Goal: Task Accomplishment & Management: Complete application form

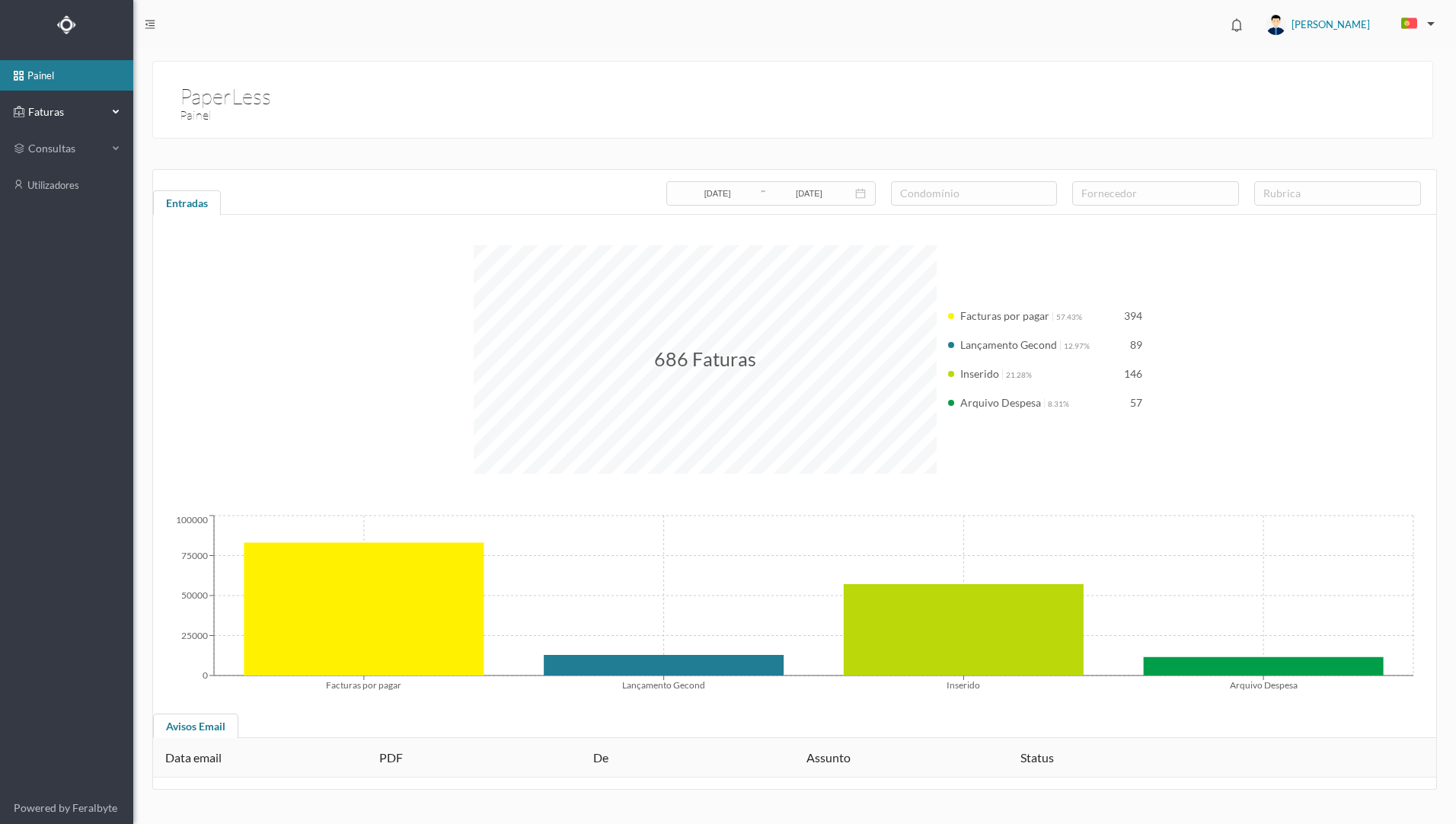
click at [54, 117] on span "Faturas" at bounding box center [66, 111] width 84 height 15
click at [68, 183] on link "arquivadas" at bounding box center [66, 185] width 133 height 30
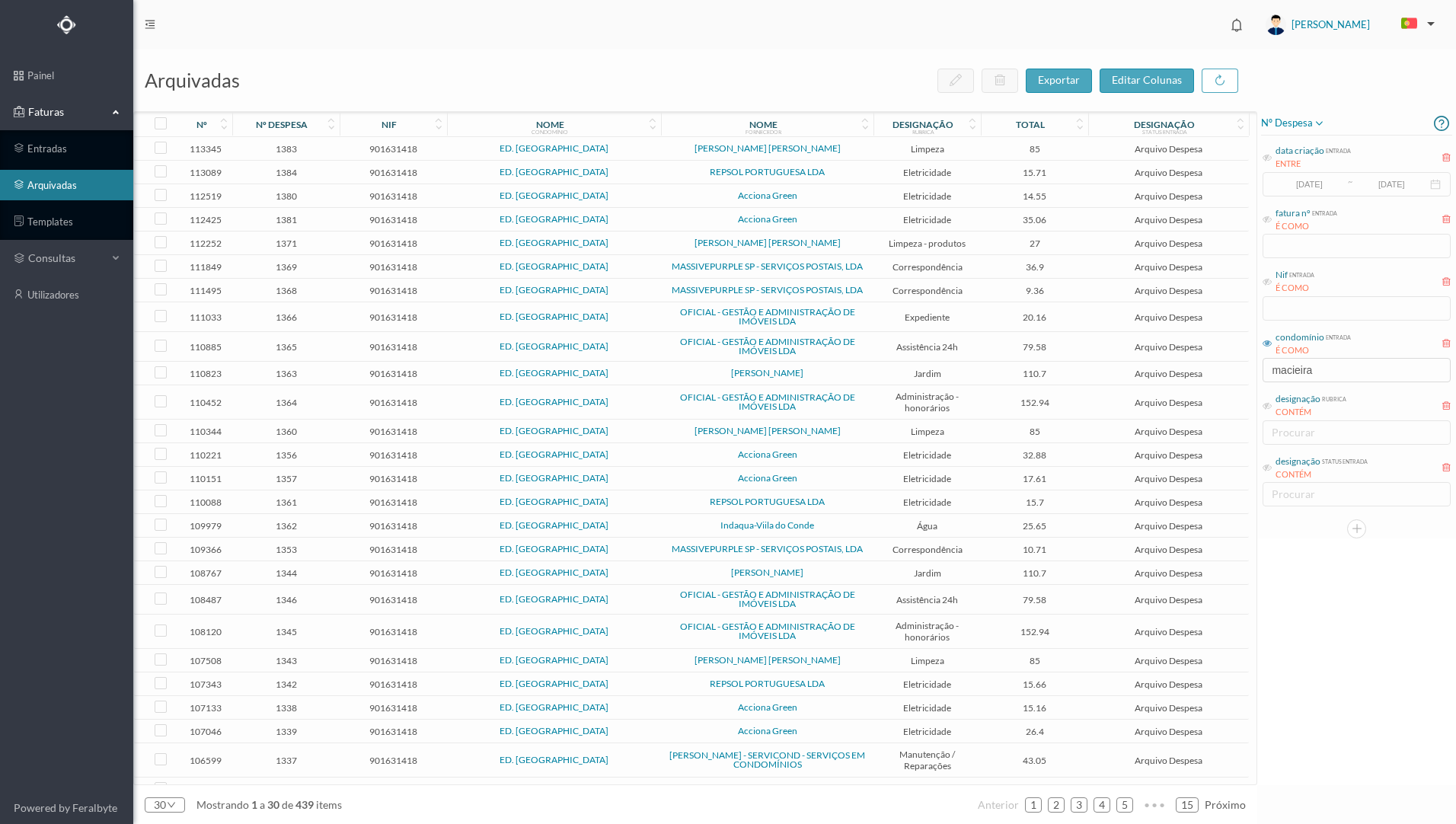
click at [1267, 345] on icon at bounding box center [1266, 343] width 9 height 9
click at [1319, 375] on div "condomínio entrada É COMO macieira" at bounding box center [1356, 356] width 191 height 57
click at [1318, 369] on div "condomínio entrada É COMO macieira" at bounding box center [1356, 356] width 191 height 57
click at [1269, 342] on icon at bounding box center [1266, 343] width 9 height 9
drag, startPoint x: 1343, startPoint y: 373, endPoint x: 1232, endPoint y: 372, distance: 111.0
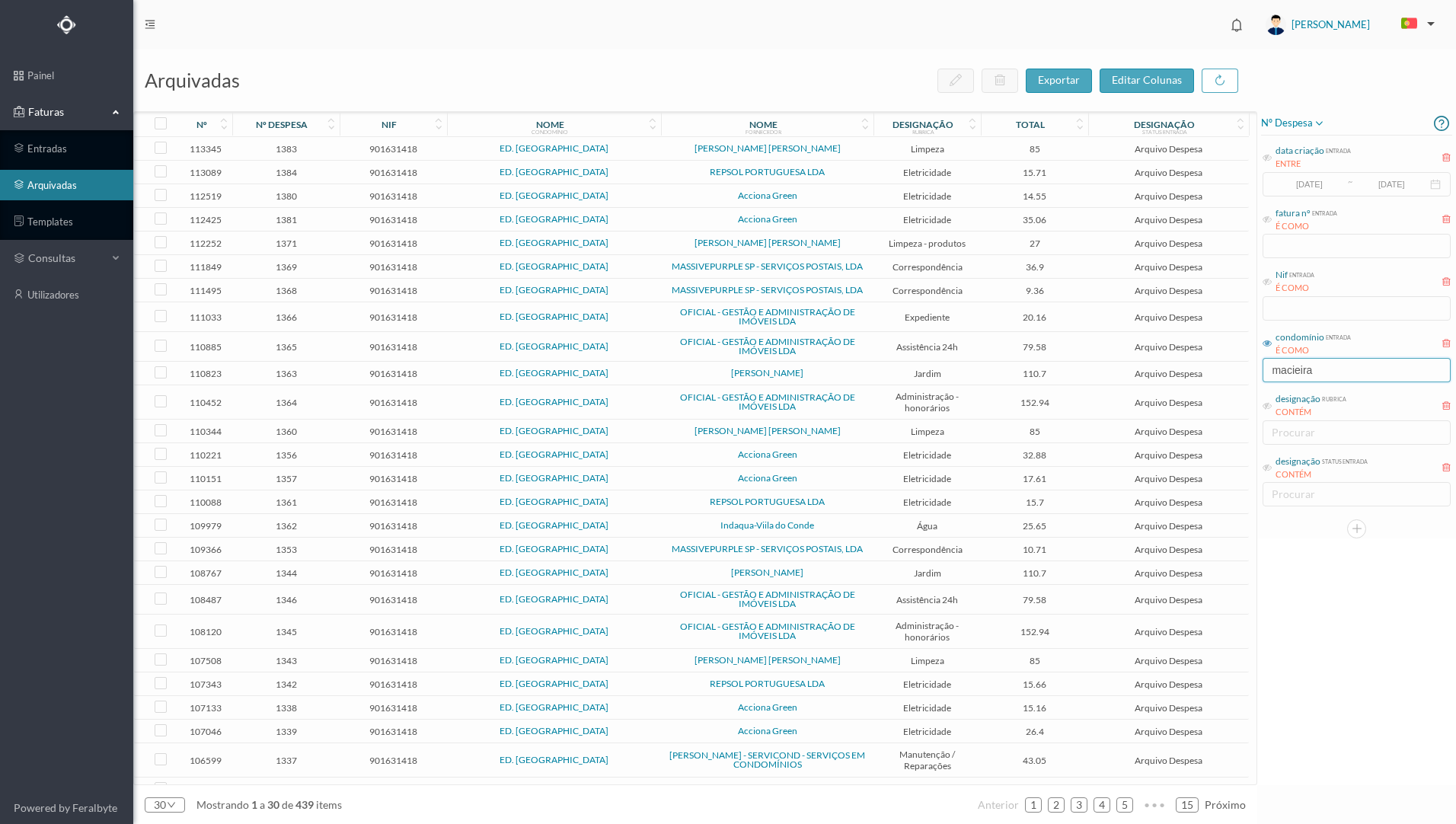
click at [1232, 372] on div "arquivadas exportar editar colunas nº nº despesa nif nome condomínio nome forne…" at bounding box center [794, 436] width 1322 height 774
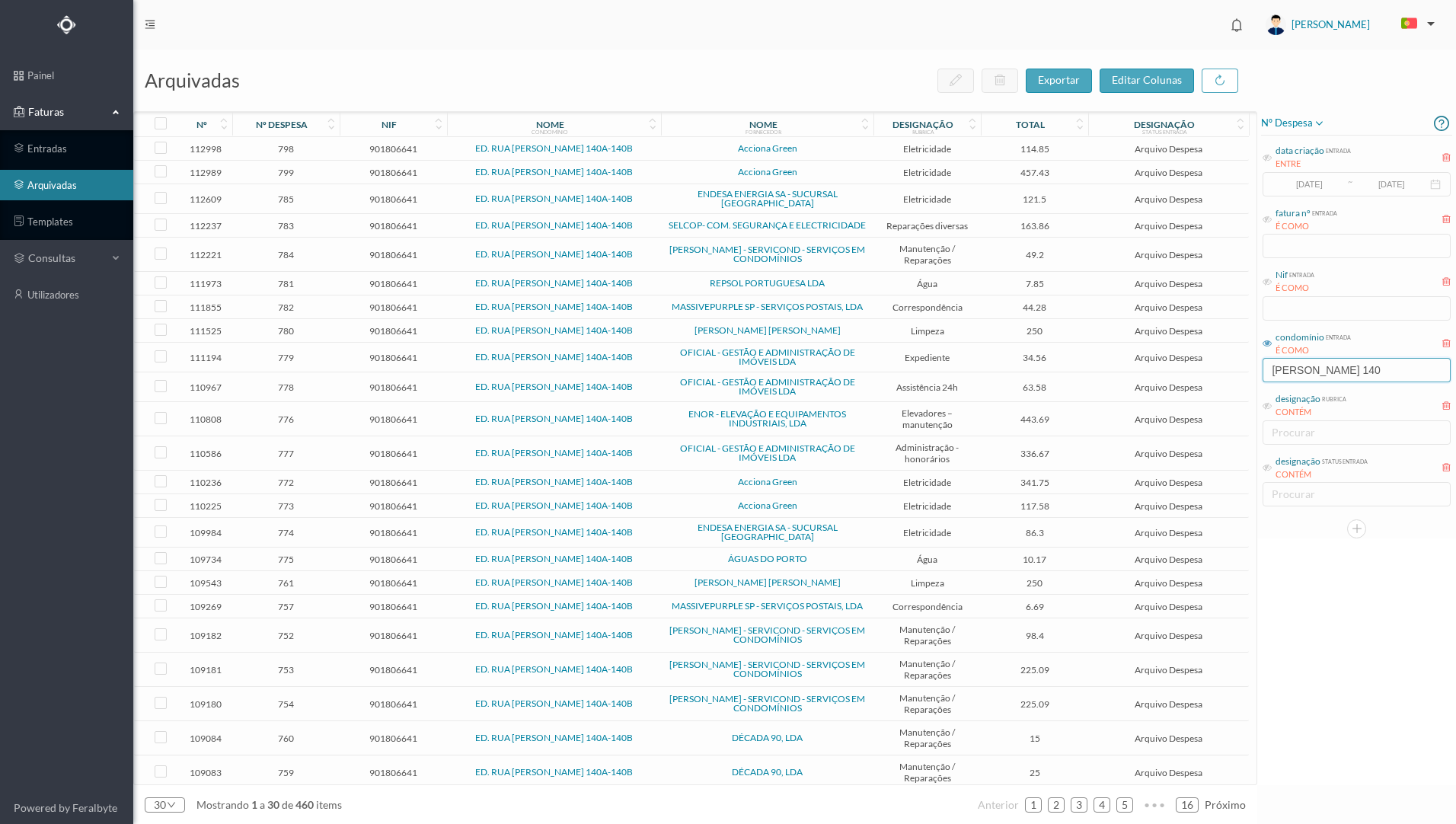
type input "[PERSON_NAME] 140"
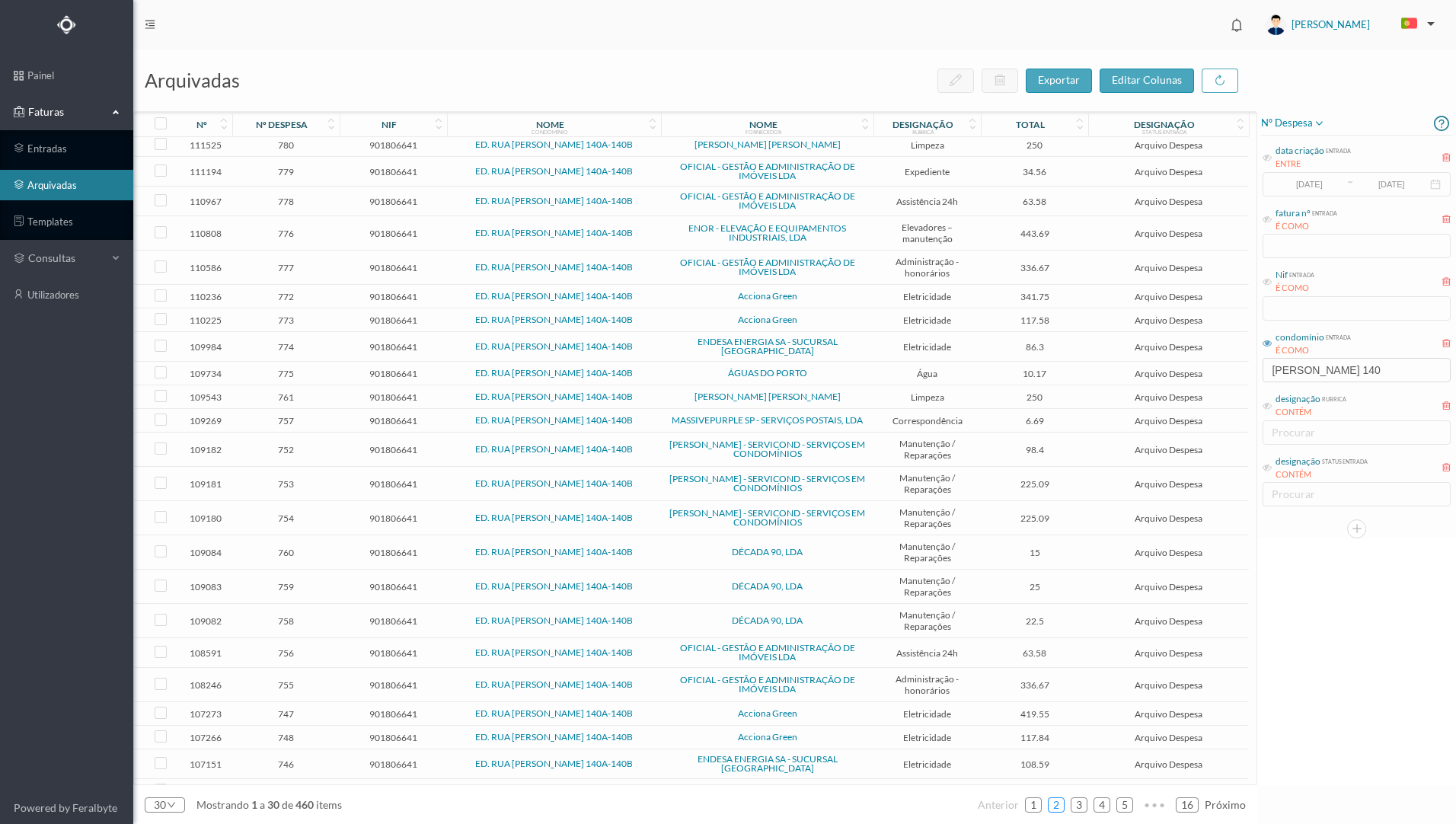
click at [1061, 808] on link "2" at bounding box center [1056, 805] width 15 height 23
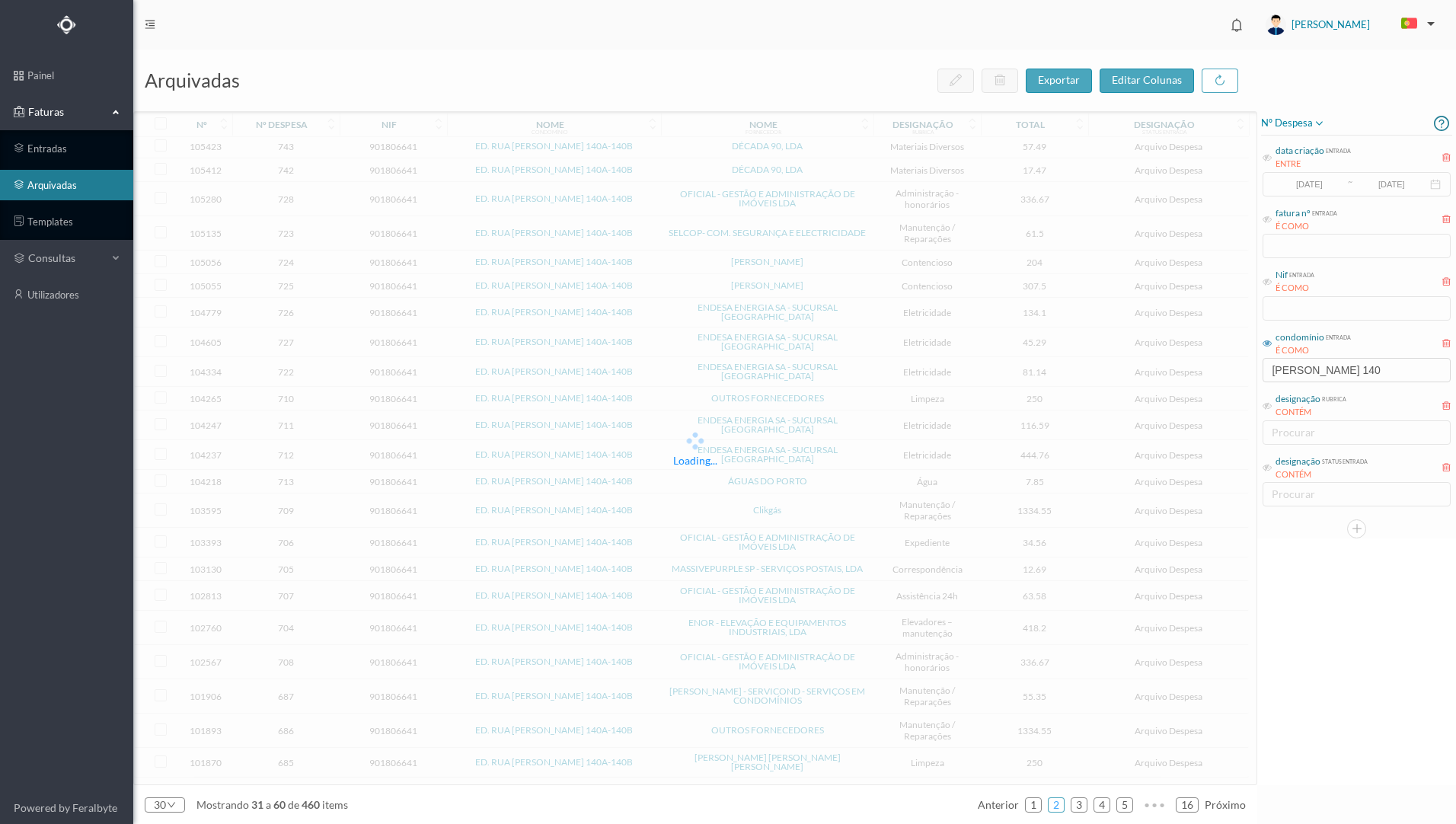
scroll to position [166, 0]
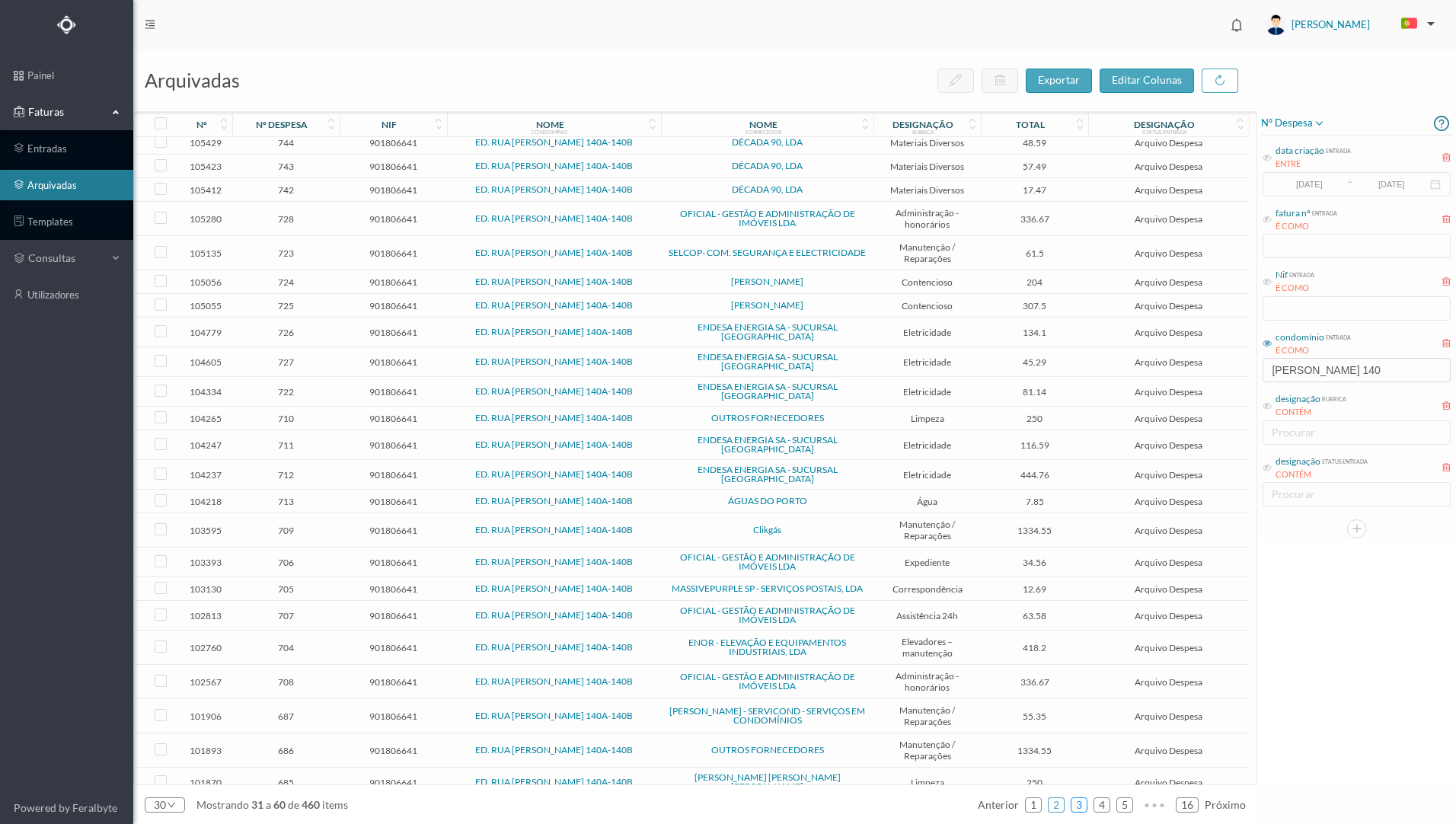
click at [1084, 806] on link "3" at bounding box center [1078, 805] width 15 height 23
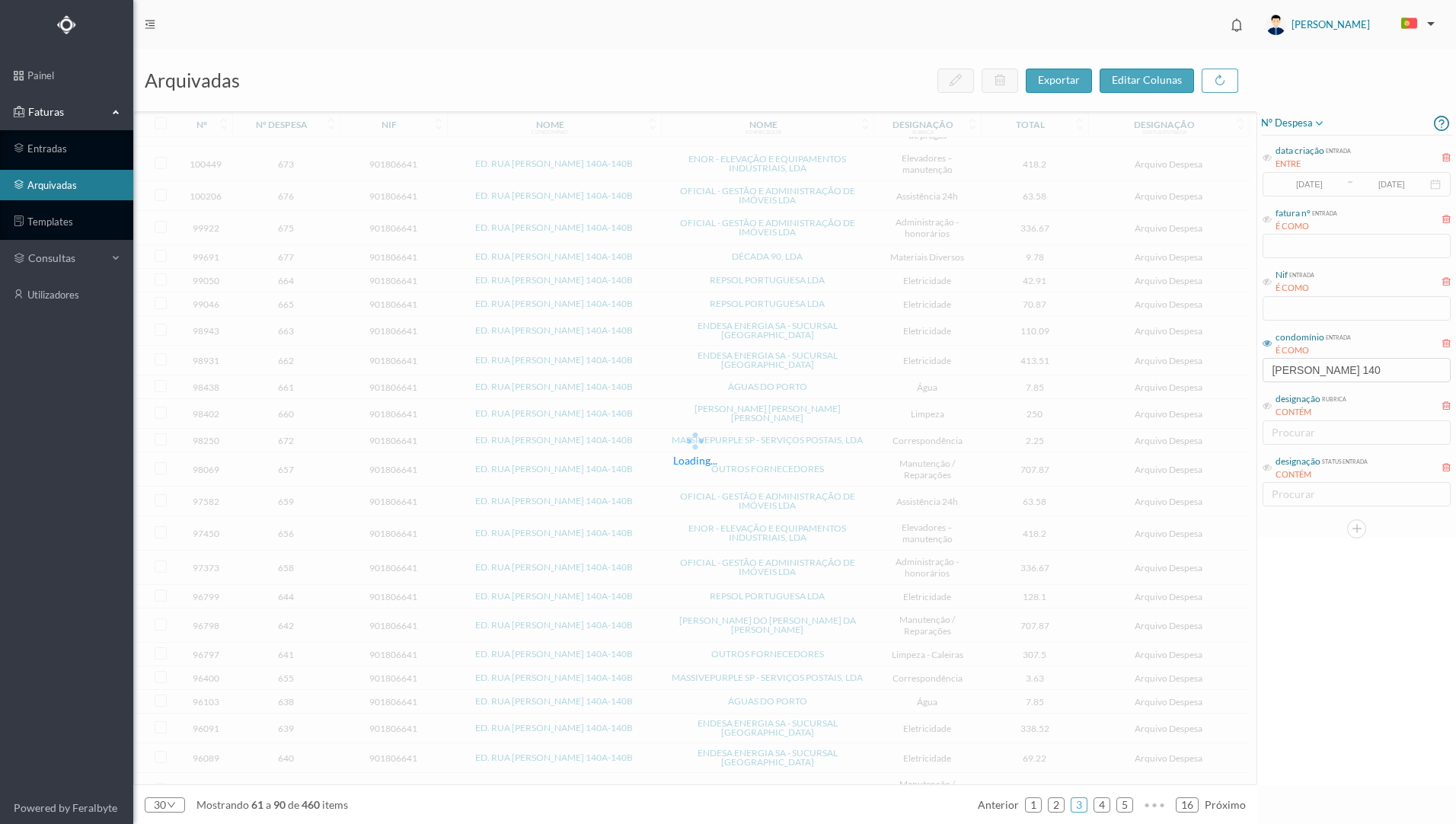
scroll to position [170, 0]
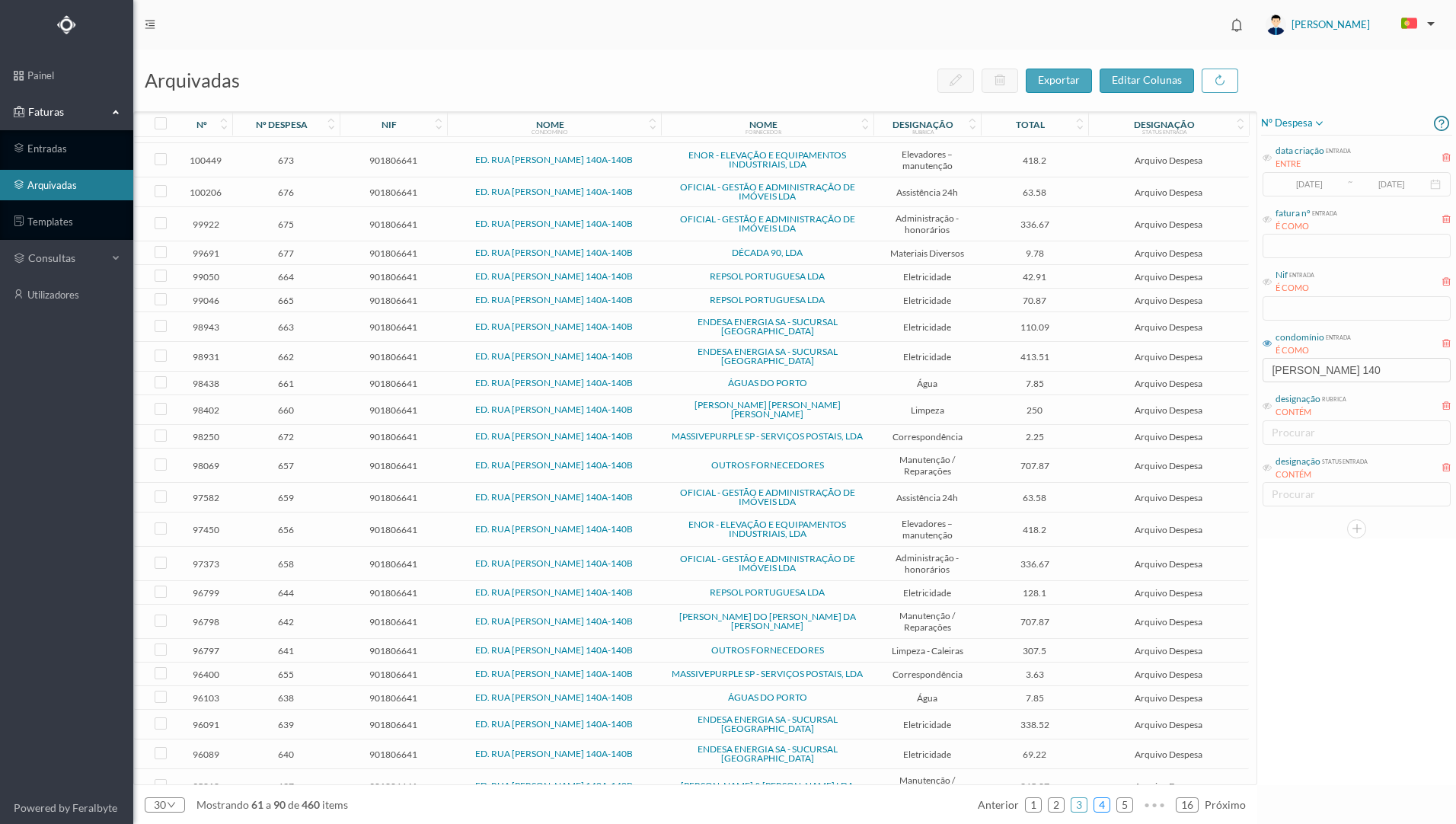
click at [1105, 809] on link "4" at bounding box center [1101, 805] width 15 height 23
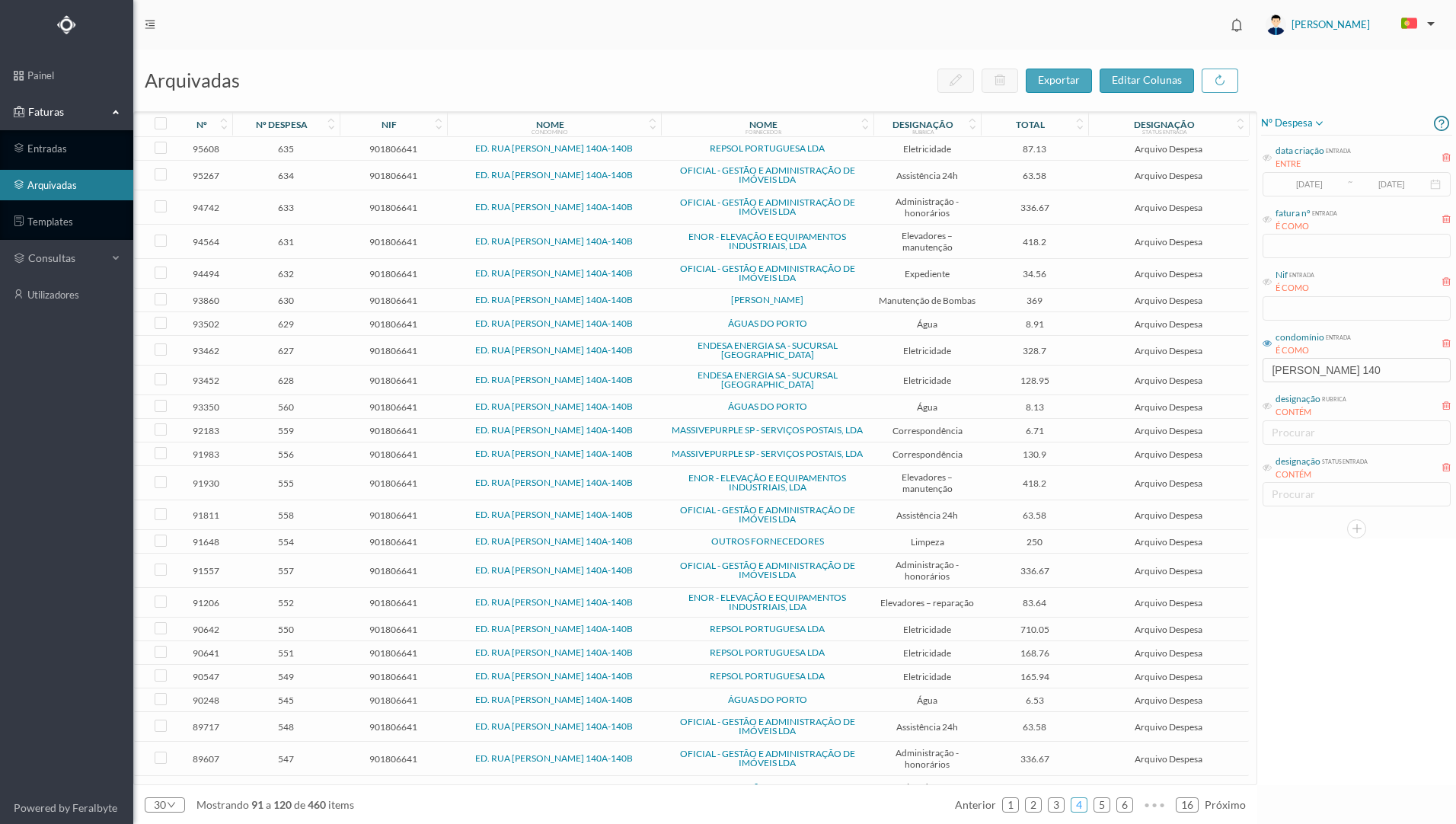
scroll to position [187, 0]
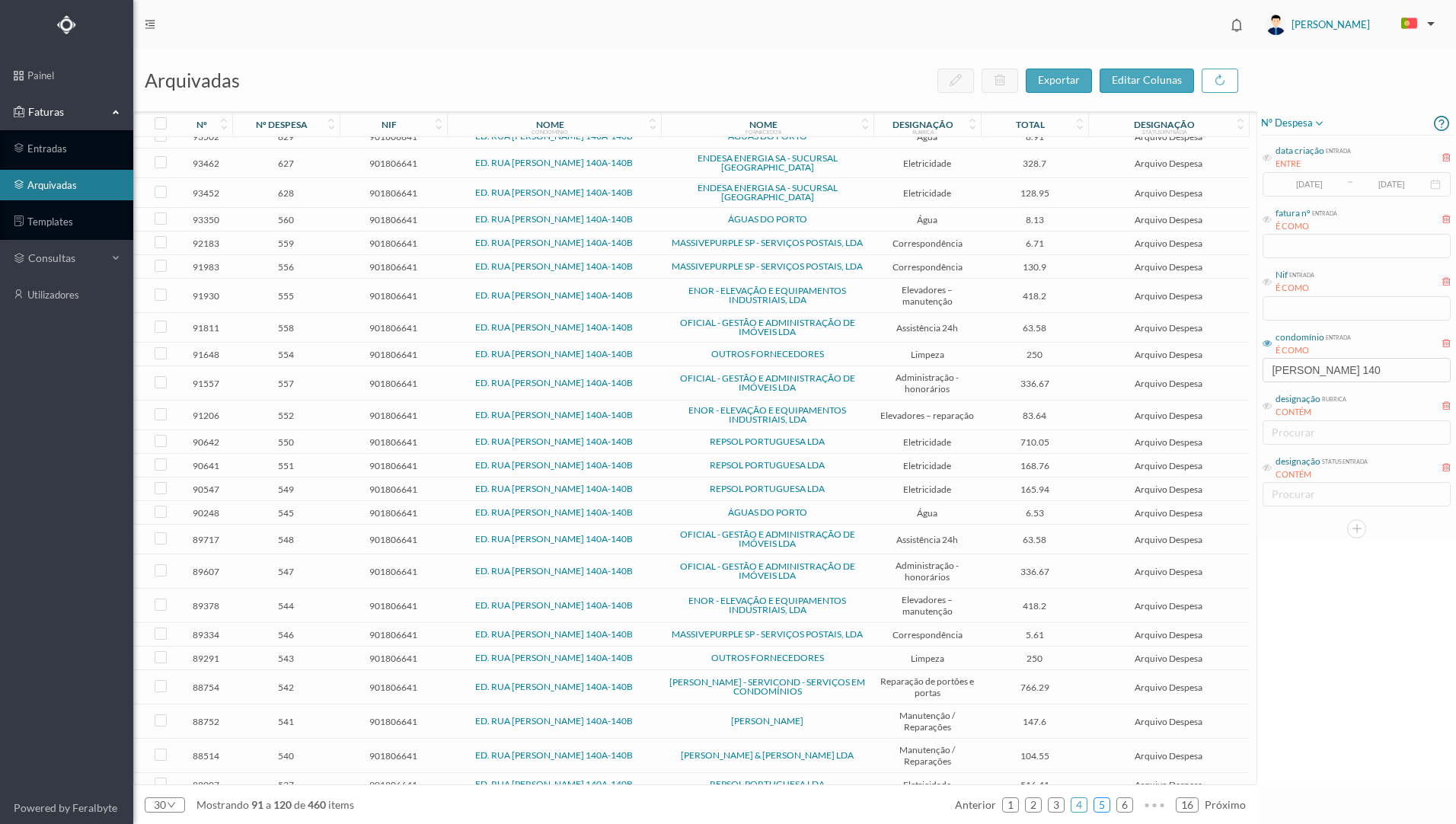
click at [1099, 811] on link "5" at bounding box center [1101, 805] width 15 height 23
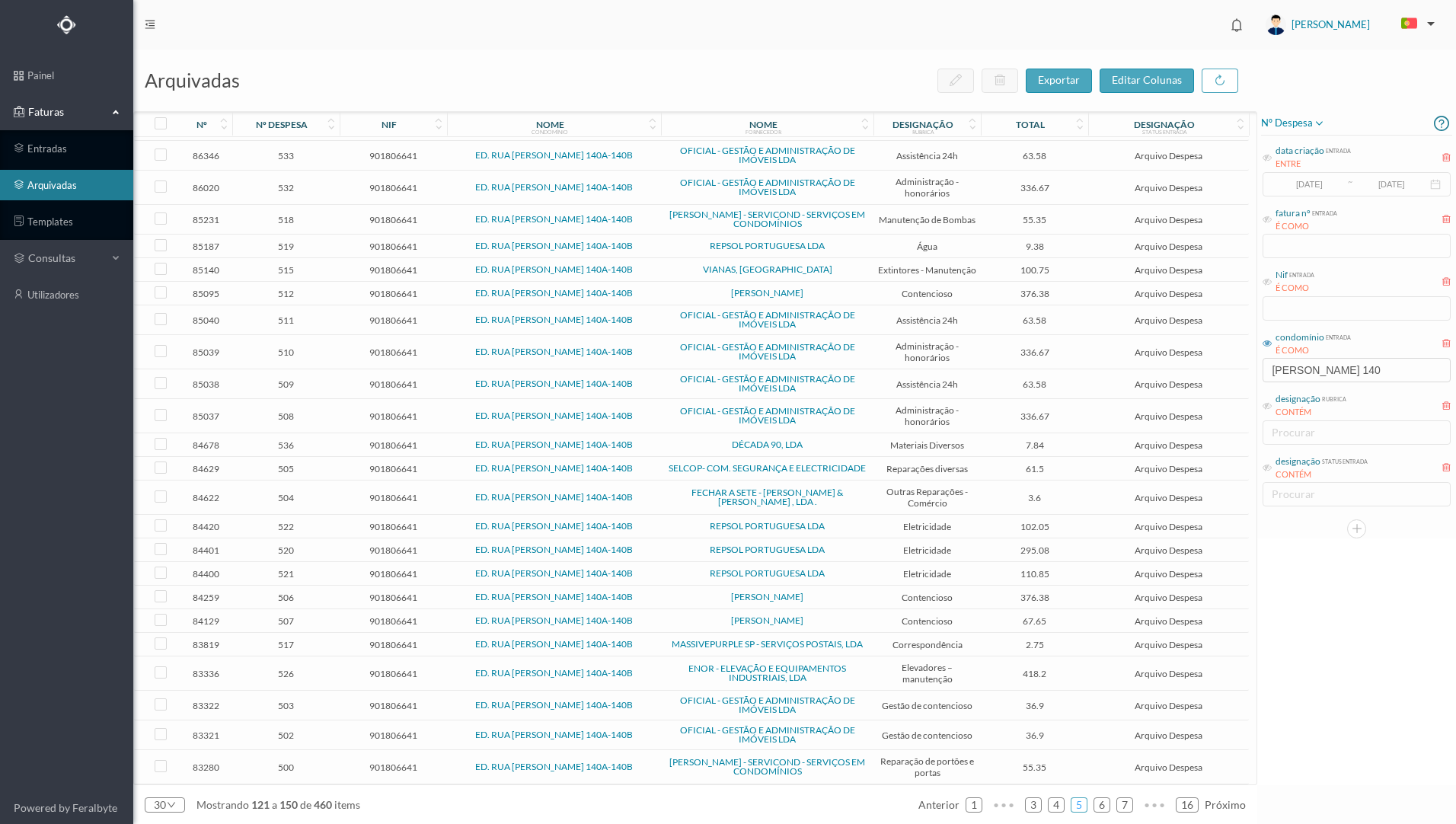
scroll to position [0, 0]
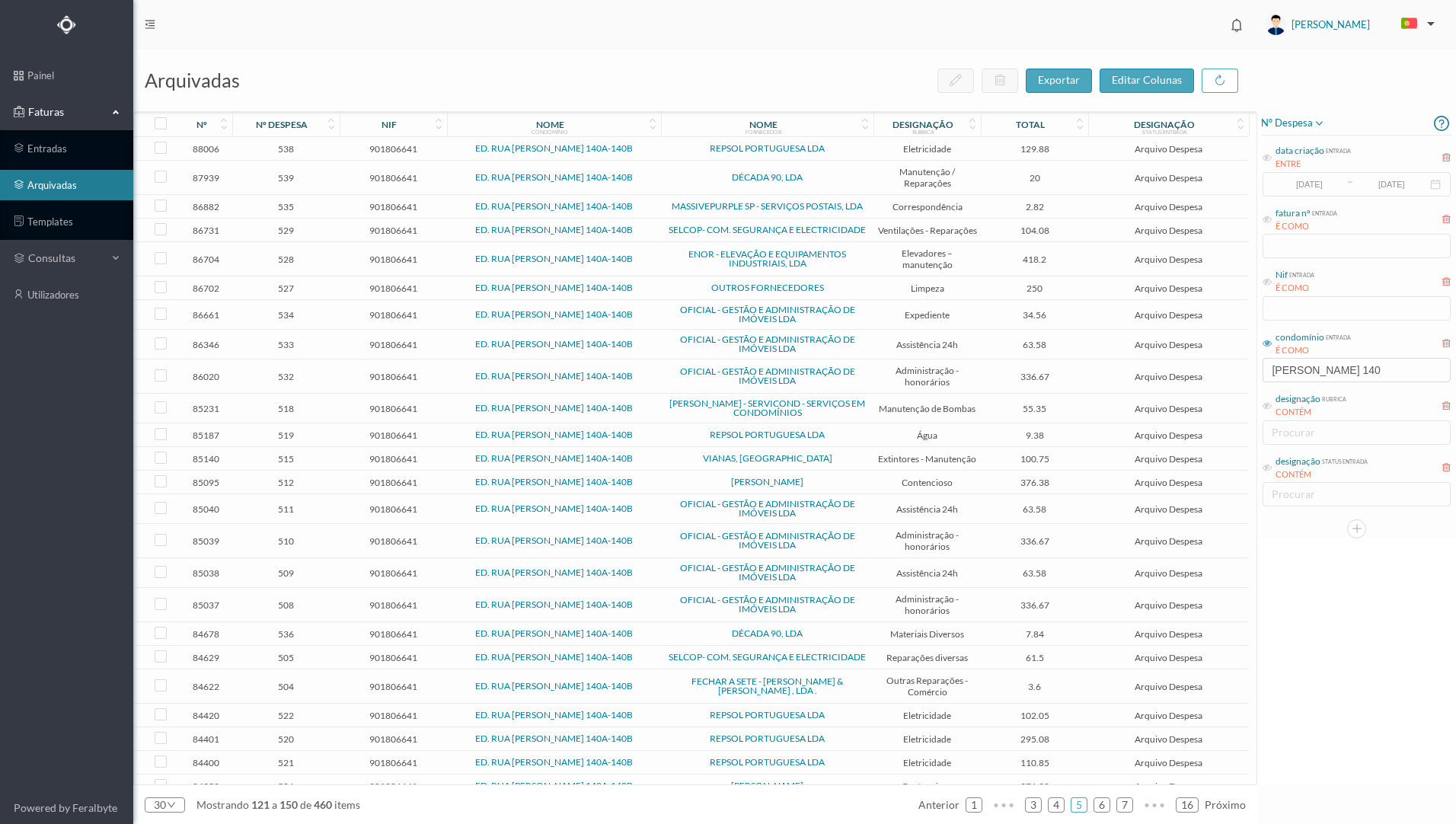
click at [332, 129] on icon at bounding box center [331, 127] width 9 height 10
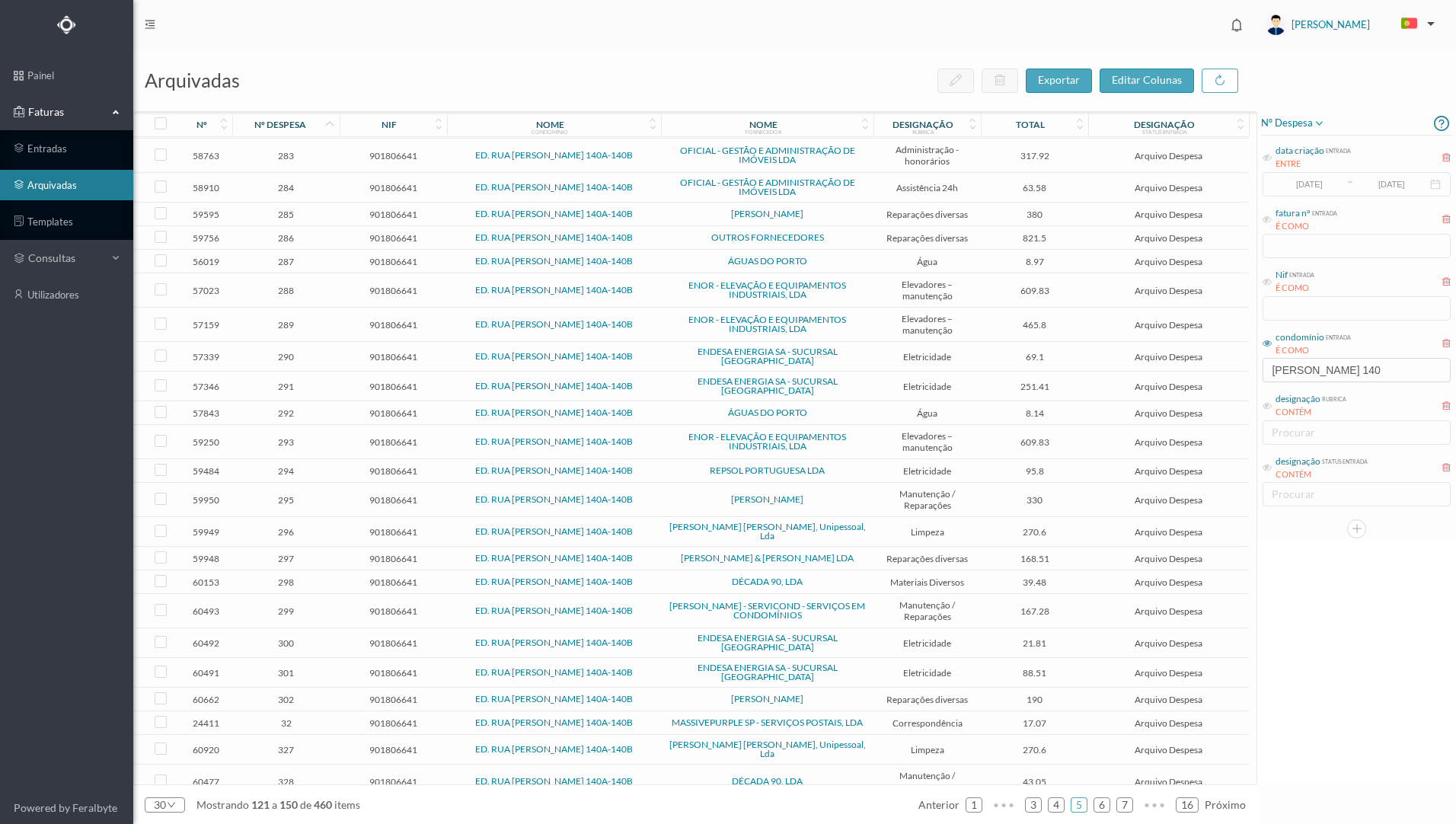
scroll to position [179, 0]
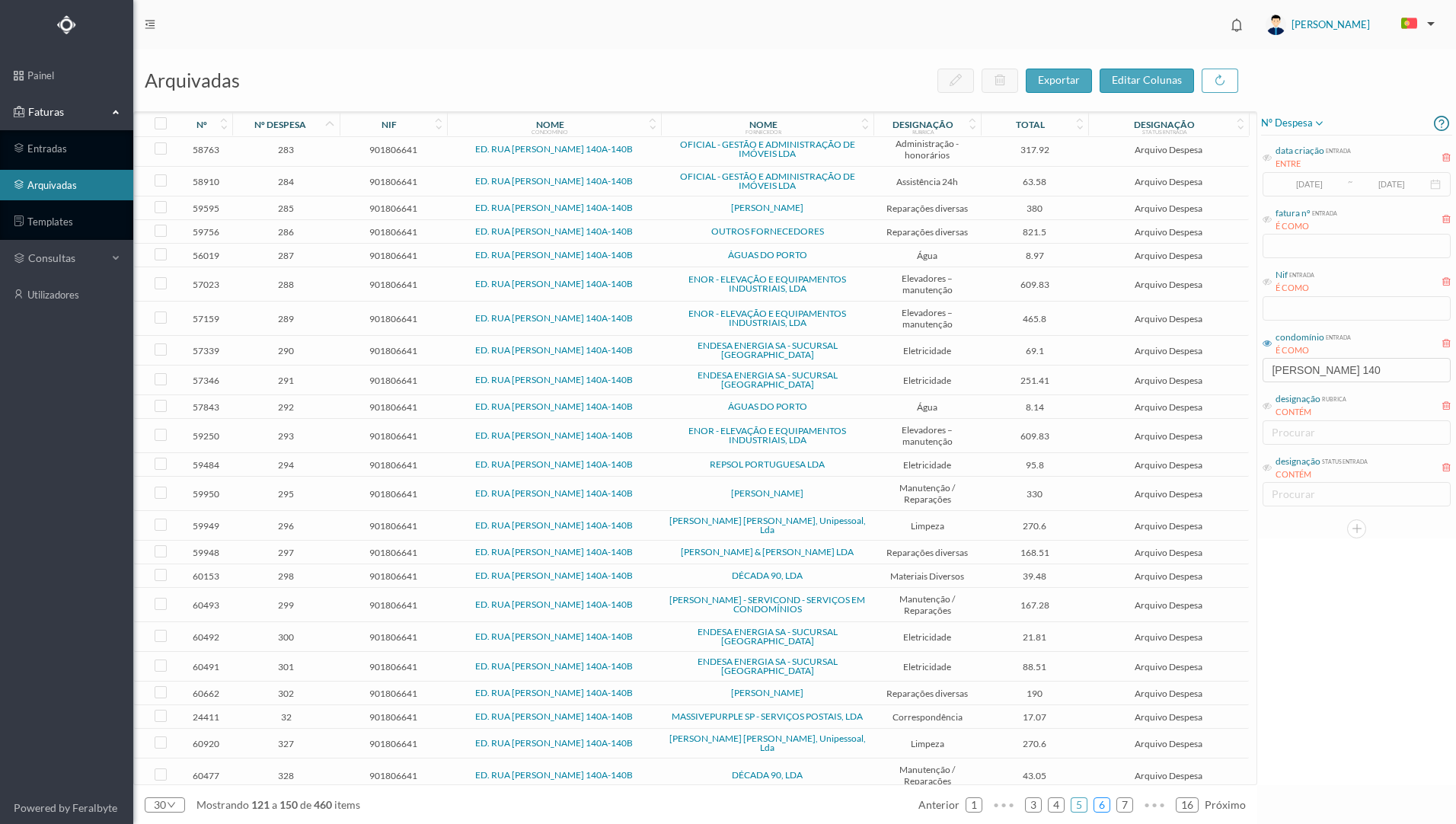
click at [1105, 805] on link "6" at bounding box center [1101, 805] width 15 height 23
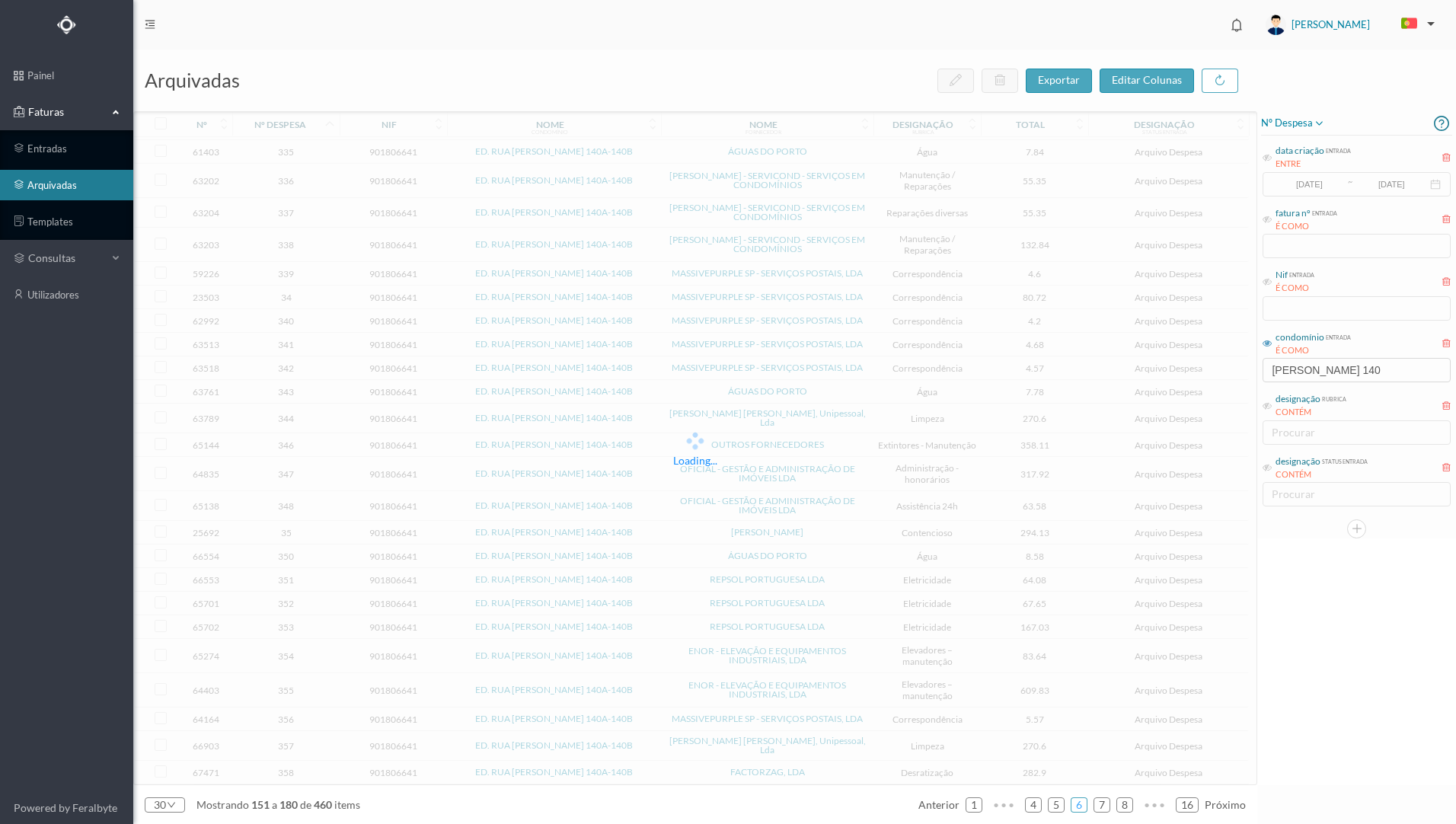
scroll to position [149, 0]
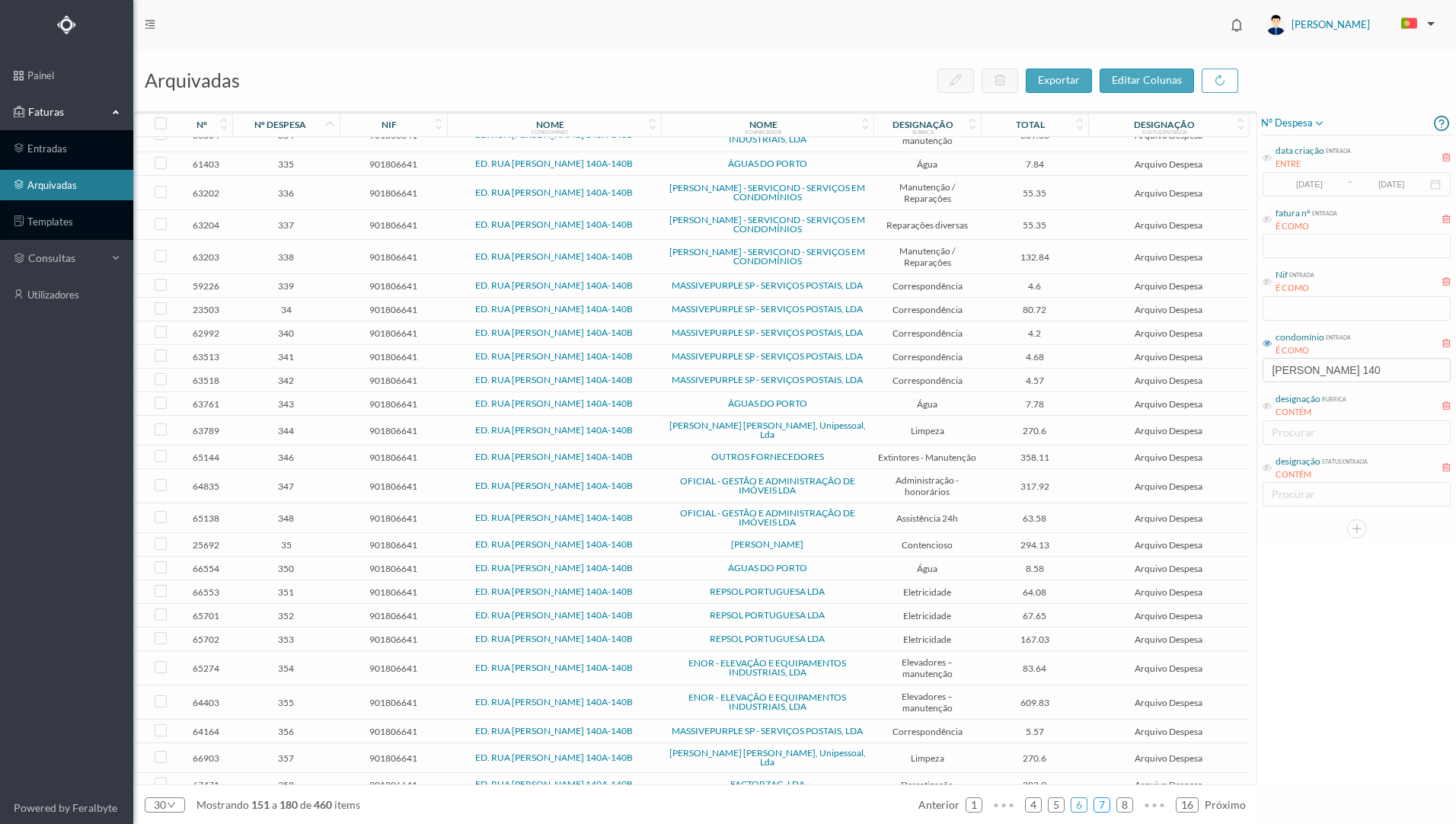
click at [1101, 810] on link "7" at bounding box center [1101, 805] width 15 height 23
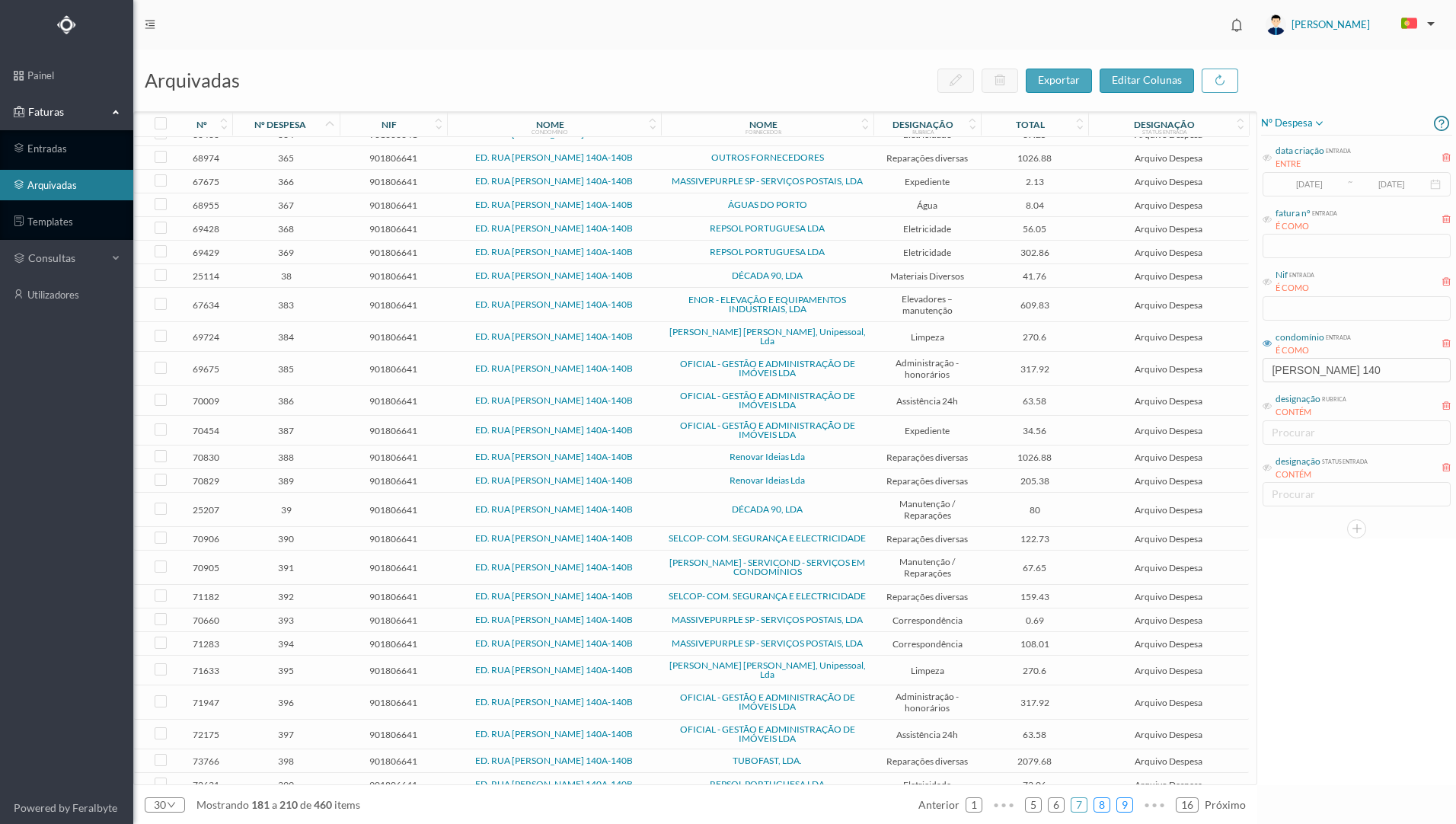
click at [1105, 805] on link "8" at bounding box center [1101, 805] width 15 height 23
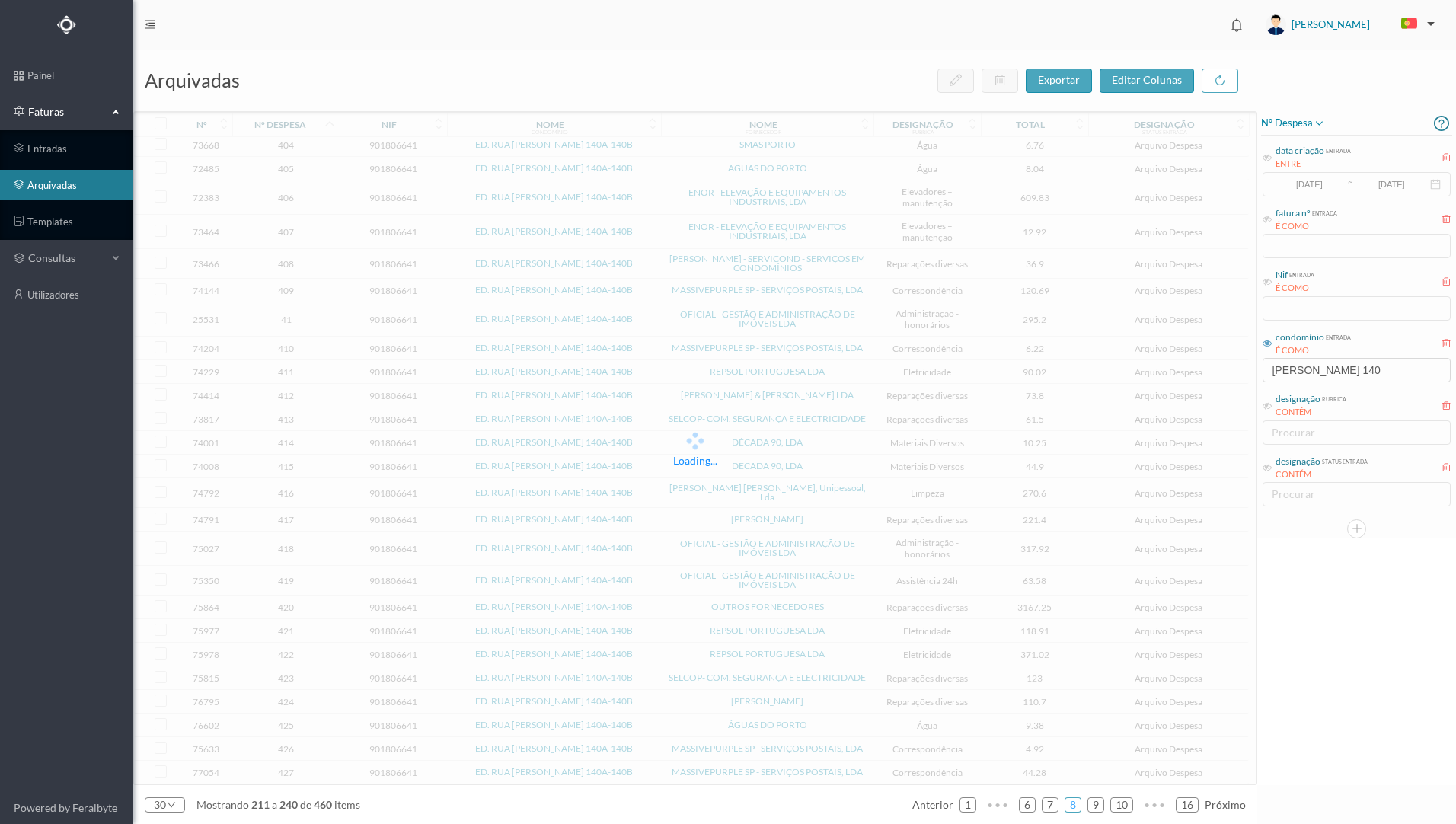
scroll to position [122, 0]
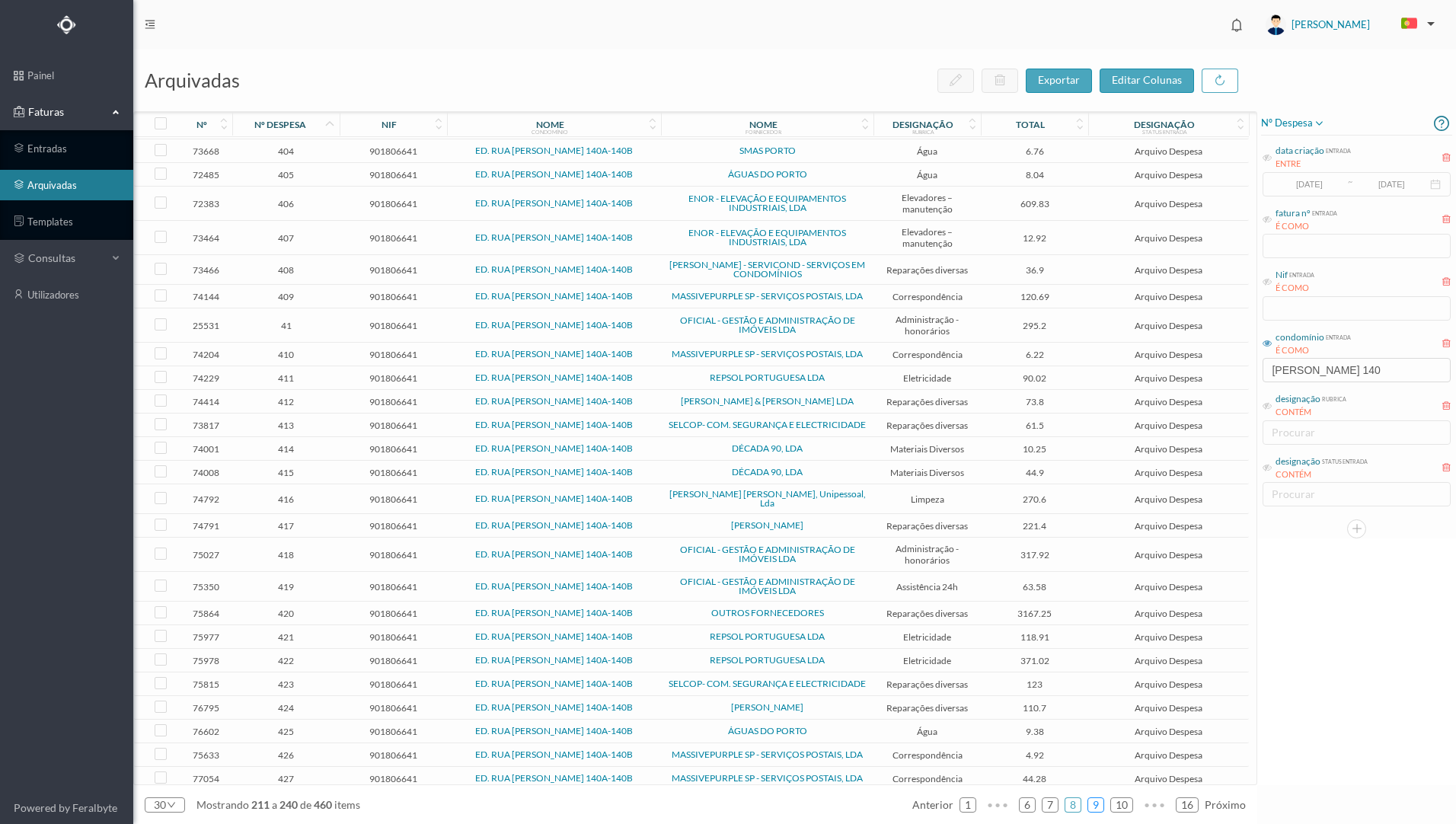
click at [1097, 810] on link "9" at bounding box center [1095, 805] width 15 height 23
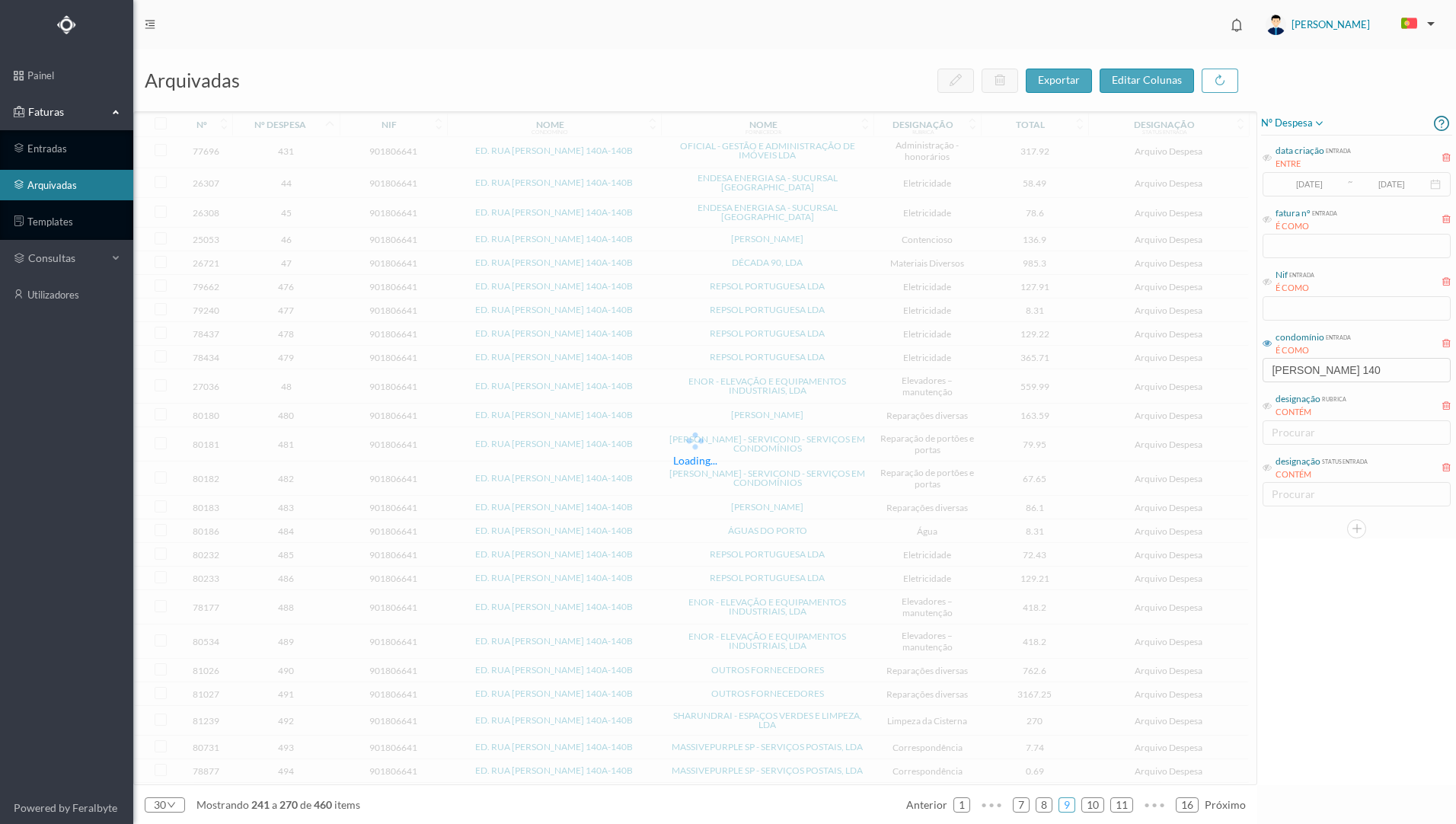
scroll to position [143, 0]
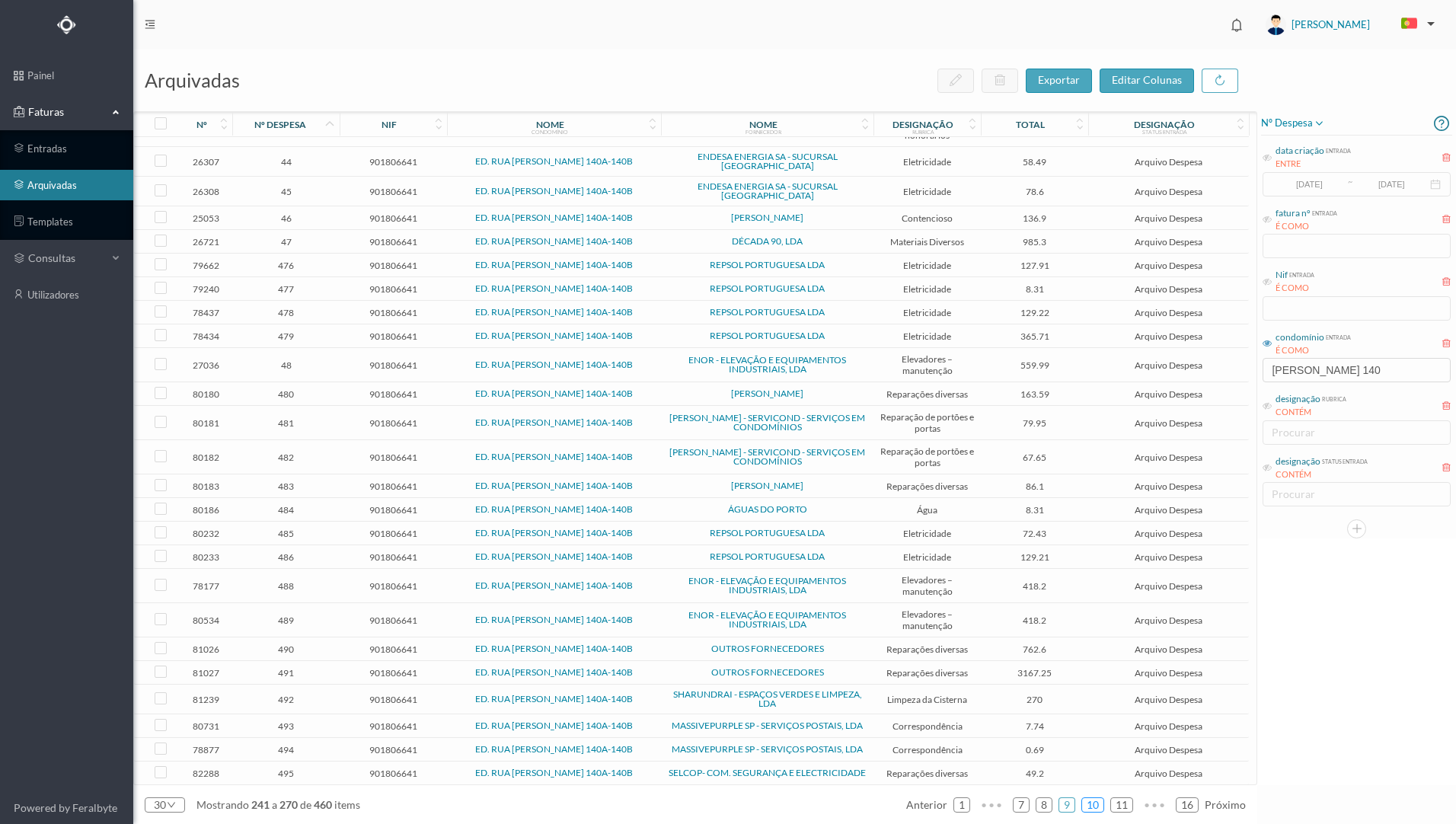
click at [1093, 806] on link "10" at bounding box center [1093, 805] width 22 height 23
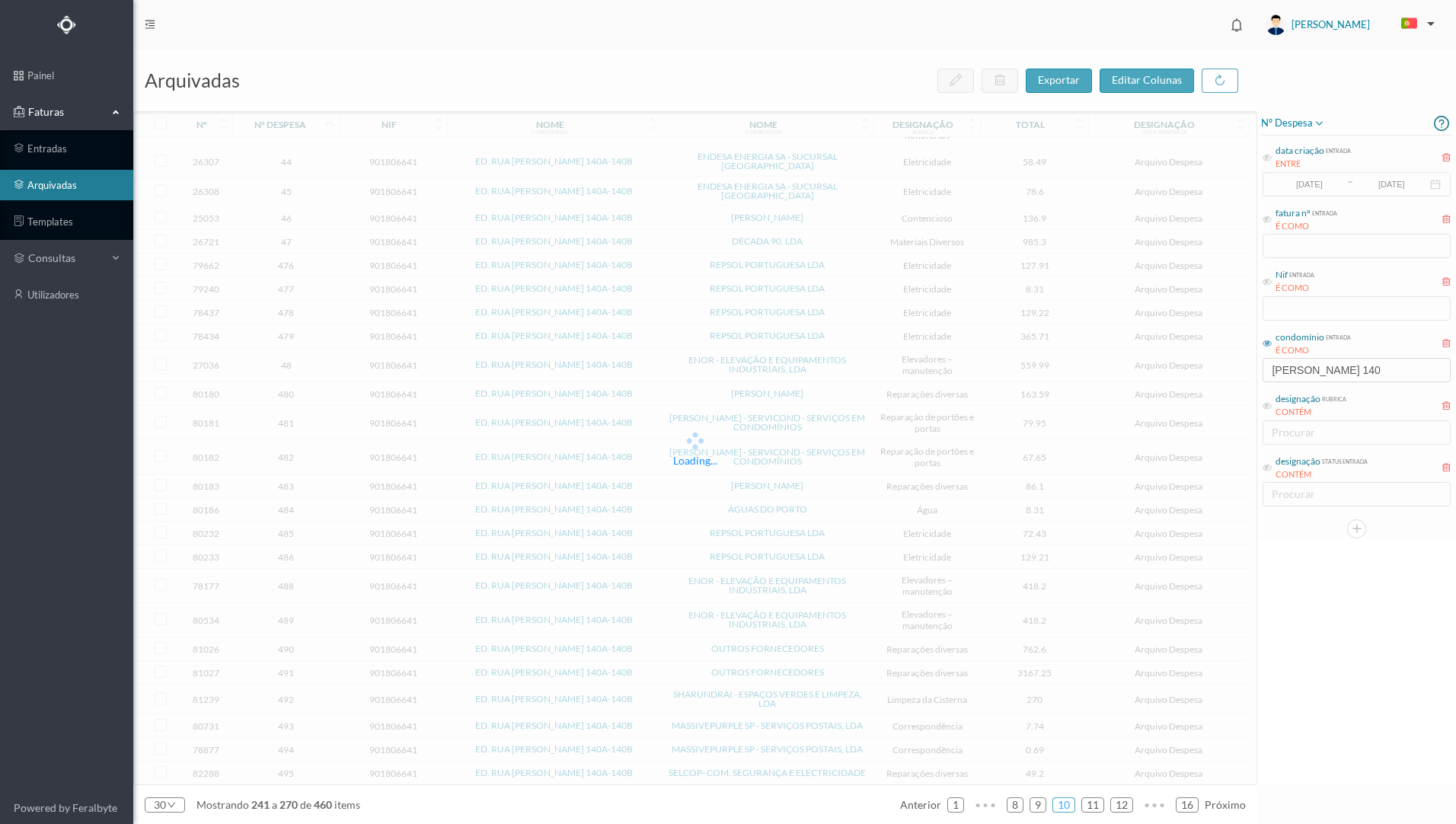
scroll to position [162, 0]
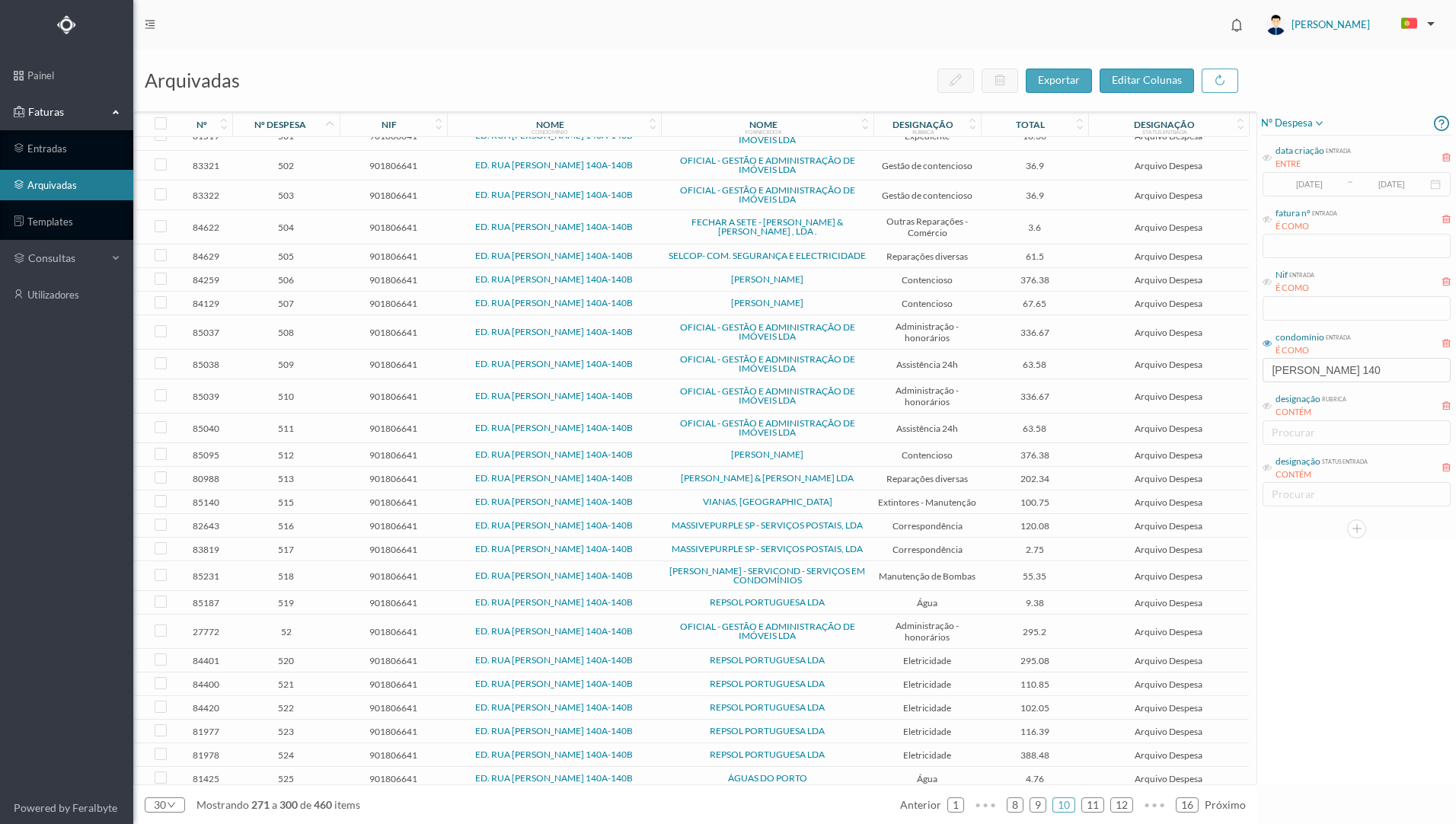
click at [333, 750] on span "524" at bounding box center [286, 755] width 100 height 11
click at [332, 750] on span "524" at bounding box center [286, 755] width 100 height 11
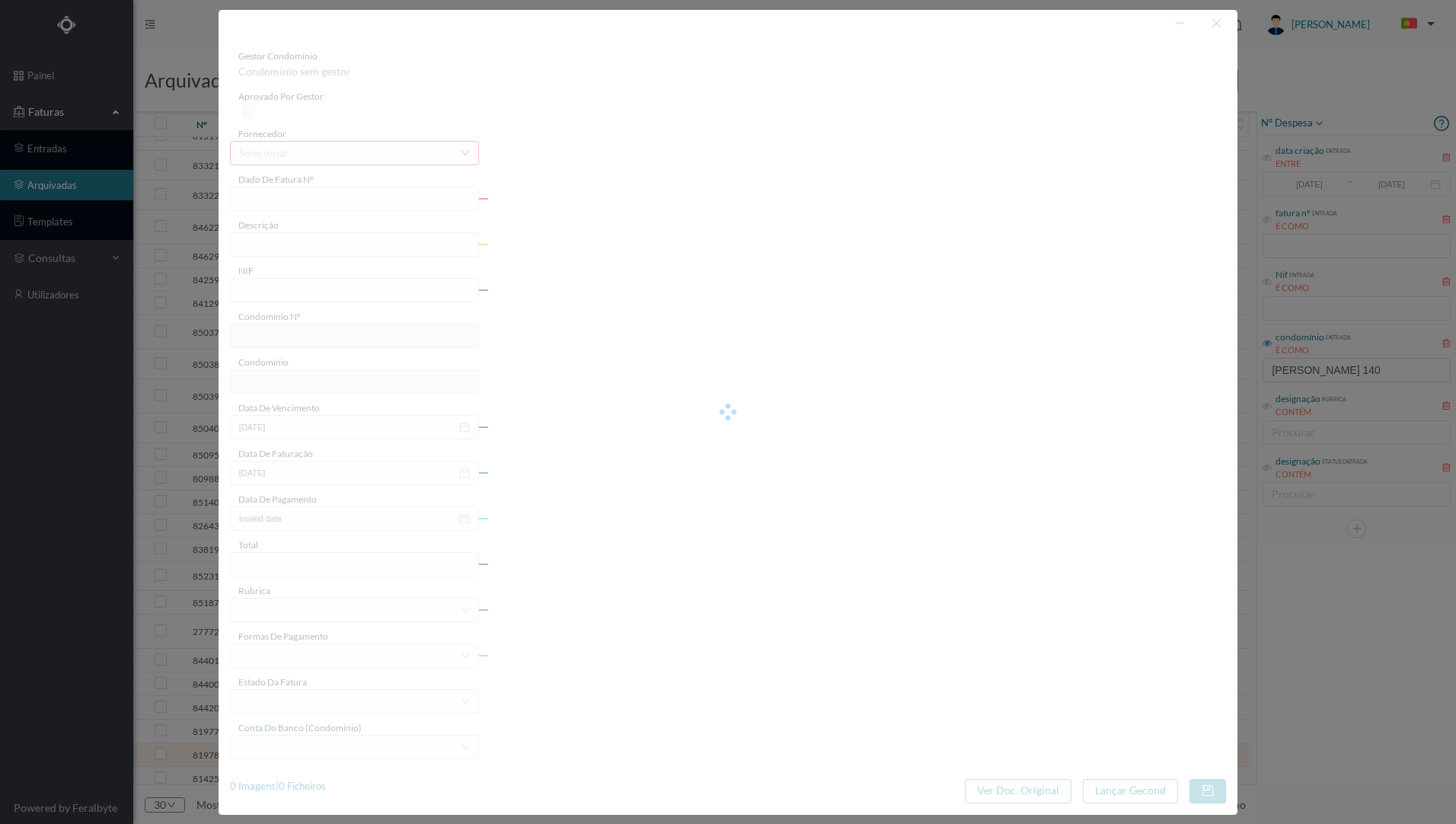
type input "FAC 0210762024/0049309062"
type input "eletricidade"
type input "901806641"
type input "[DATE]"
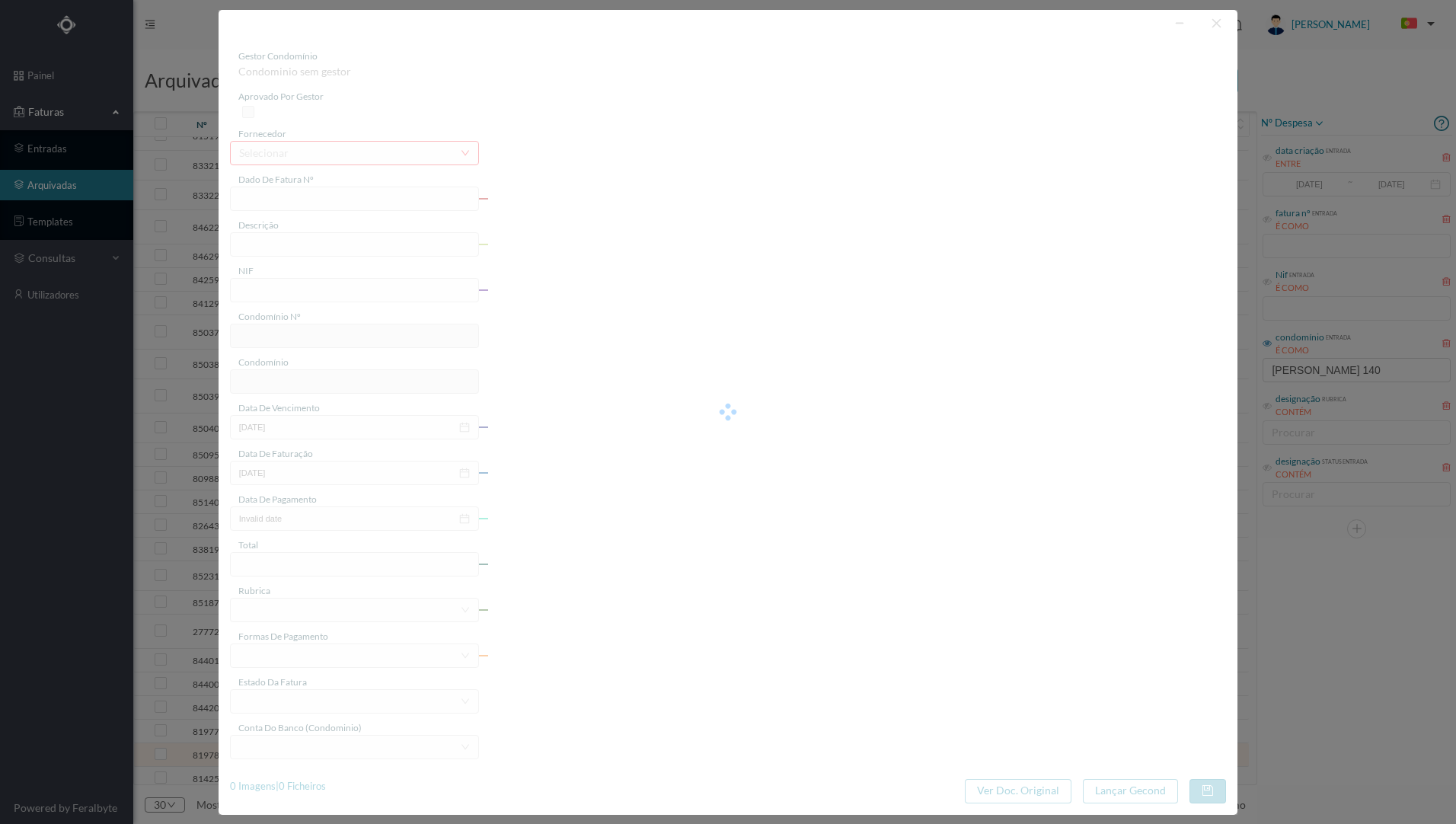
type input "[DATE]"
type input "388.48"
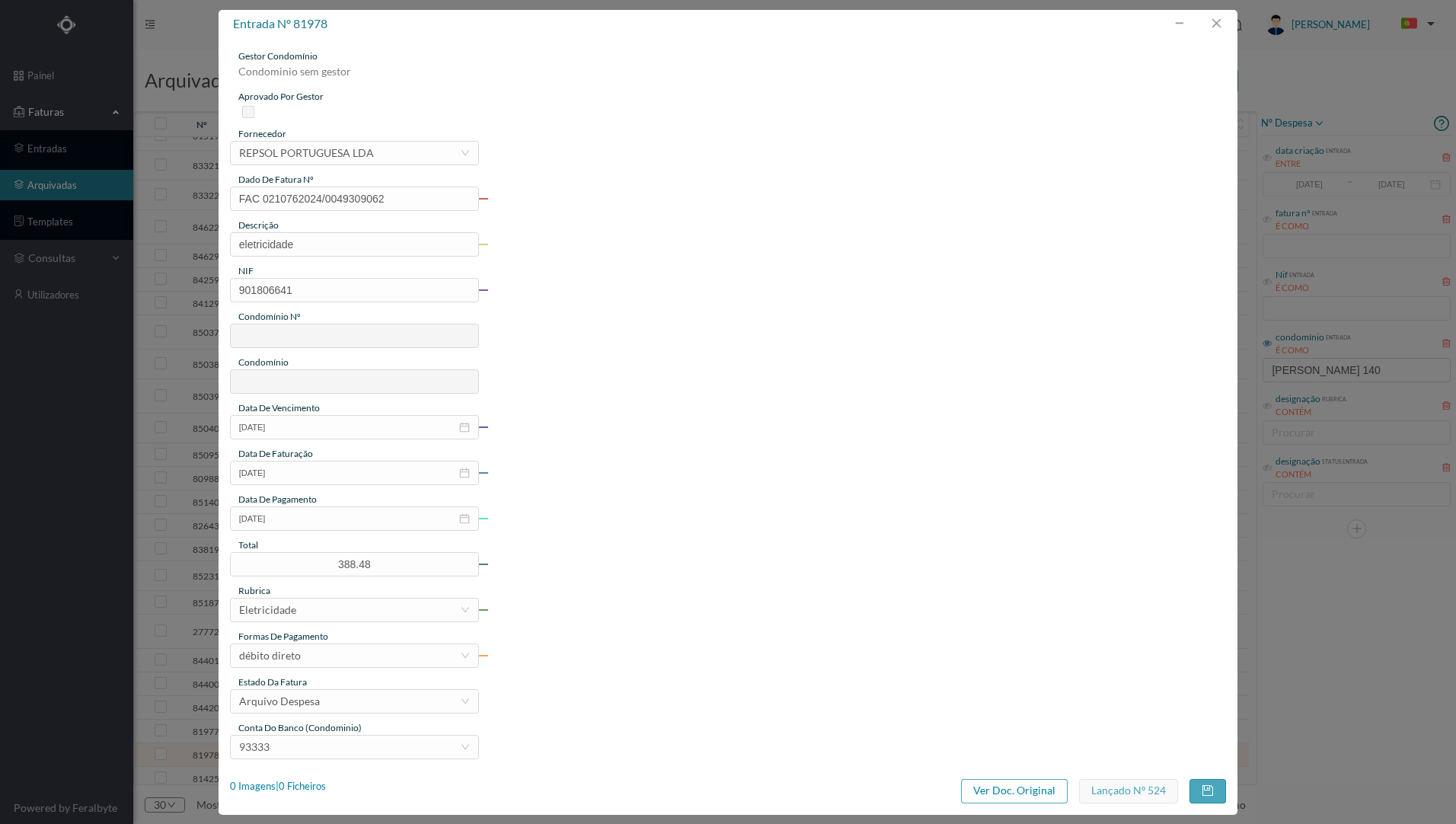
type input "816"
type input "ED. RUA [PERSON_NAME] 140A-140B"
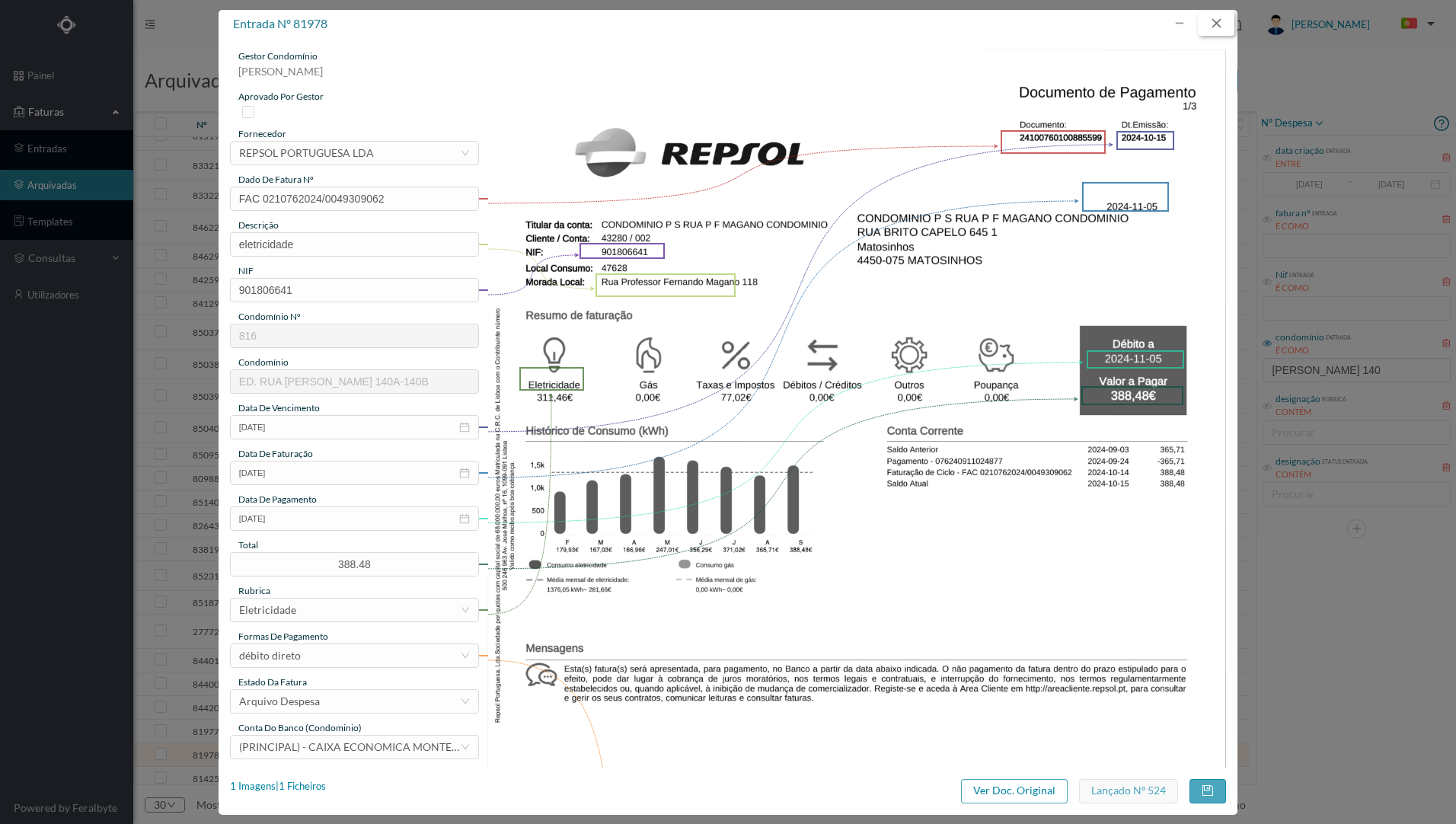
click at [1212, 28] on button "button" at bounding box center [1216, 23] width 37 height 24
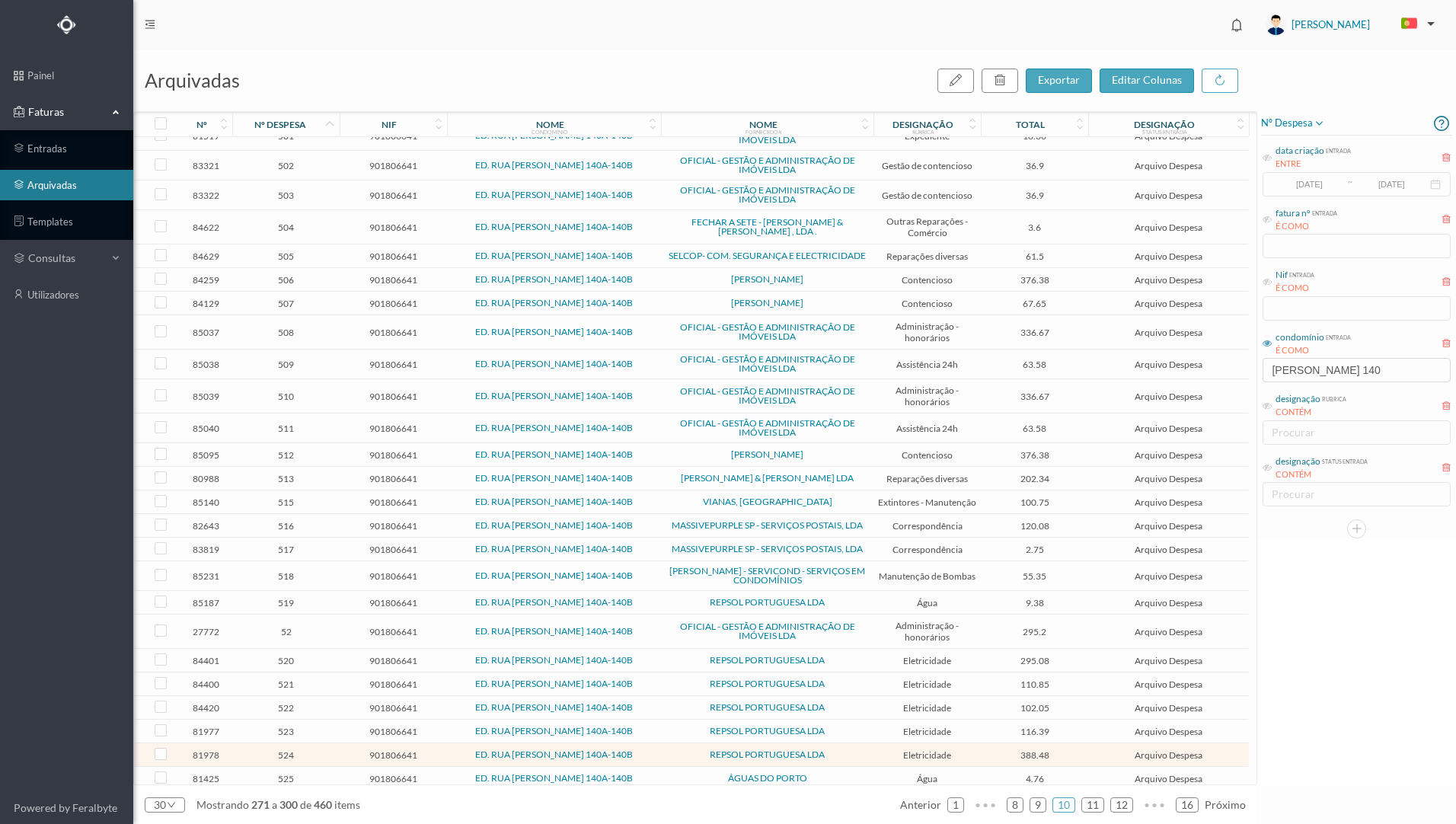
click at [311, 655] on span "520" at bounding box center [286, 661] width 100 height 11
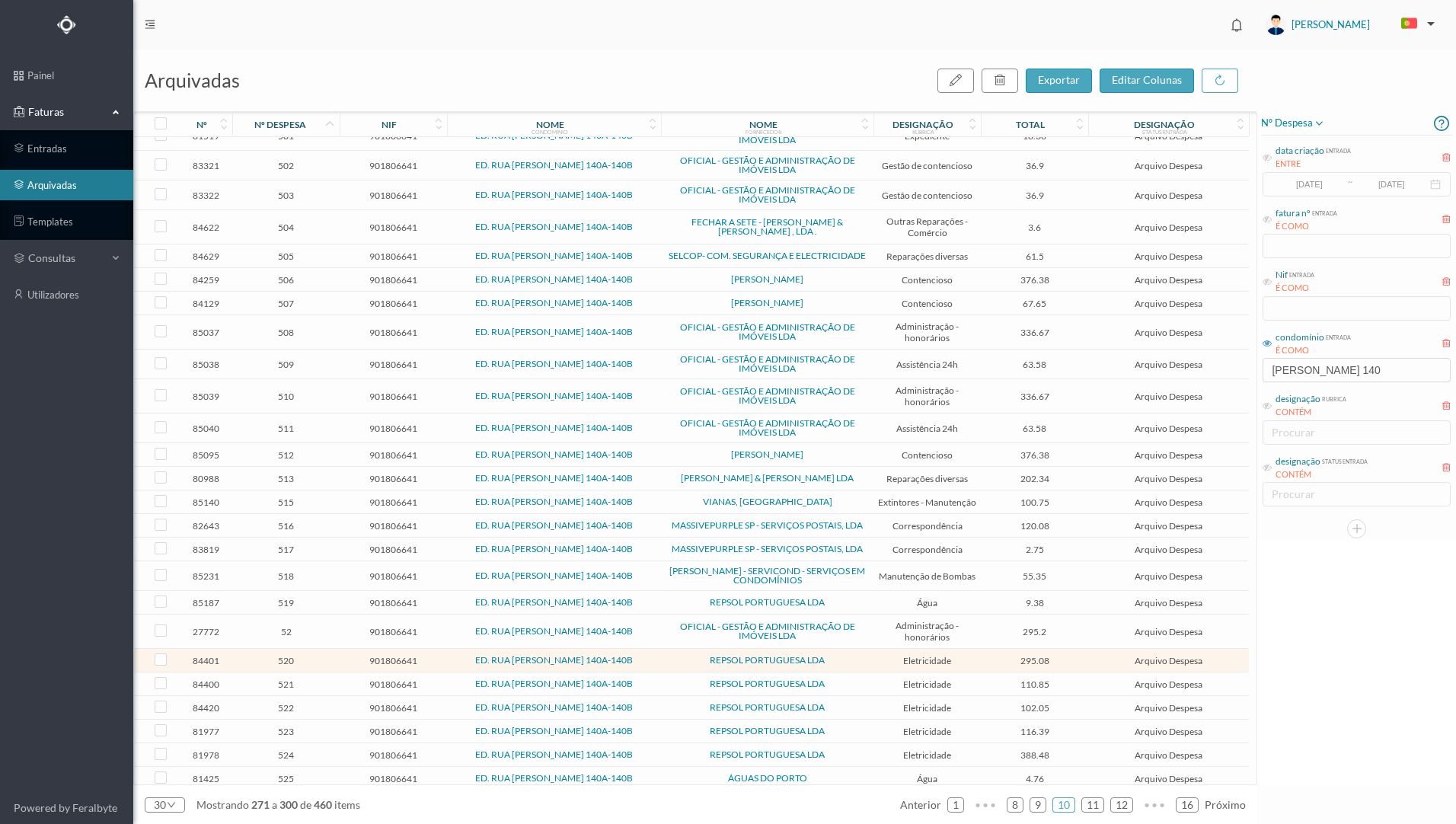
click at [318, 660] on span "520" at bounding box center [286, 661] width 100 height 11
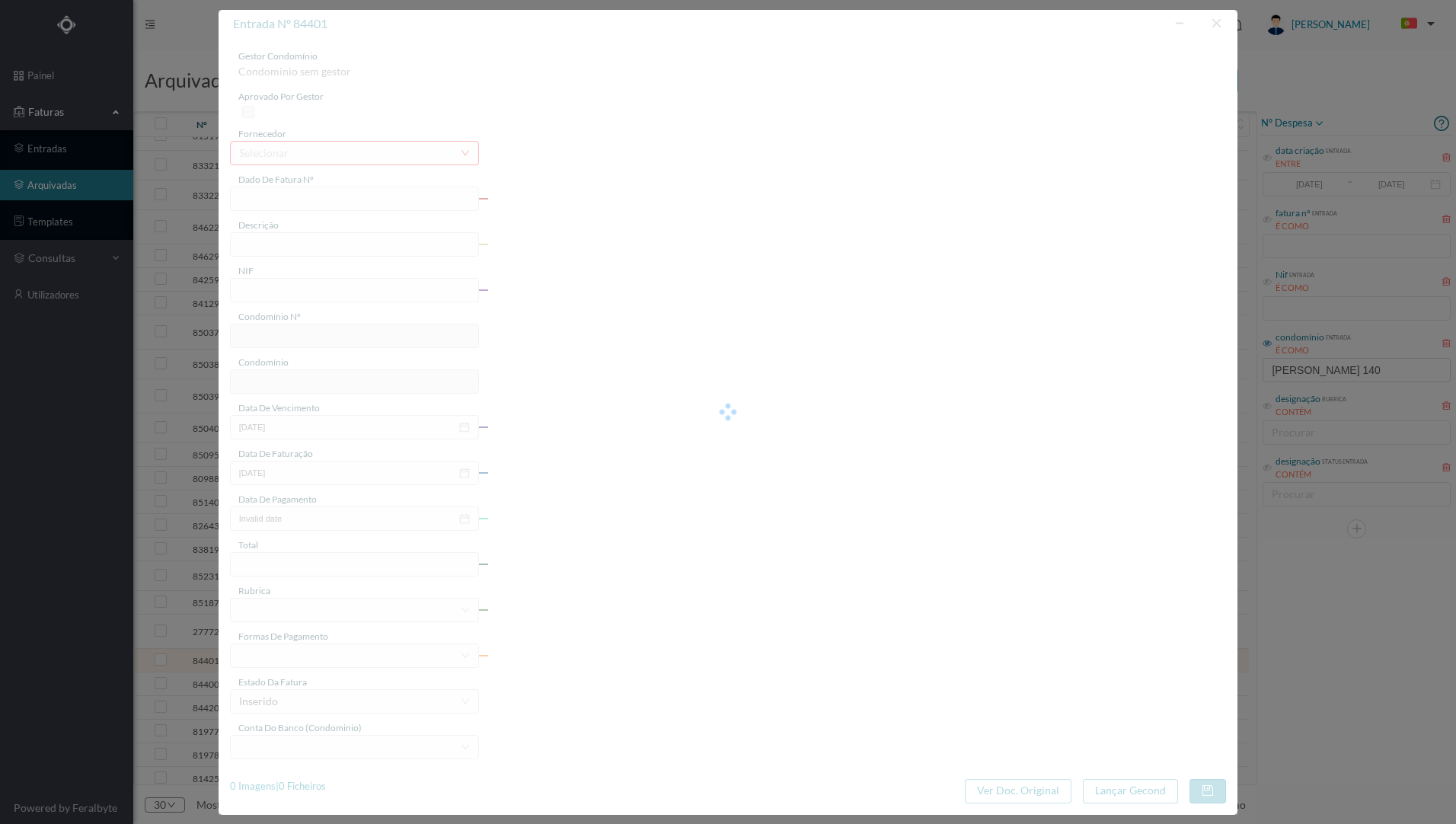
type input "FAC 0210762024/0049335408"
type input "eletricidade"
type input "901806641"
type input "[DATE]"
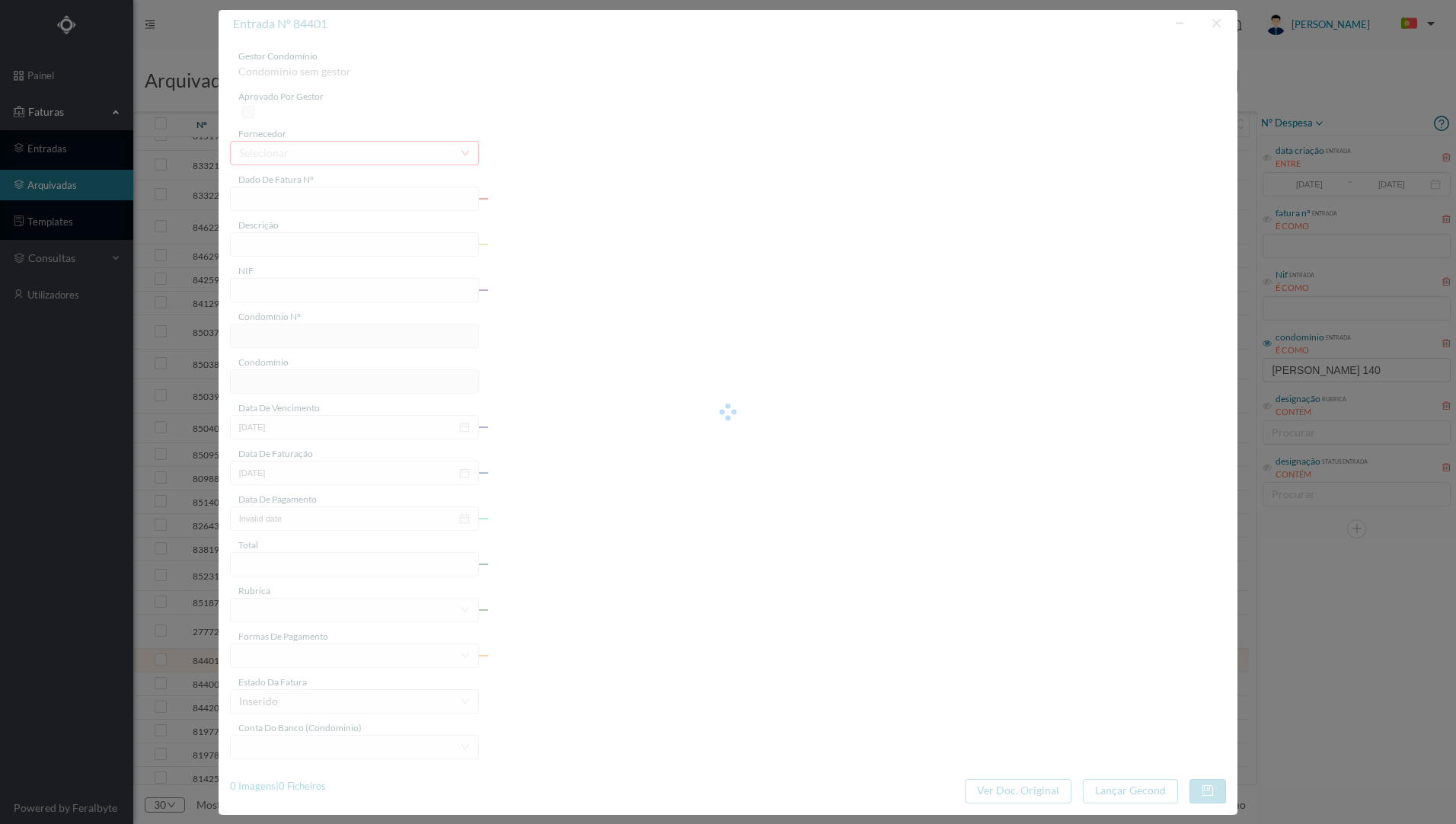
type input "[DATE]"
type input "295.08"
type input "816"
type input "ED. RUA [PERSON_NAME] 140A-140B"
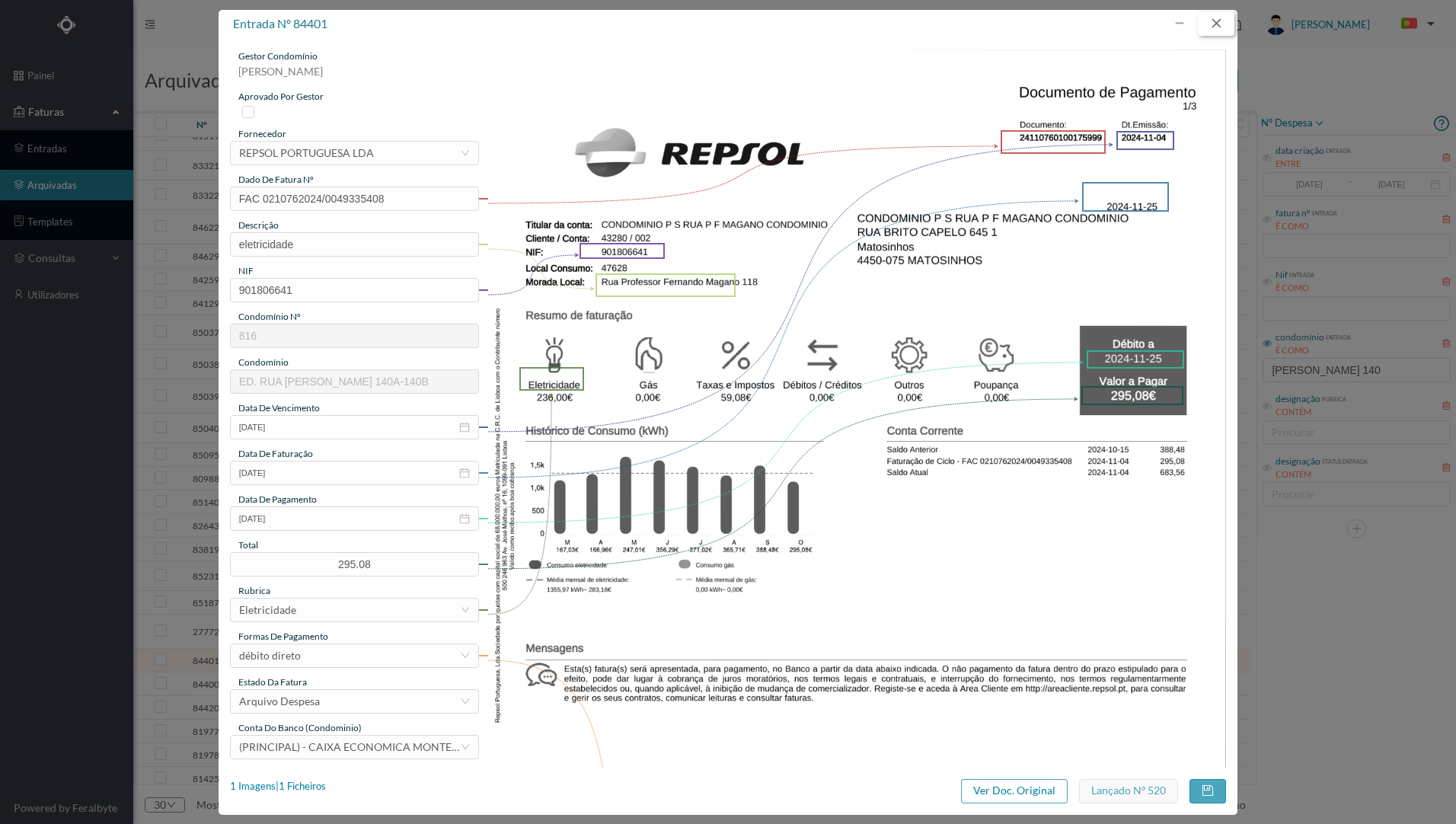
click at [1224, 24] on button "button" at bounding box center [1216, 23] width 37 height 24
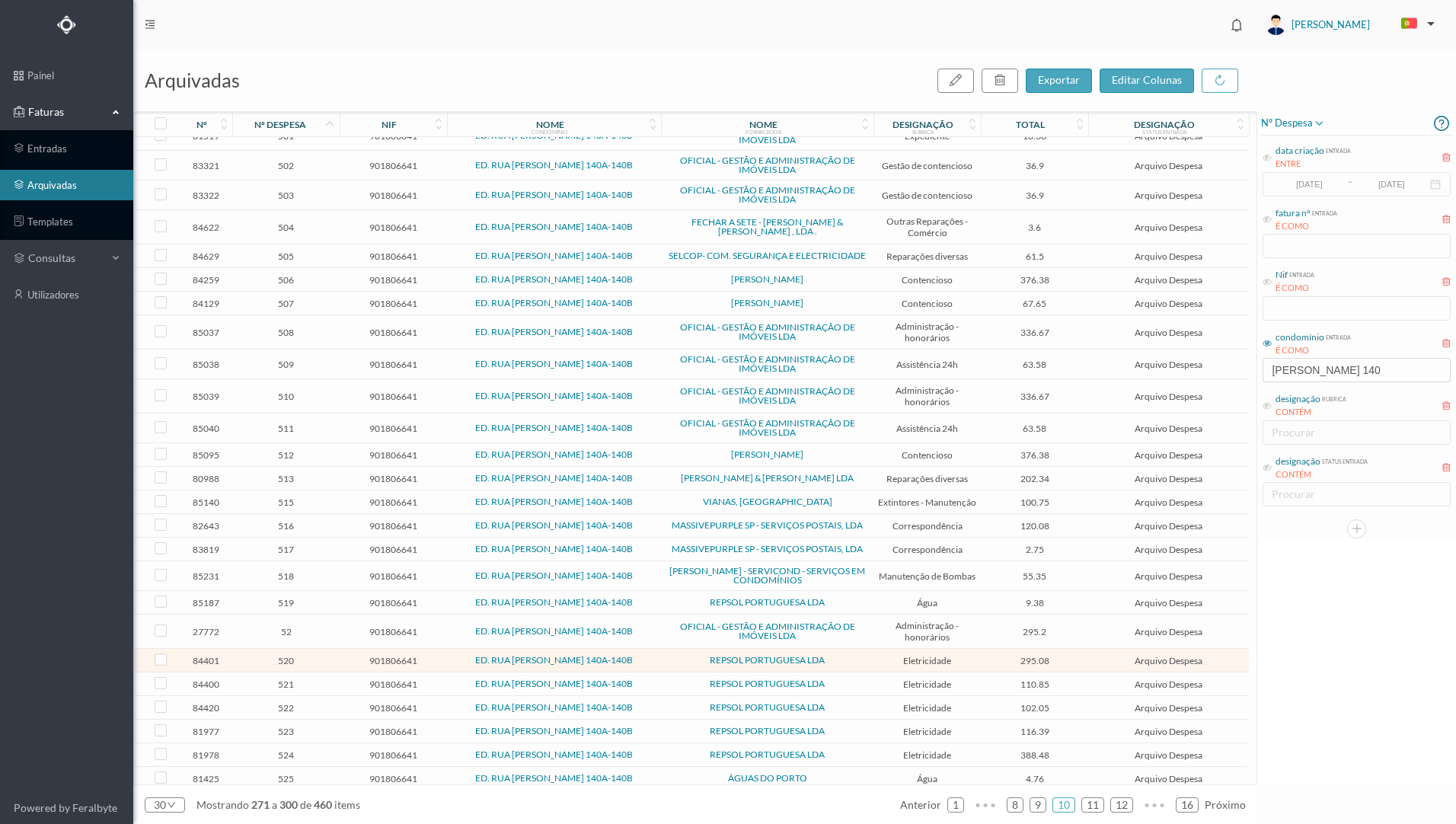
click at [860, 726] on span "REPSOL PORTUGUESA LDA" at bounding box center [767, 730] width 205 height 9
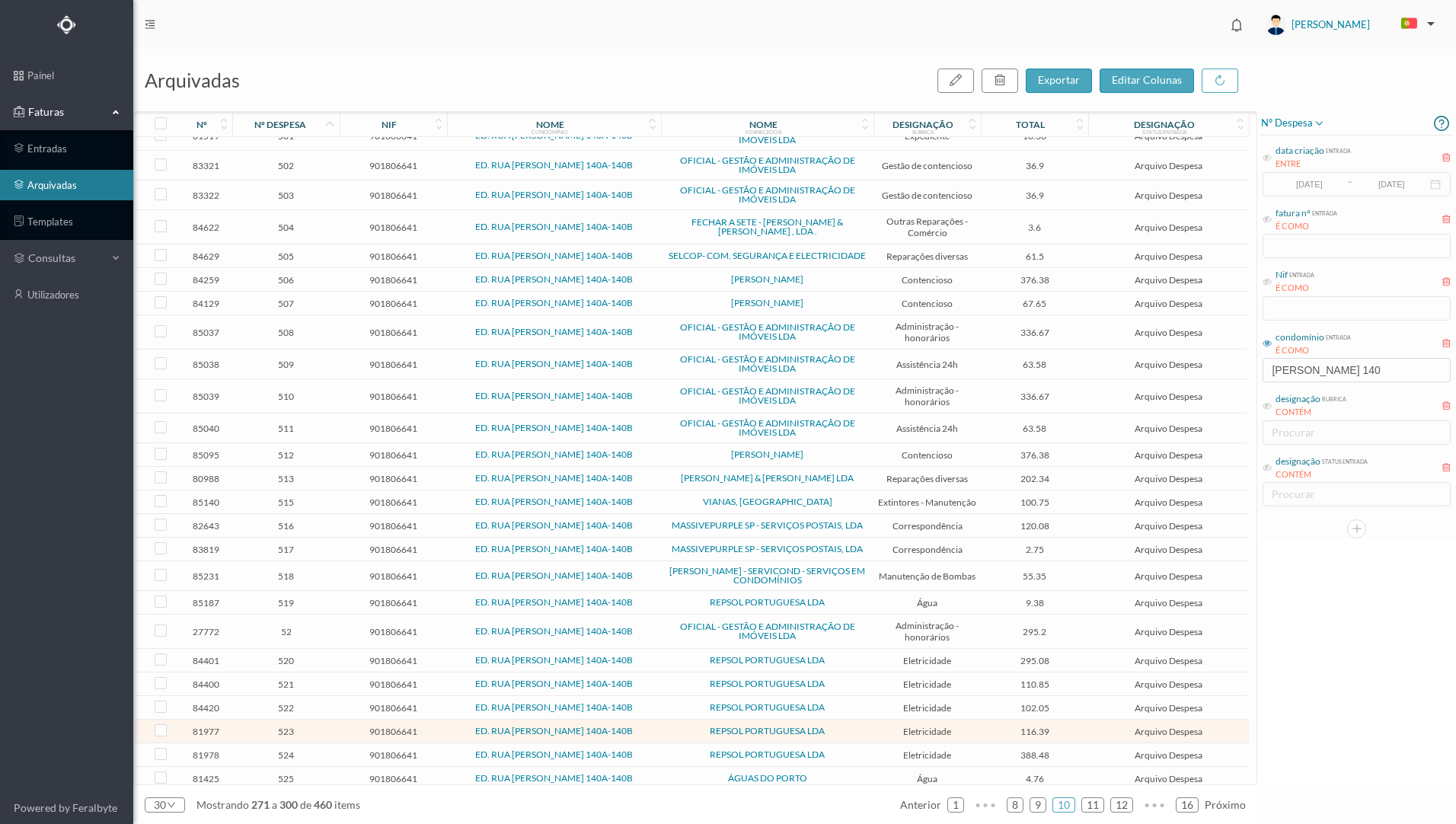
click at [860, 726] on span "REPSOL PORTUGUESA LDA" at bounding box center [767, 730] width 205 height 9
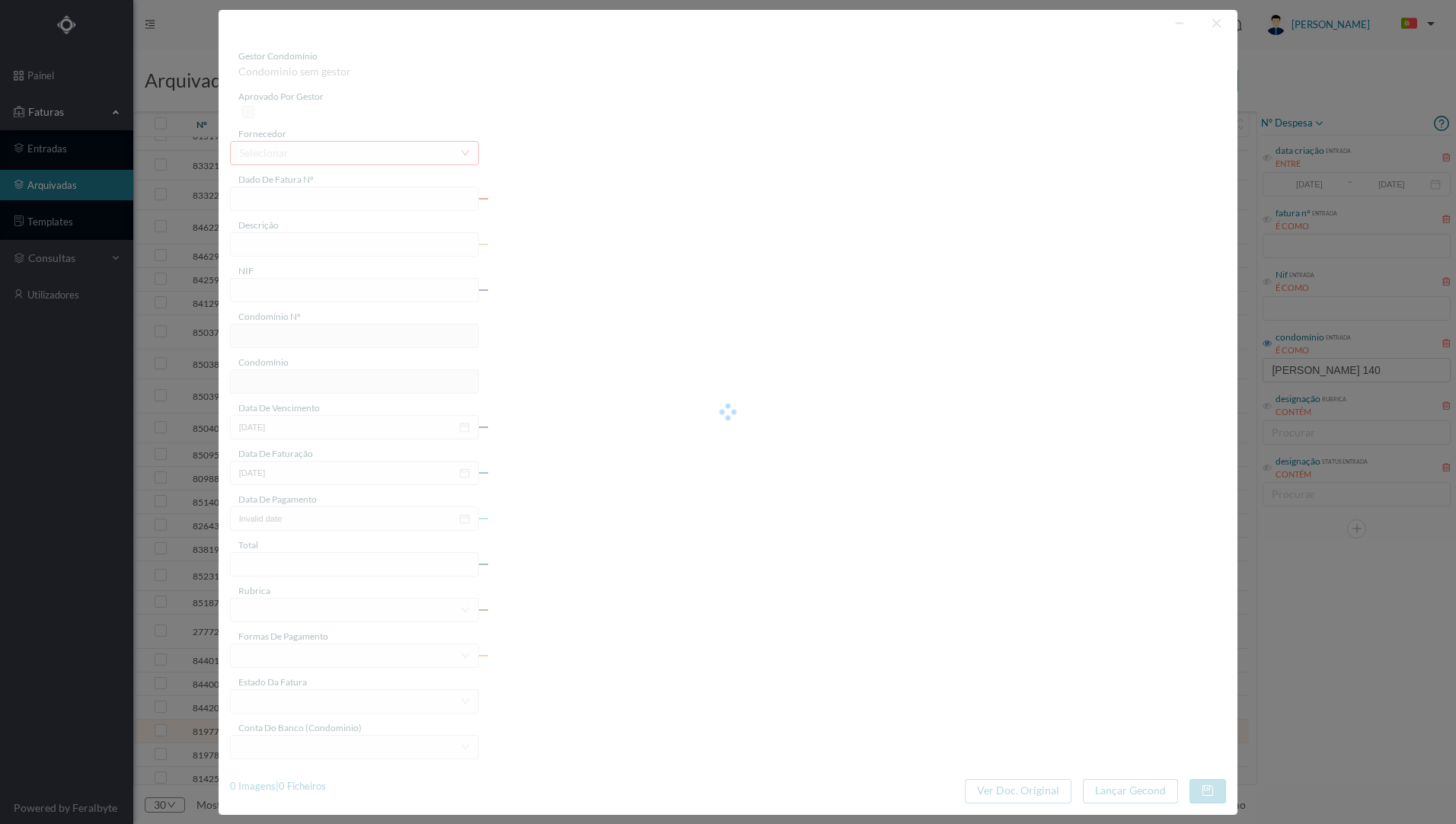
type input "FAC 0210762024/0049303922"
type input "eletricidade"
type input "901806641"
type input "[DATE]"
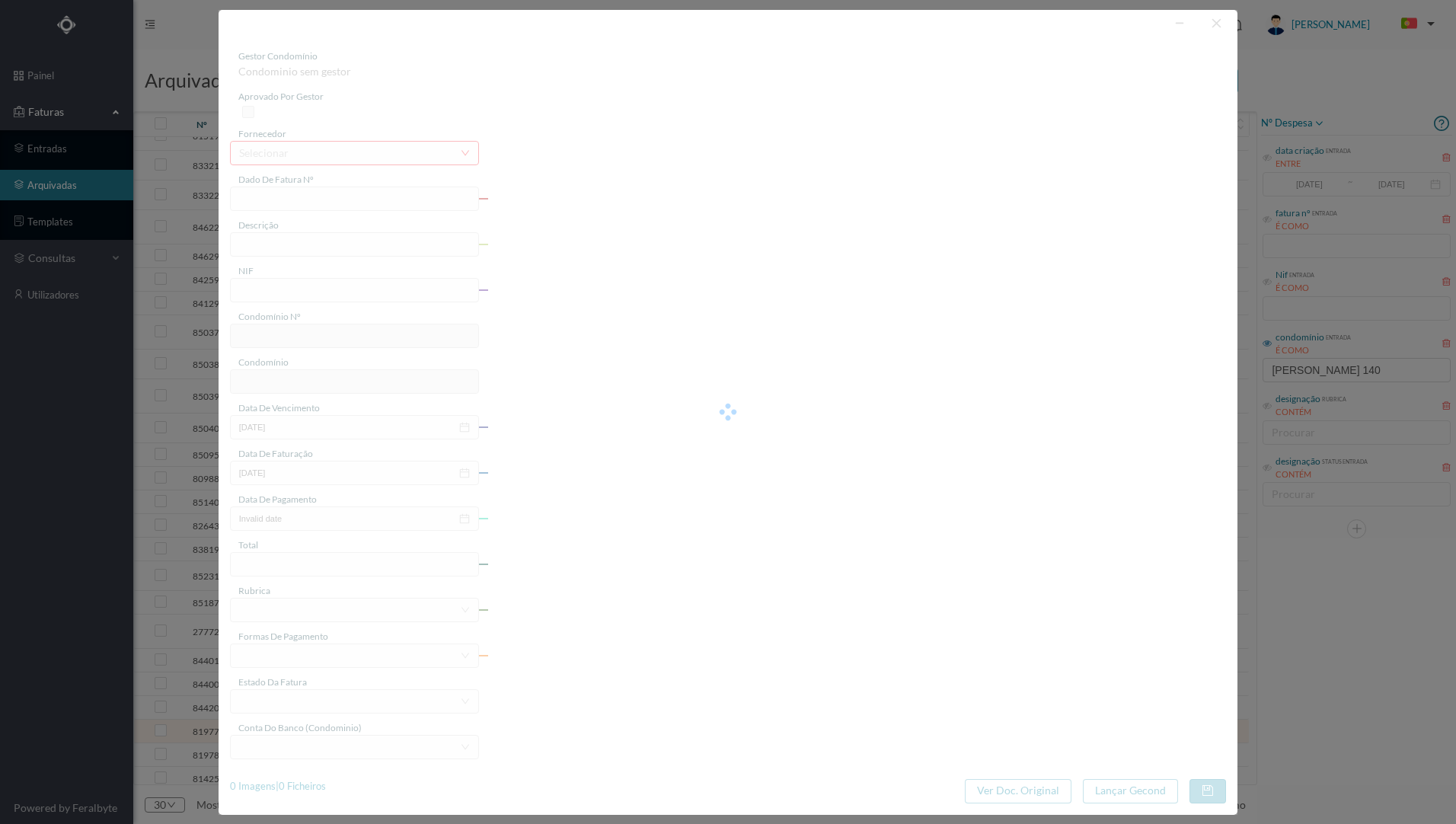
type input "[DATE]"
type input "116.39"
type input "816"
type input "ED. RUA [PERSON_NAME] 140A-140B"
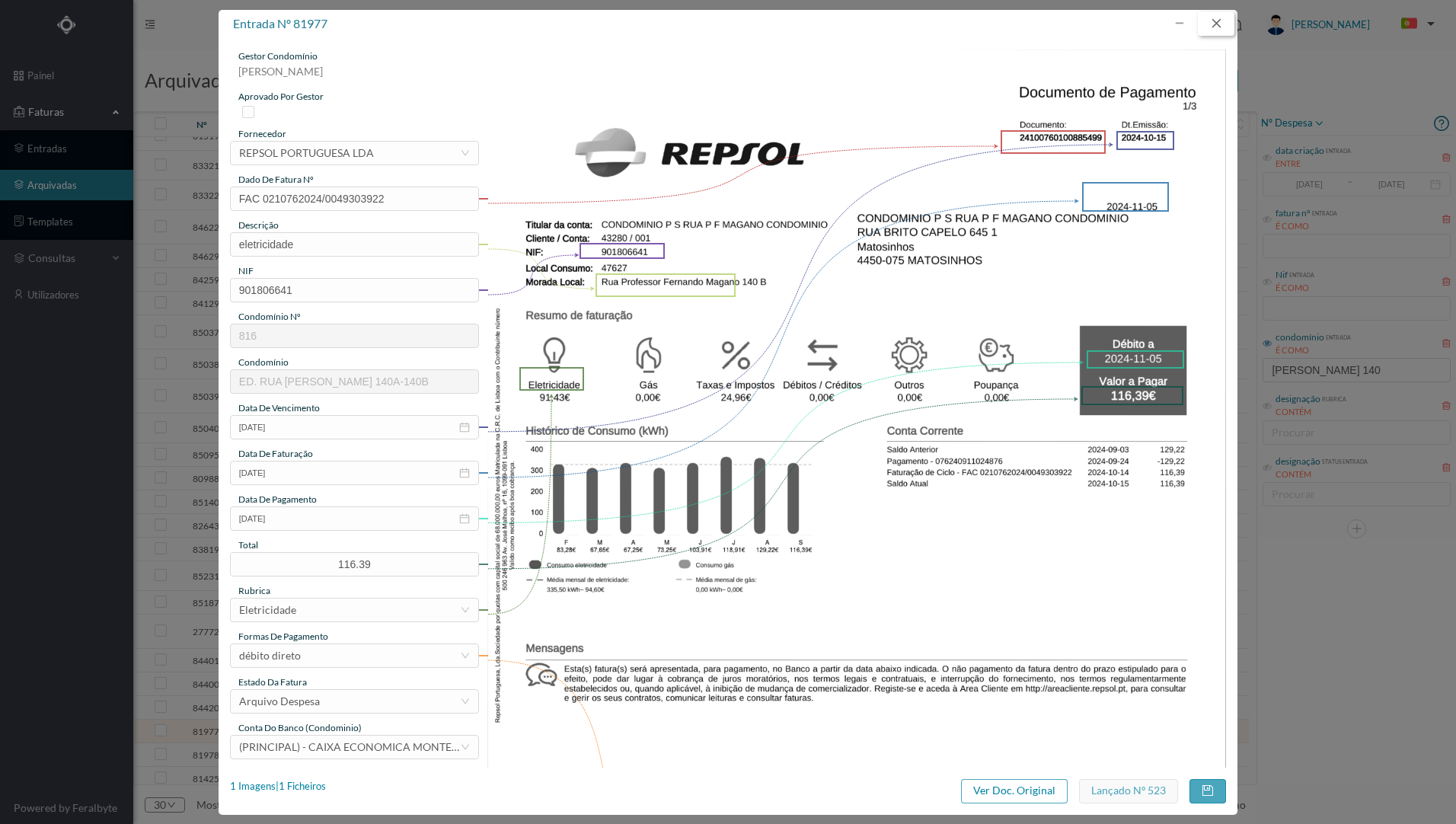
click at [1217, 28] on button "button" at bounding box center [1216, 23] width 37 height 24
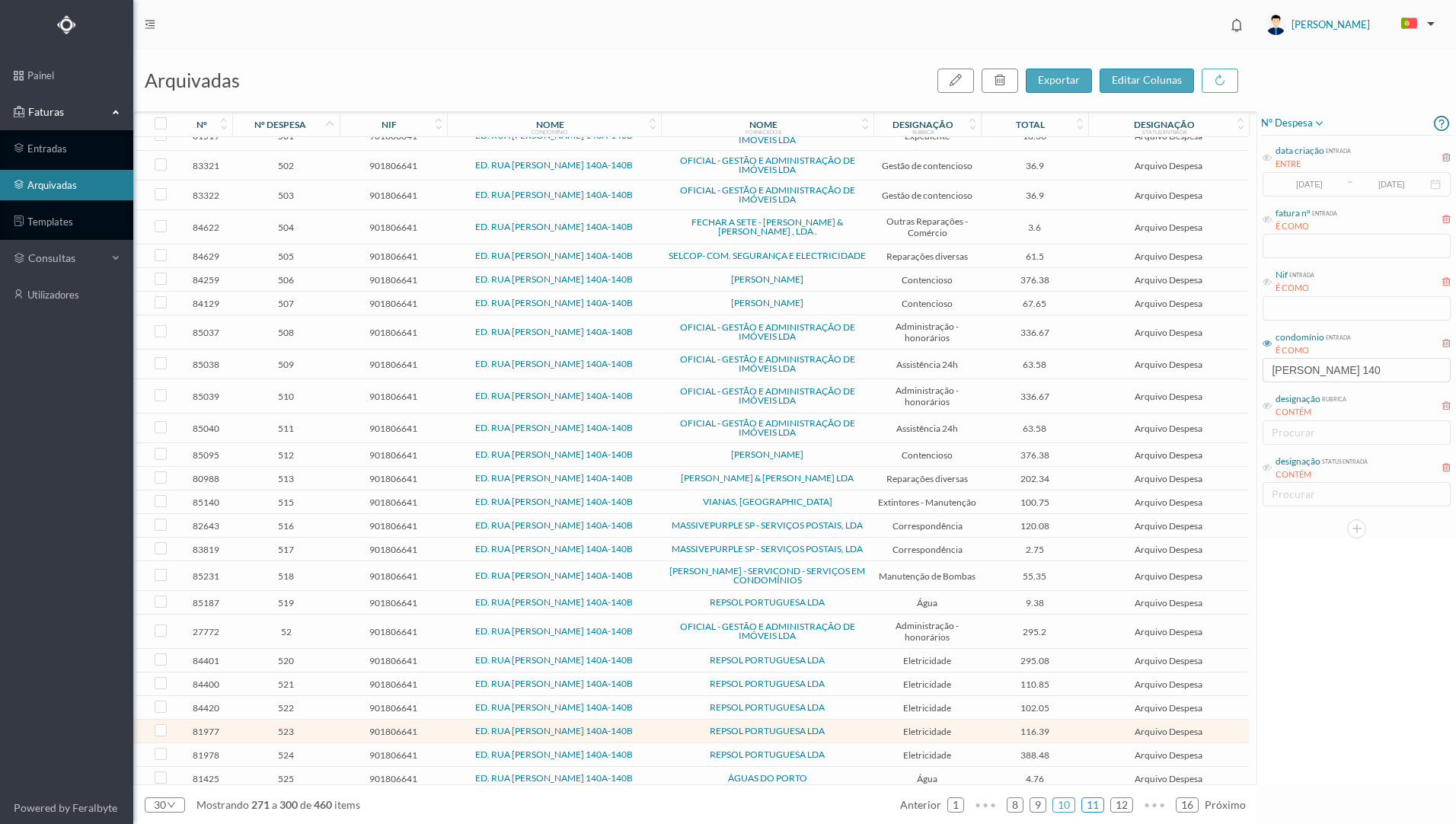
click at [1093, 806] on link "11" at bounding box center [1093, 805] width 22 height 23
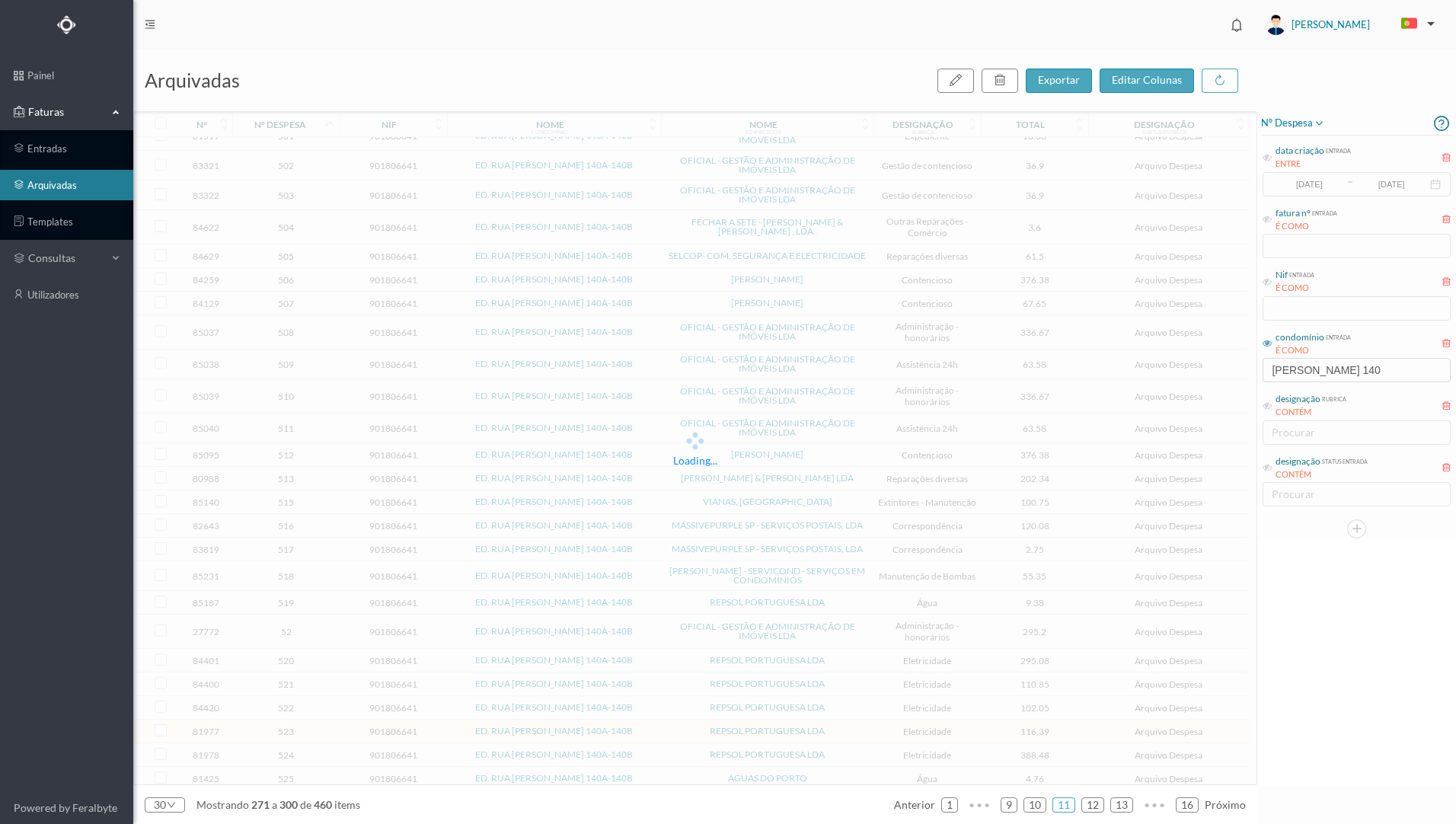
scroll to position [179, 0]
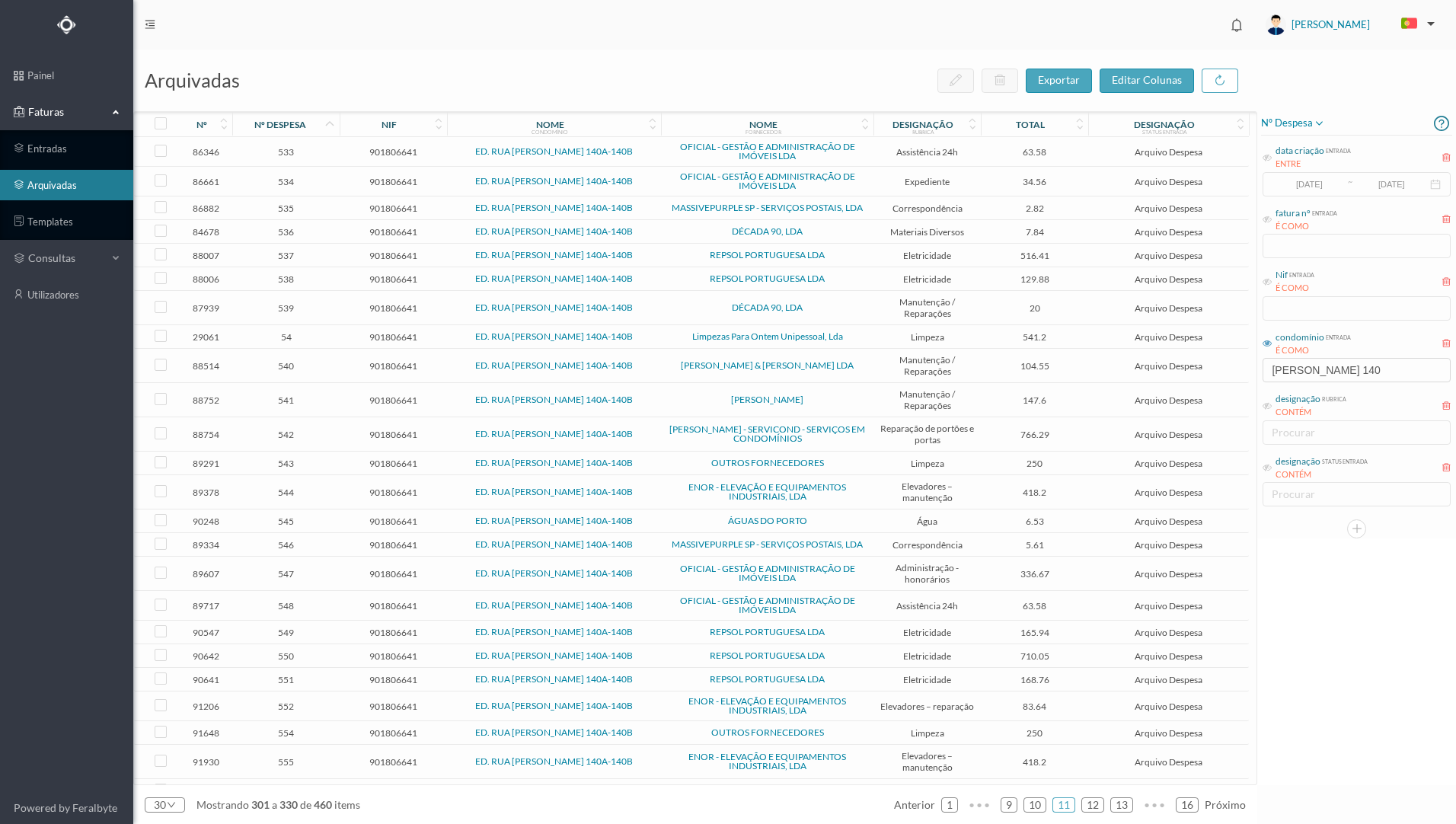
click at [327, 406] on span "541" at bounding box center [286, 400] width 100 height 11
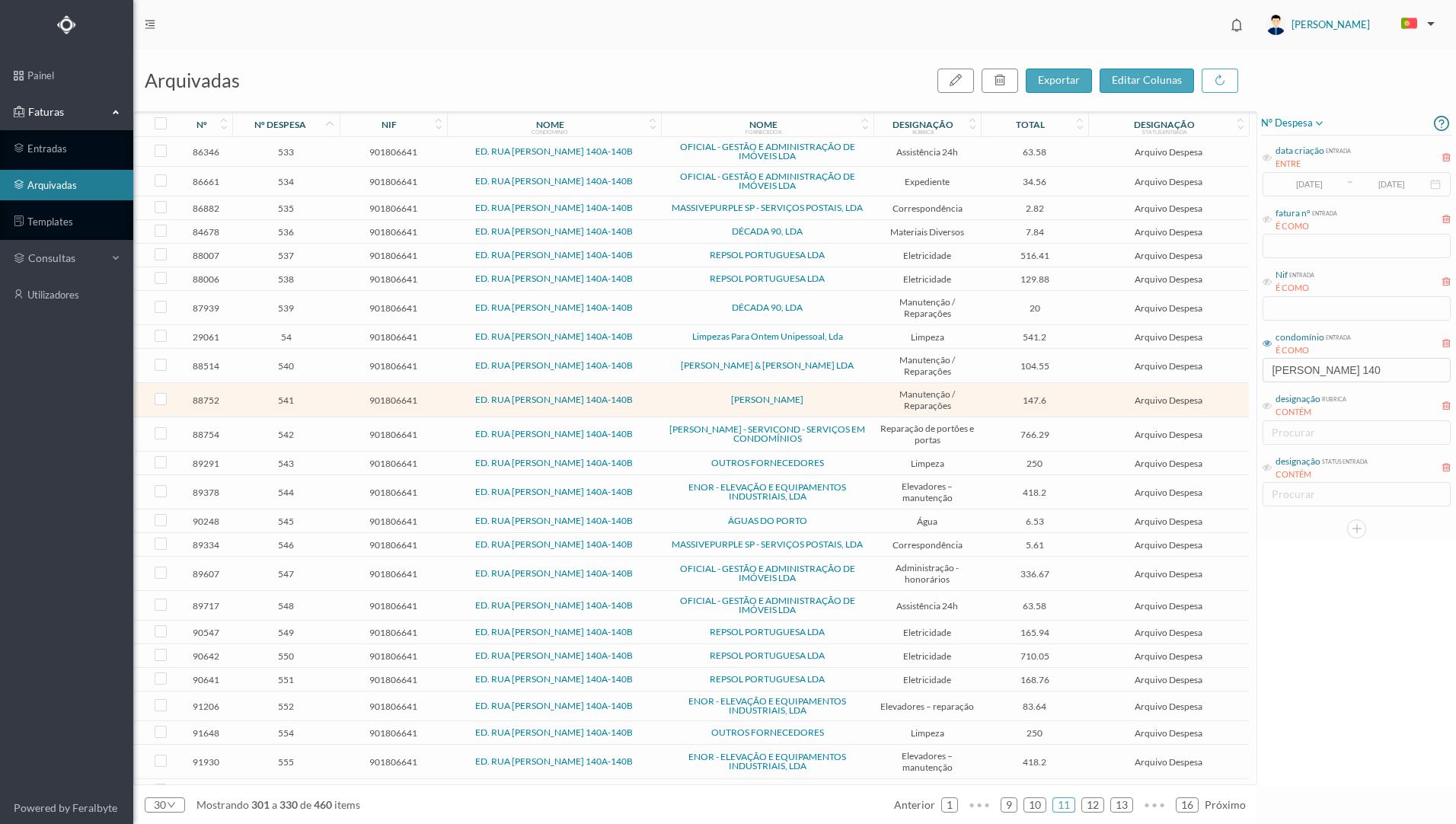
click at [327, 406] on span "541" at bounding box center [286, 400] width 100 height 11
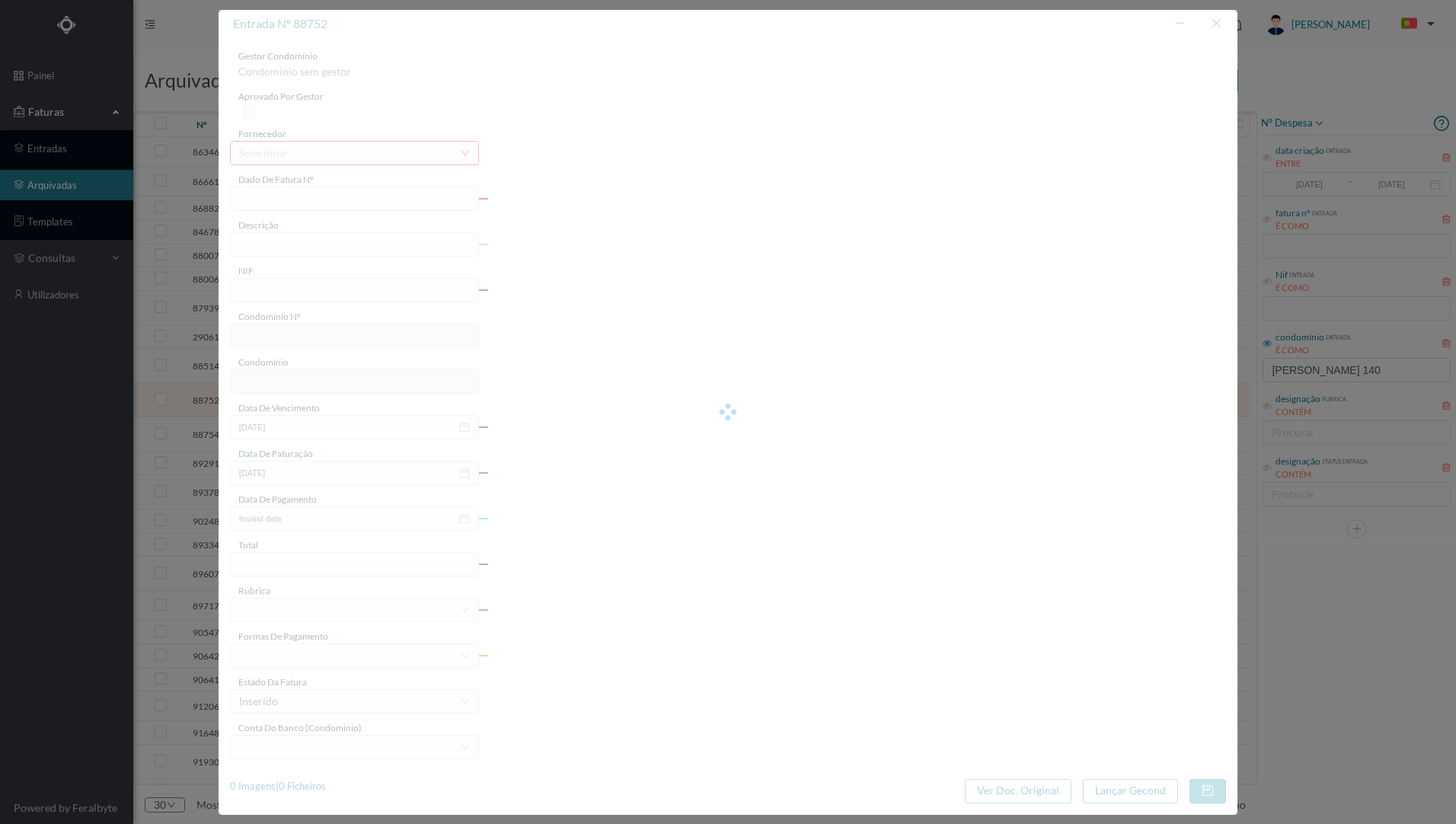
type input "FT PAULOALVES2023/358"
type input "Reparações diversas"
type input "901806641"
type input "[DATE]"
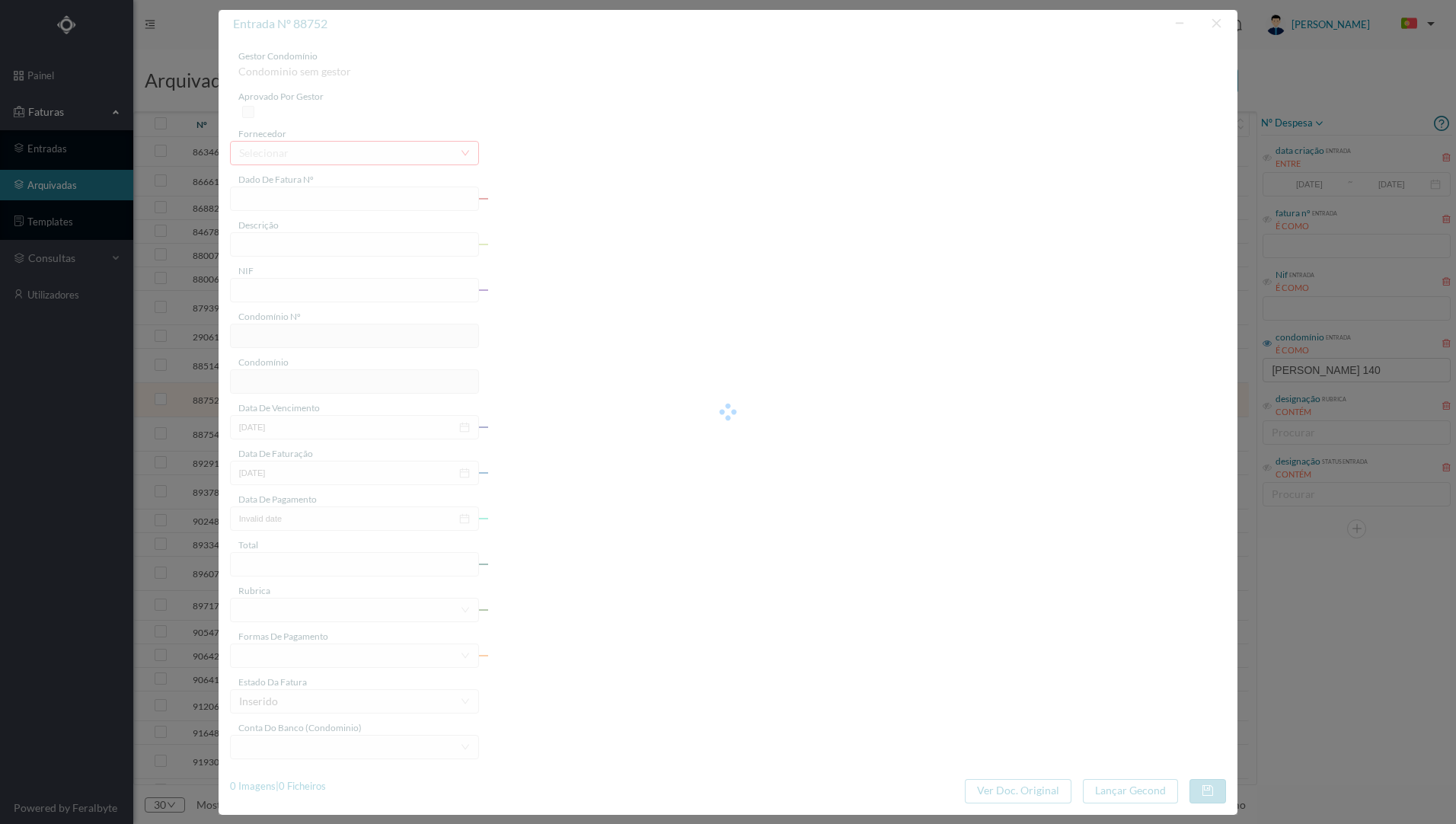
type input "[DATE]"
type input "147.60"
type input "816"
type input "ED. RUA [PERSON_NAME] 140A-140B"
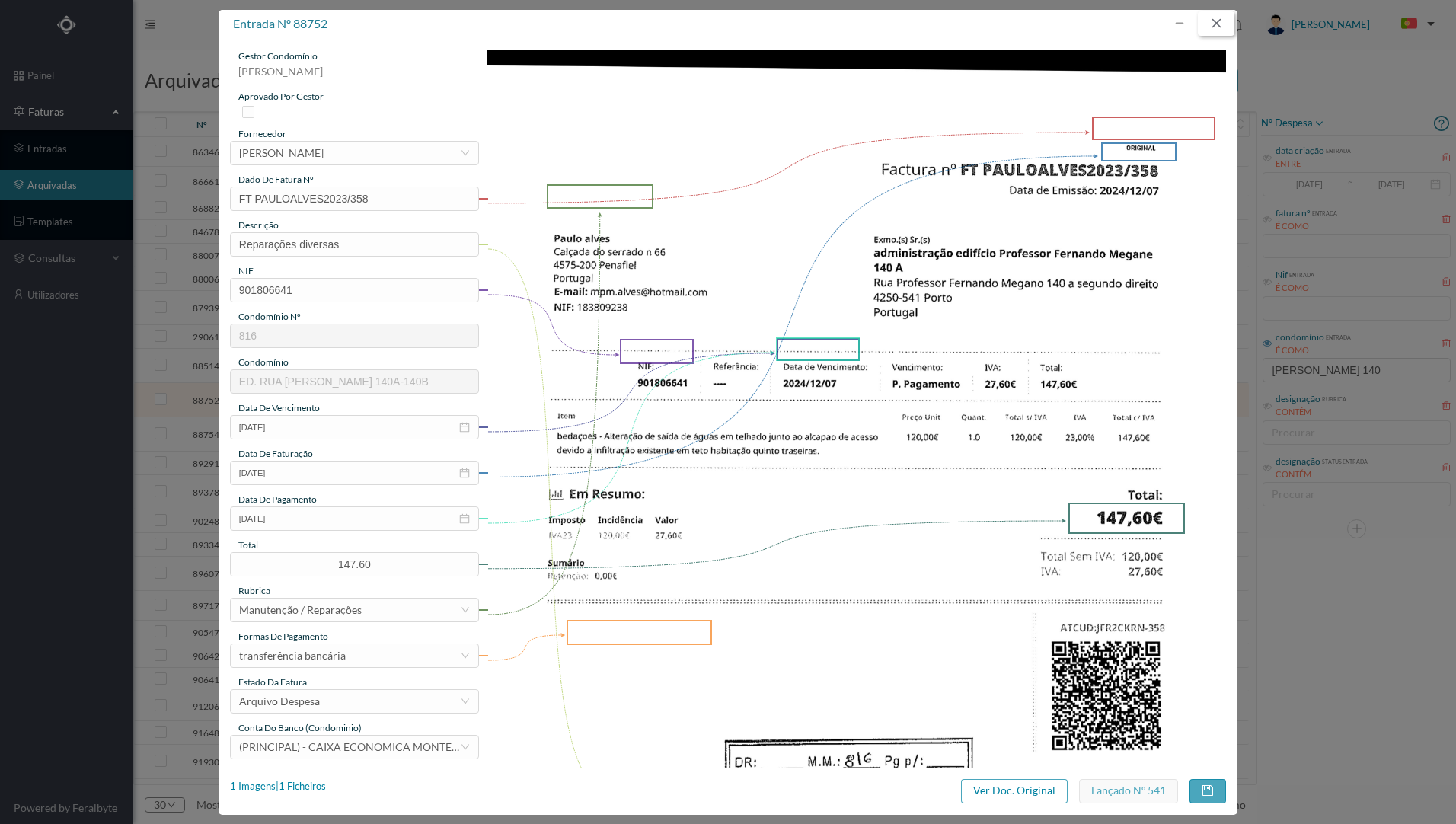
click at [1211, 28] on button "button" at bounding box center [1216, 23] width 37 height 24
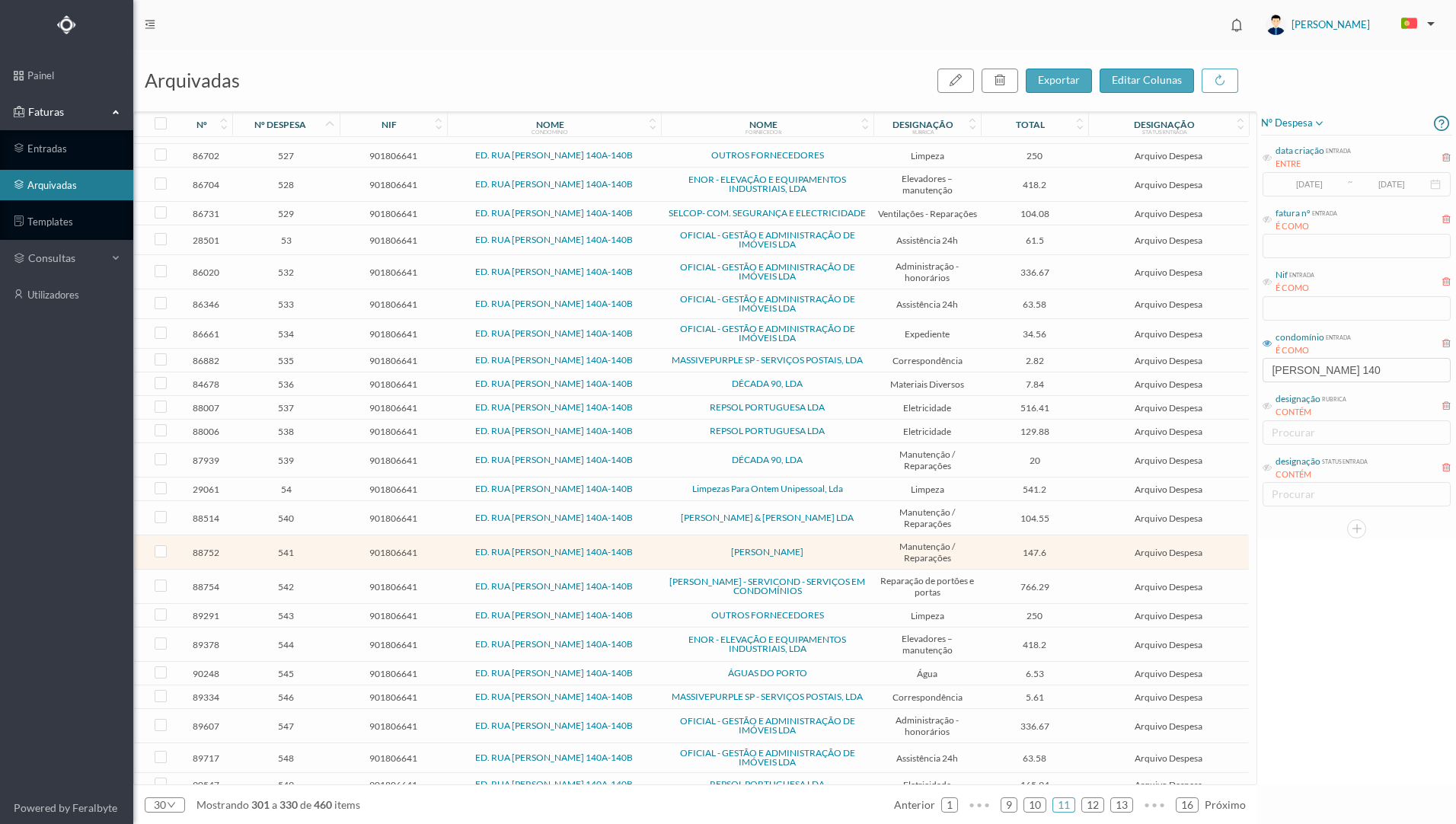
scroll to position [0, 0]
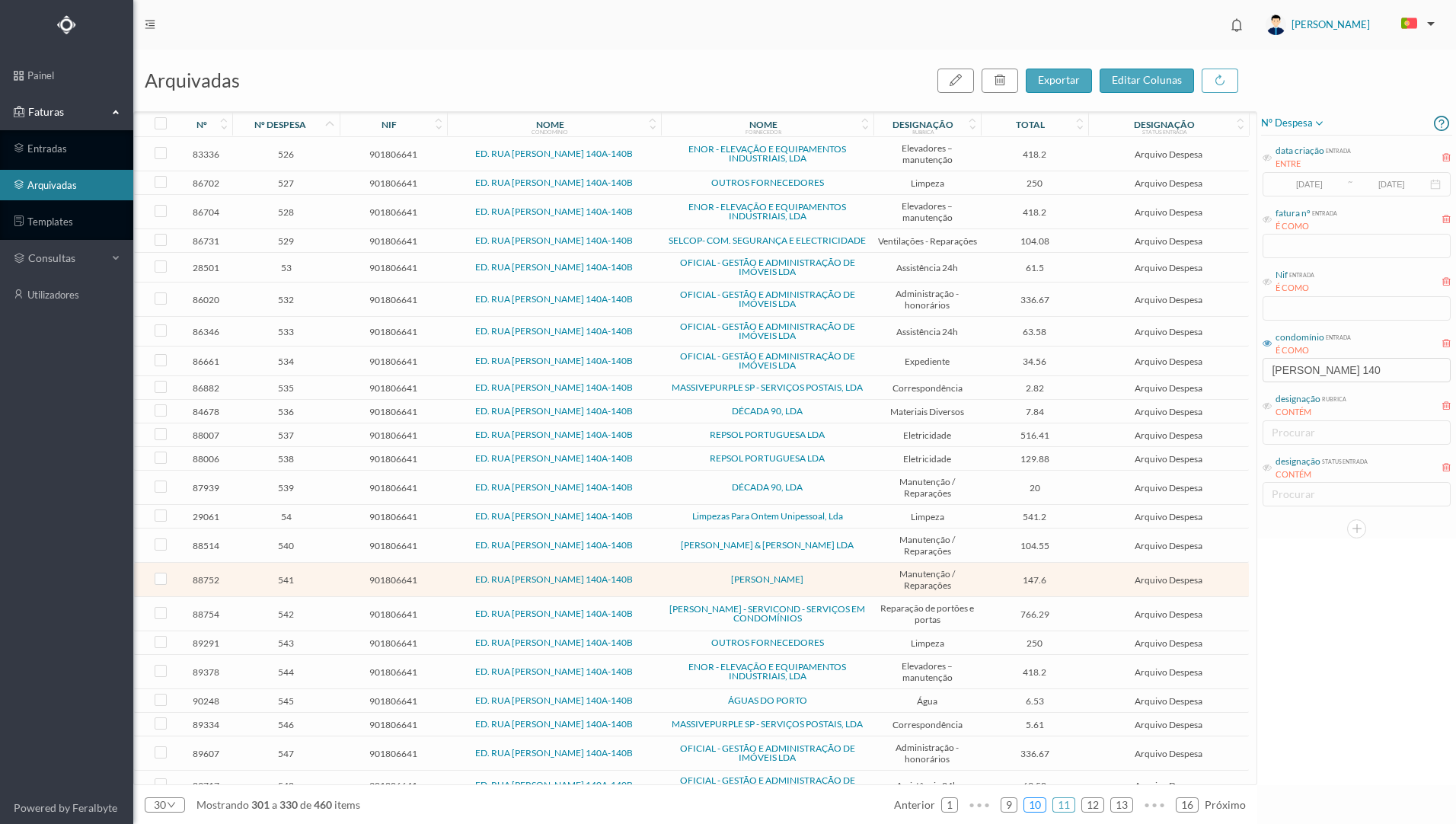
click at [1036, 802] on link "10" at bounding box center [1034, 805] width 22 height 23
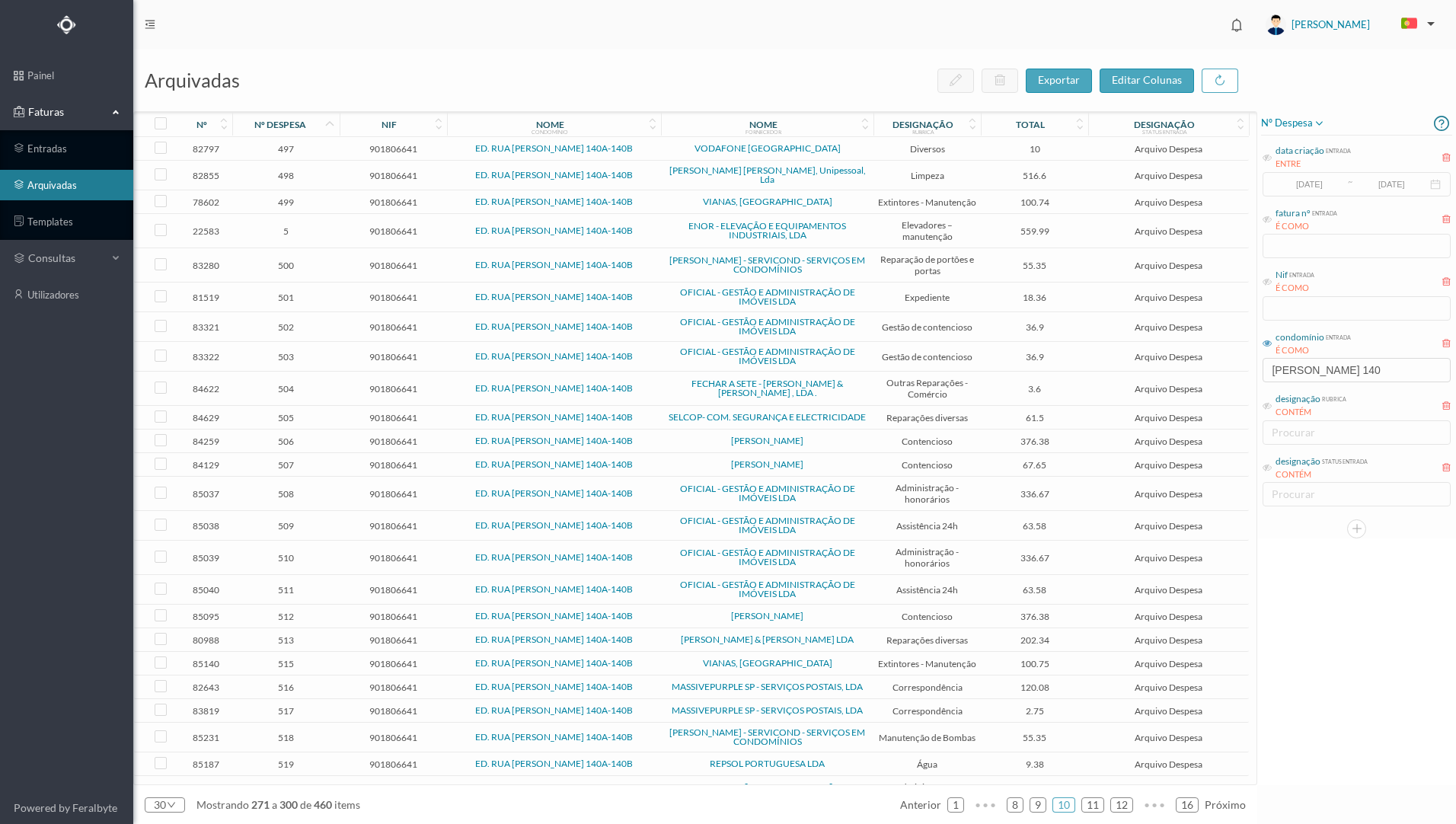
click at [319, 614] on span "512" at bounding box center [286, 617] width 100 height 11
click at [318, 613] on span "512" at bounding box center [286, 617] width 100 height 11
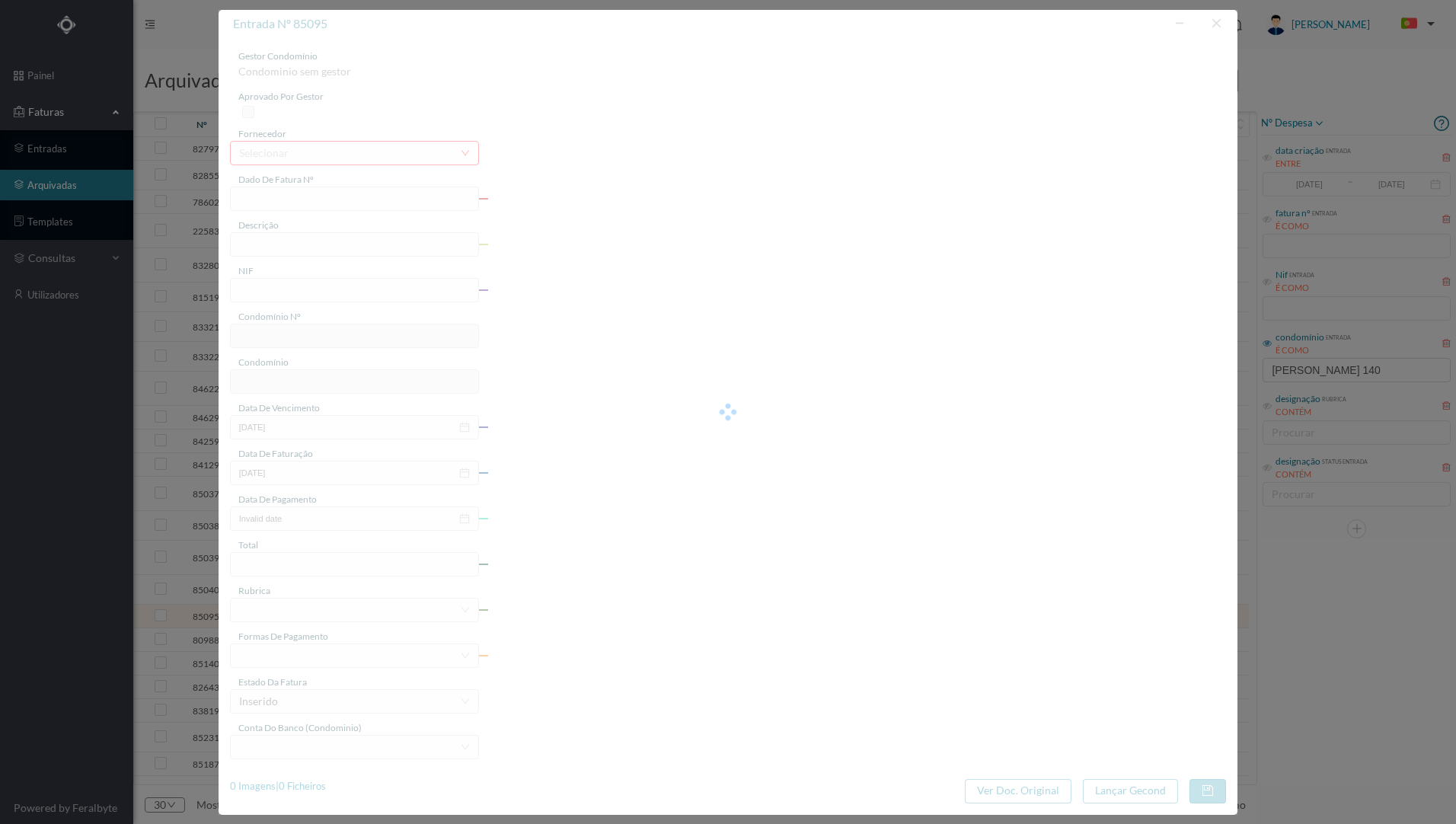
type input "FT AP/1020"
type input "OUTRAS NÃO DOCUMENTADAS"
type input "901806641"
type input "[DATE]"
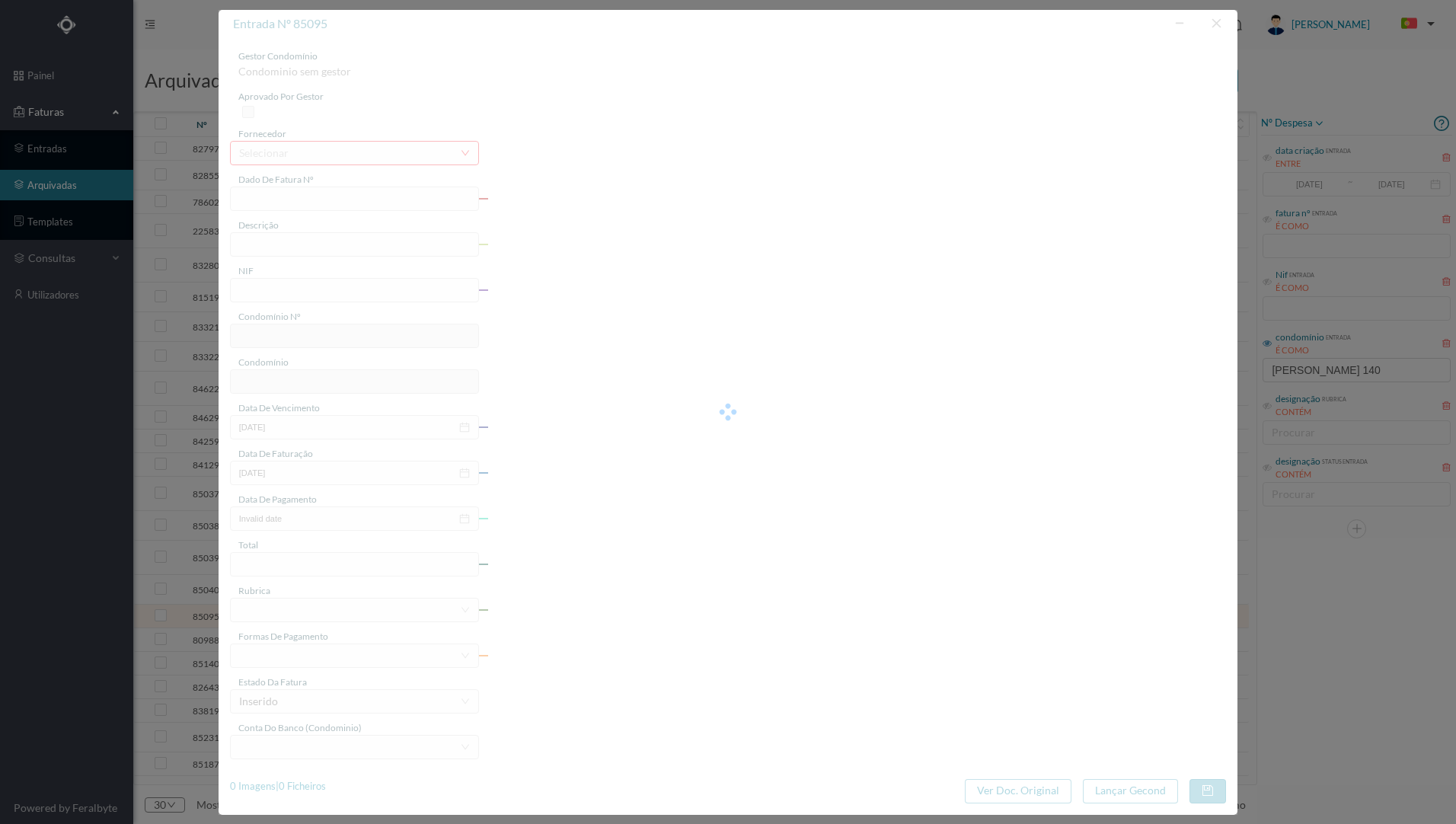
type input "[DATE]"
type input "376.38"
type input "816"
type input "ED. RUA [PERSON_NAME] 140A-140B"
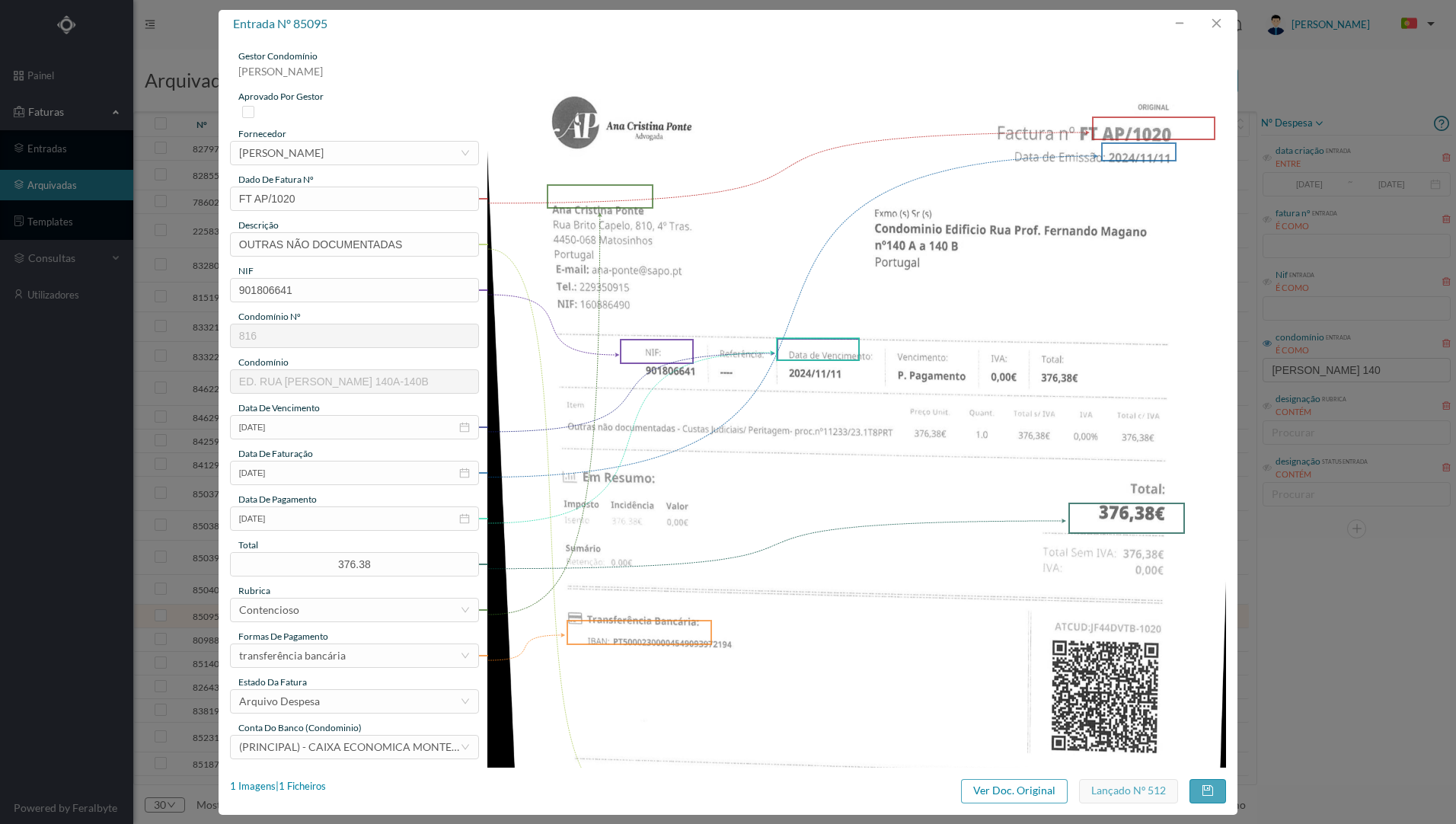
scroll to position [152, 0]
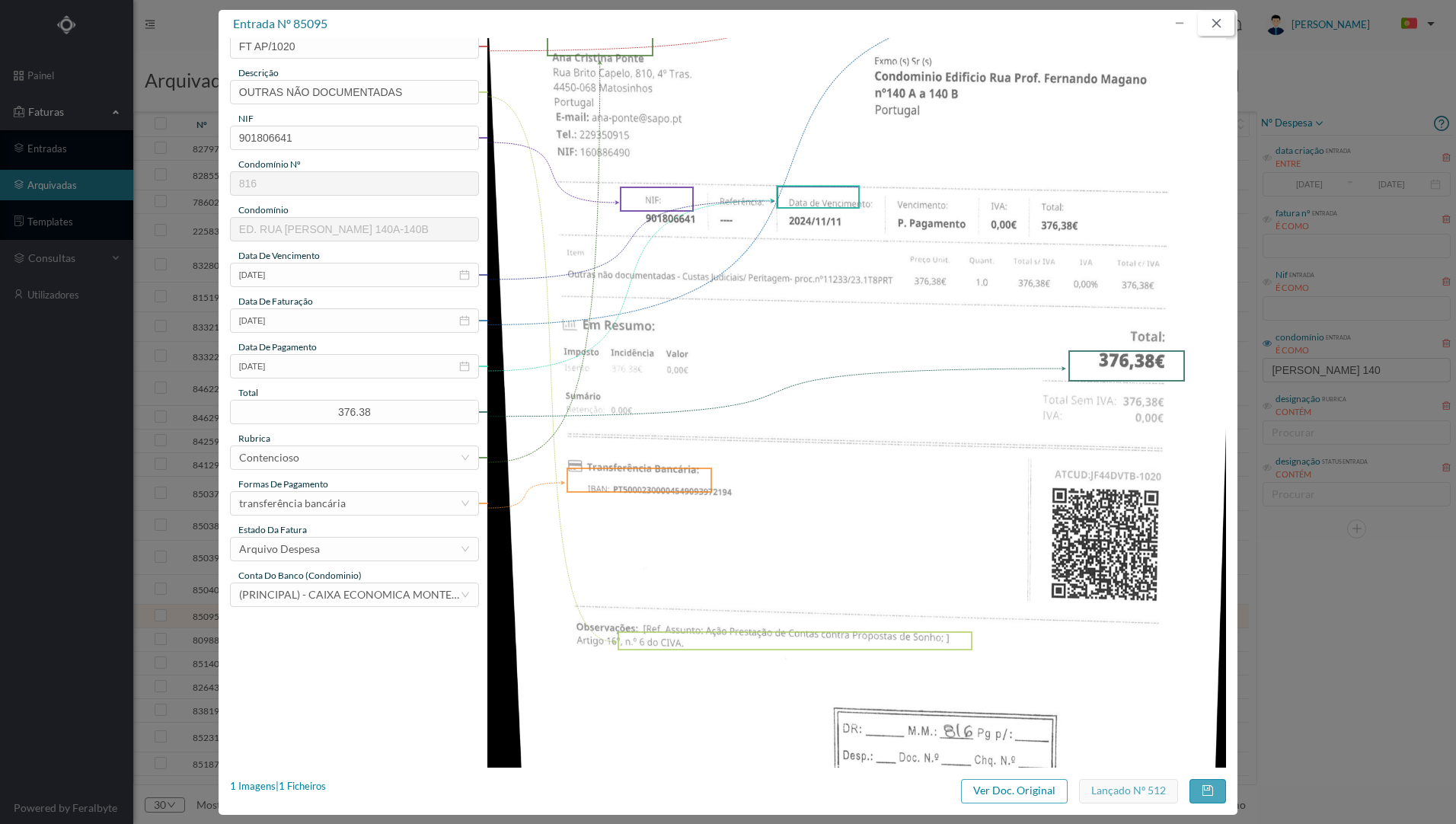
click at [1213, 23] on button "button" at bounding box center [1216, 23] width 37 height 24
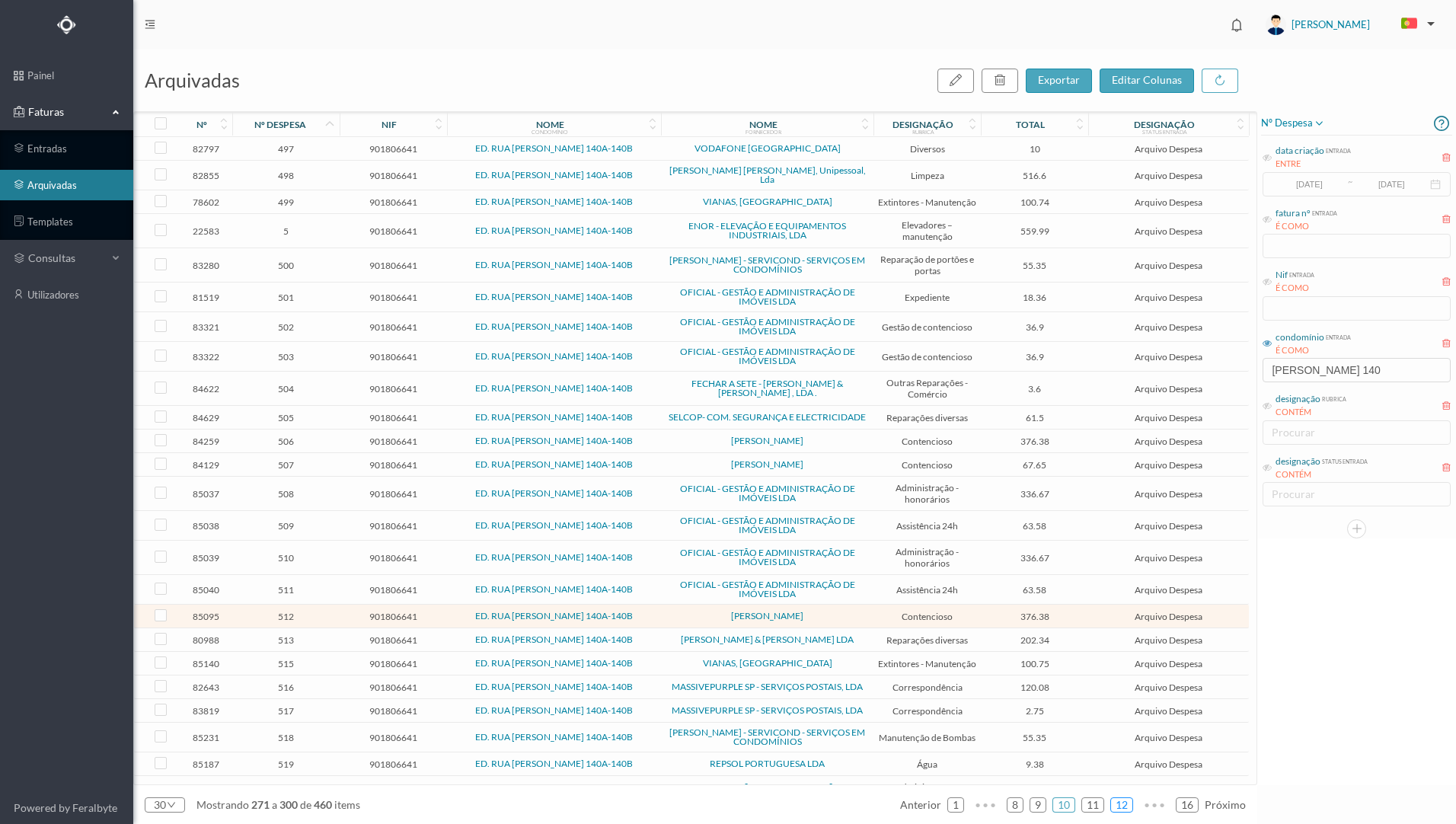
click at [1121, 800] on link "12" at bounding box center [1121, 805] width 22 height 23
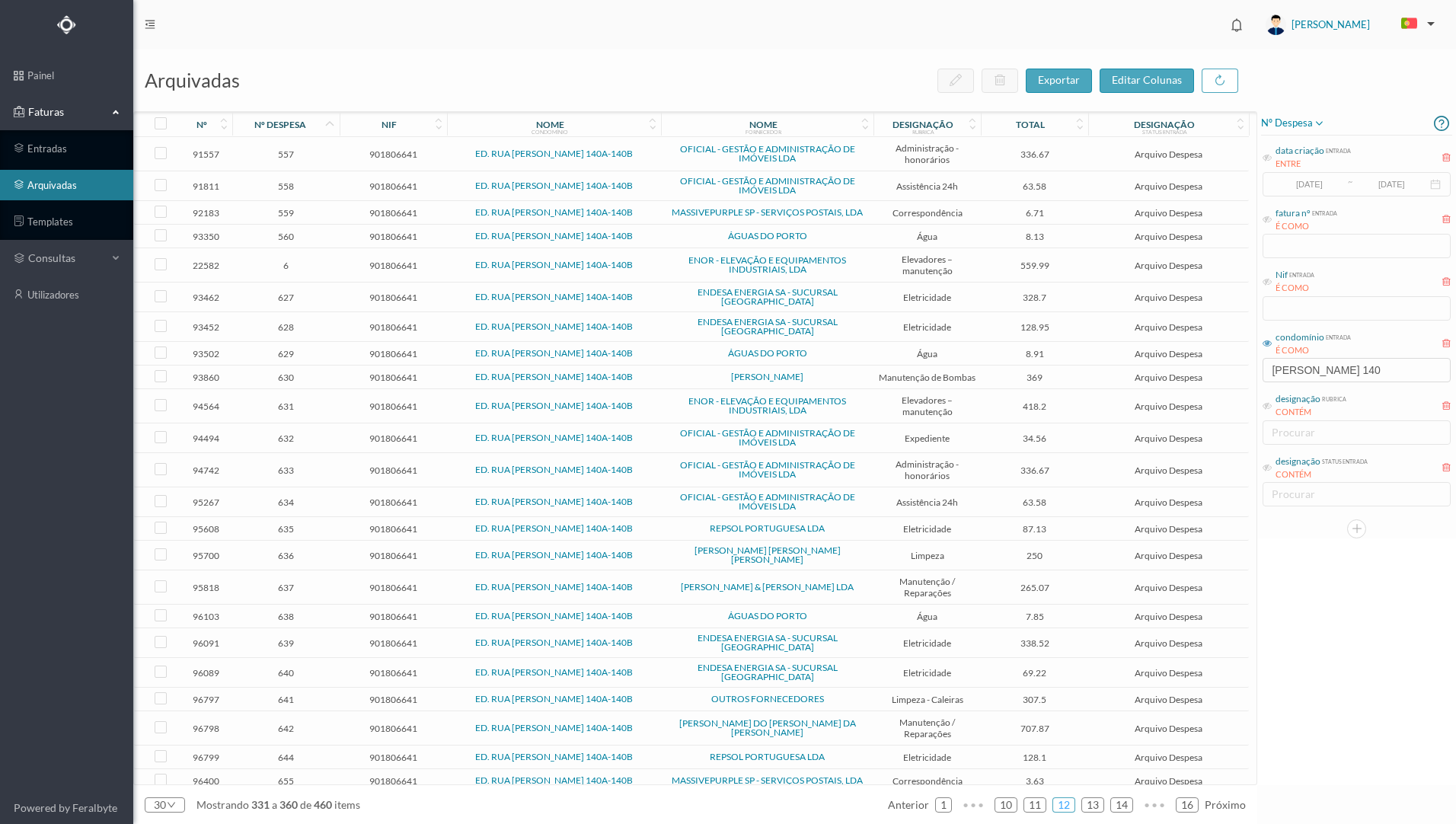
scroll to position [181, 0]
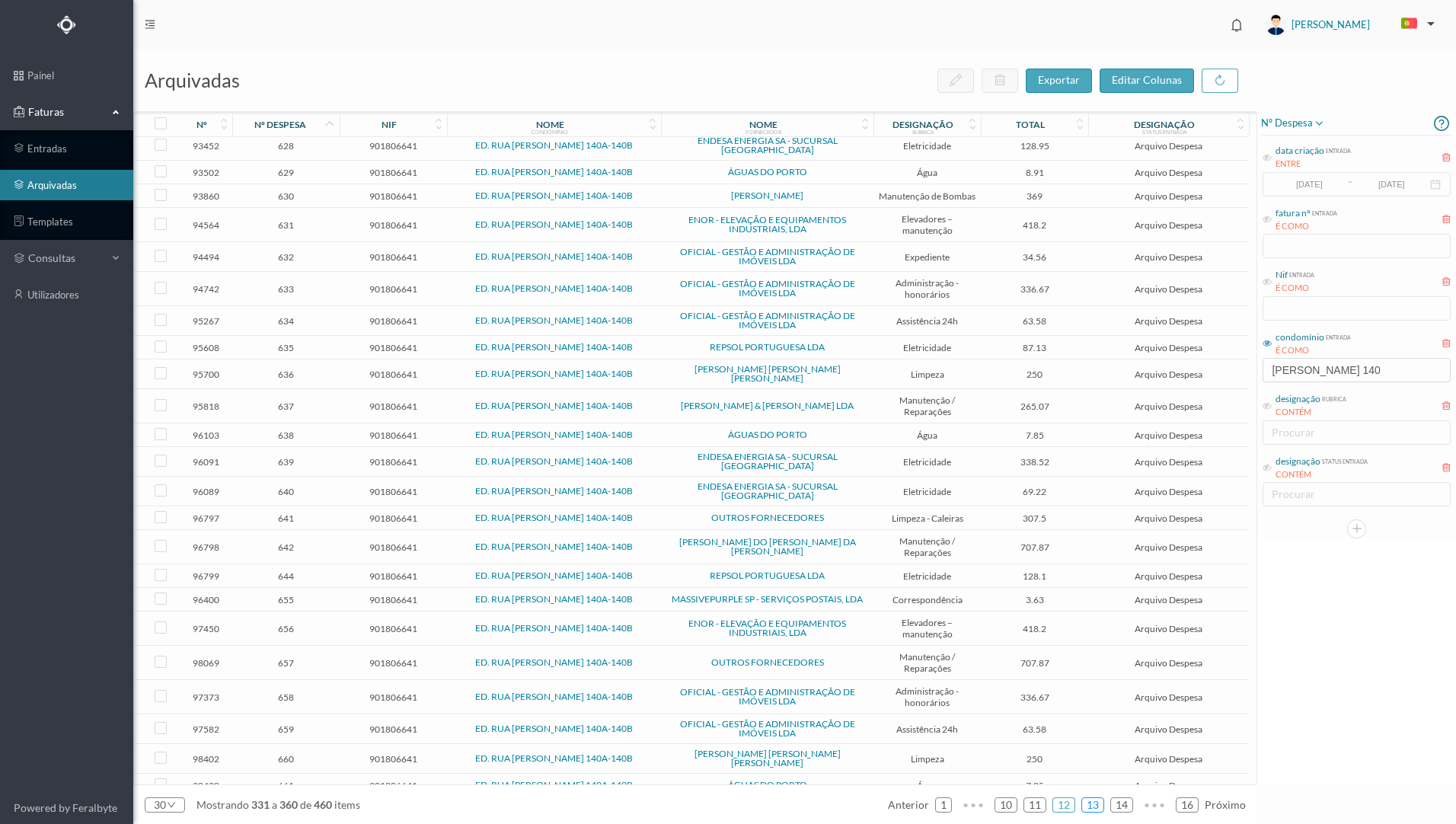
click at [1099, 802] on link "13" at bounding box center [1093, 805] width 22 height 23
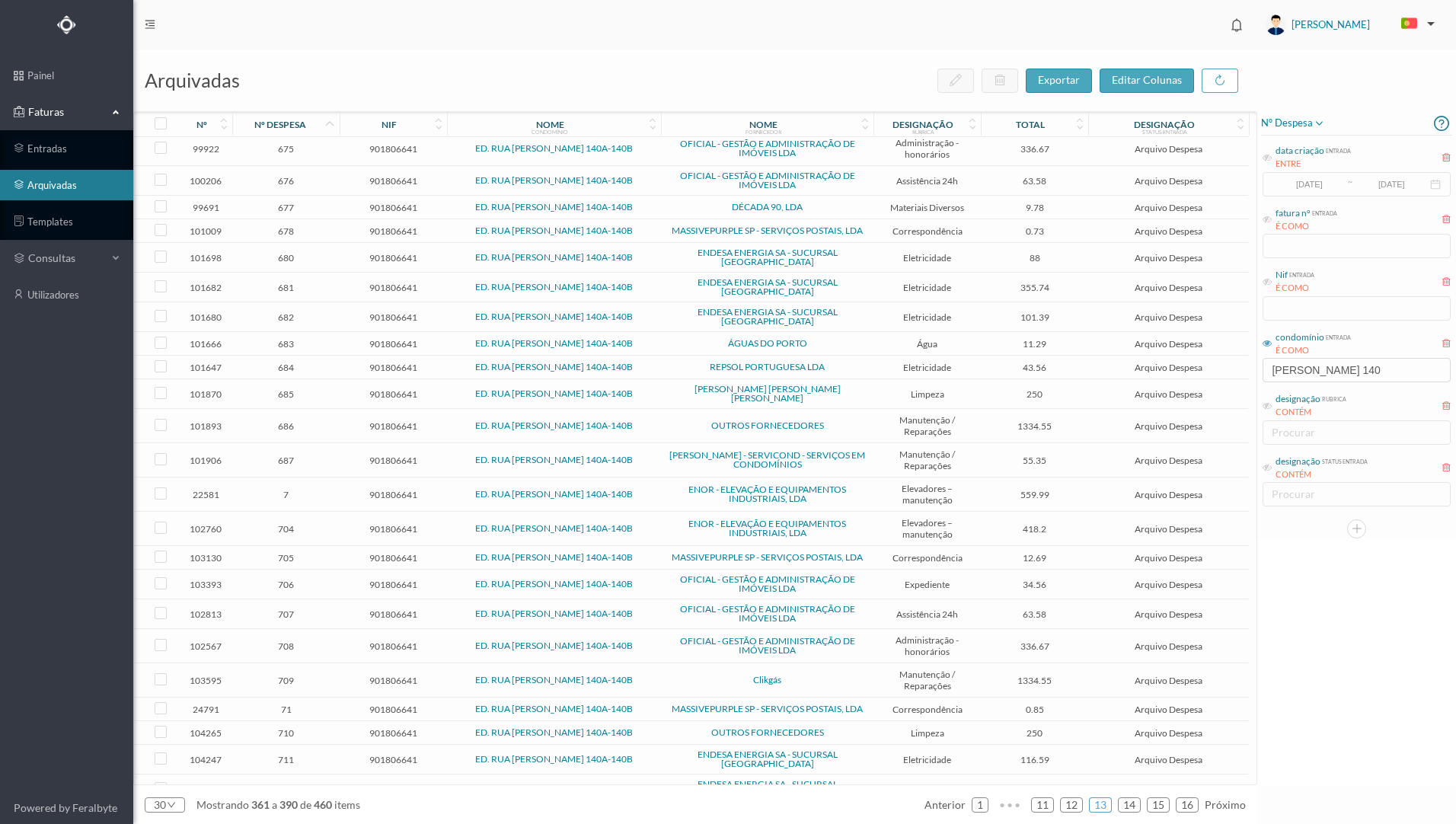
scroll to position [187, 0]
click at [1130, 802] on link "14" at bounding box center [1129, 805] width 22 height 23
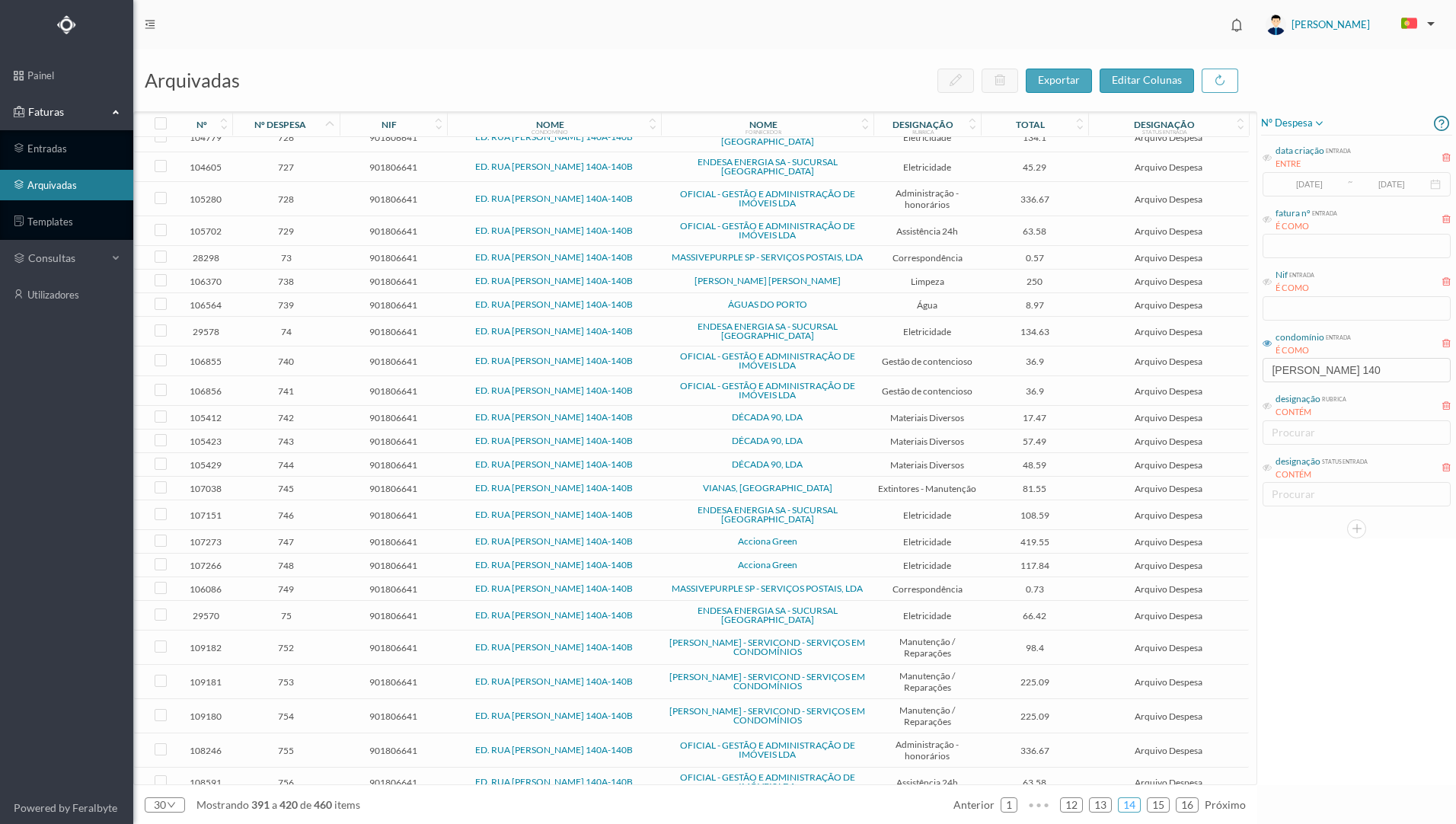
scroll to position [0, 0]
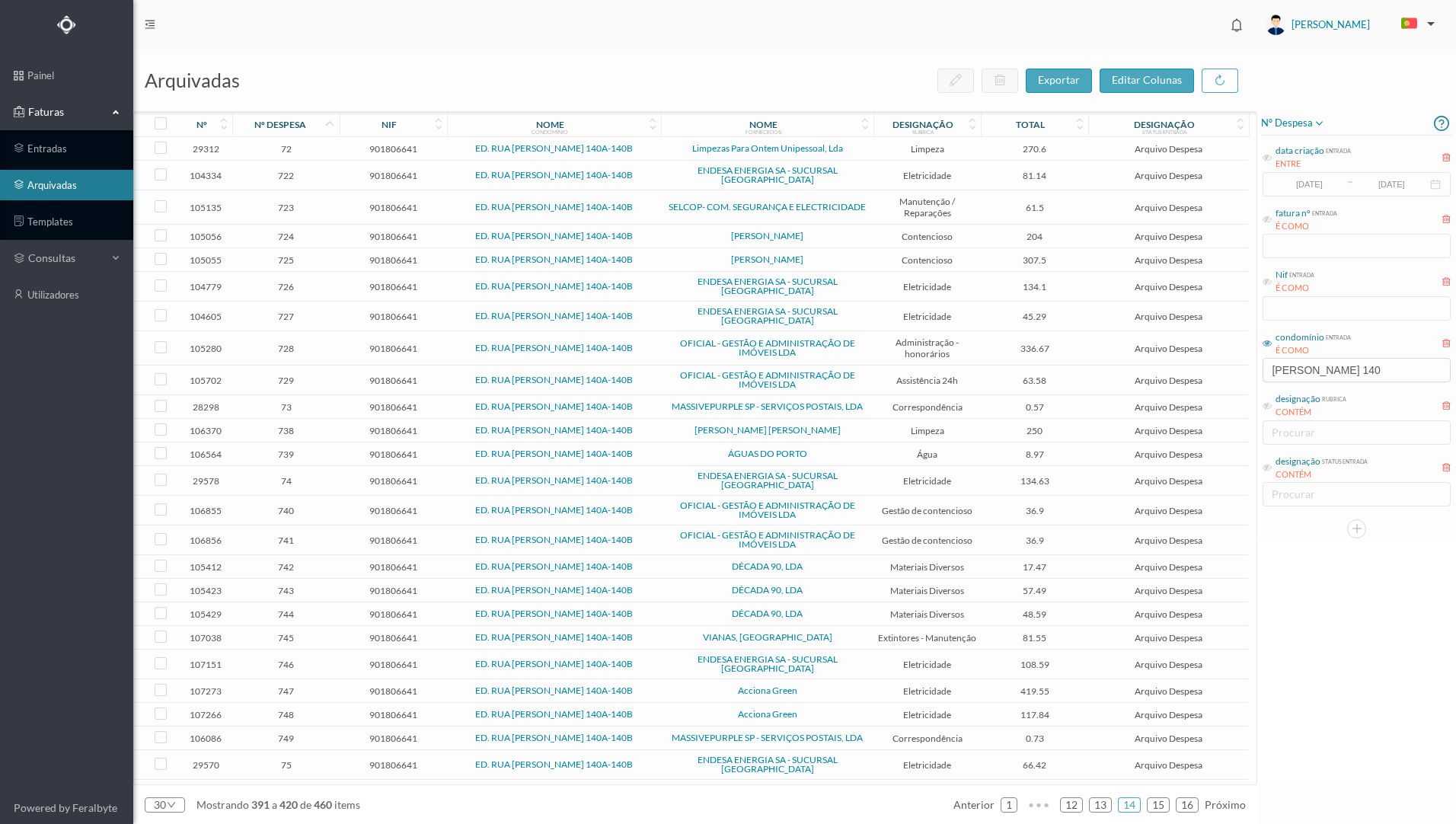
click at [320, 236] on td "724" at bounding box center [286, 236] width 107 height 23
click at [323, 235] on span "724" at bounding box center [286, 236] width 100 height 11
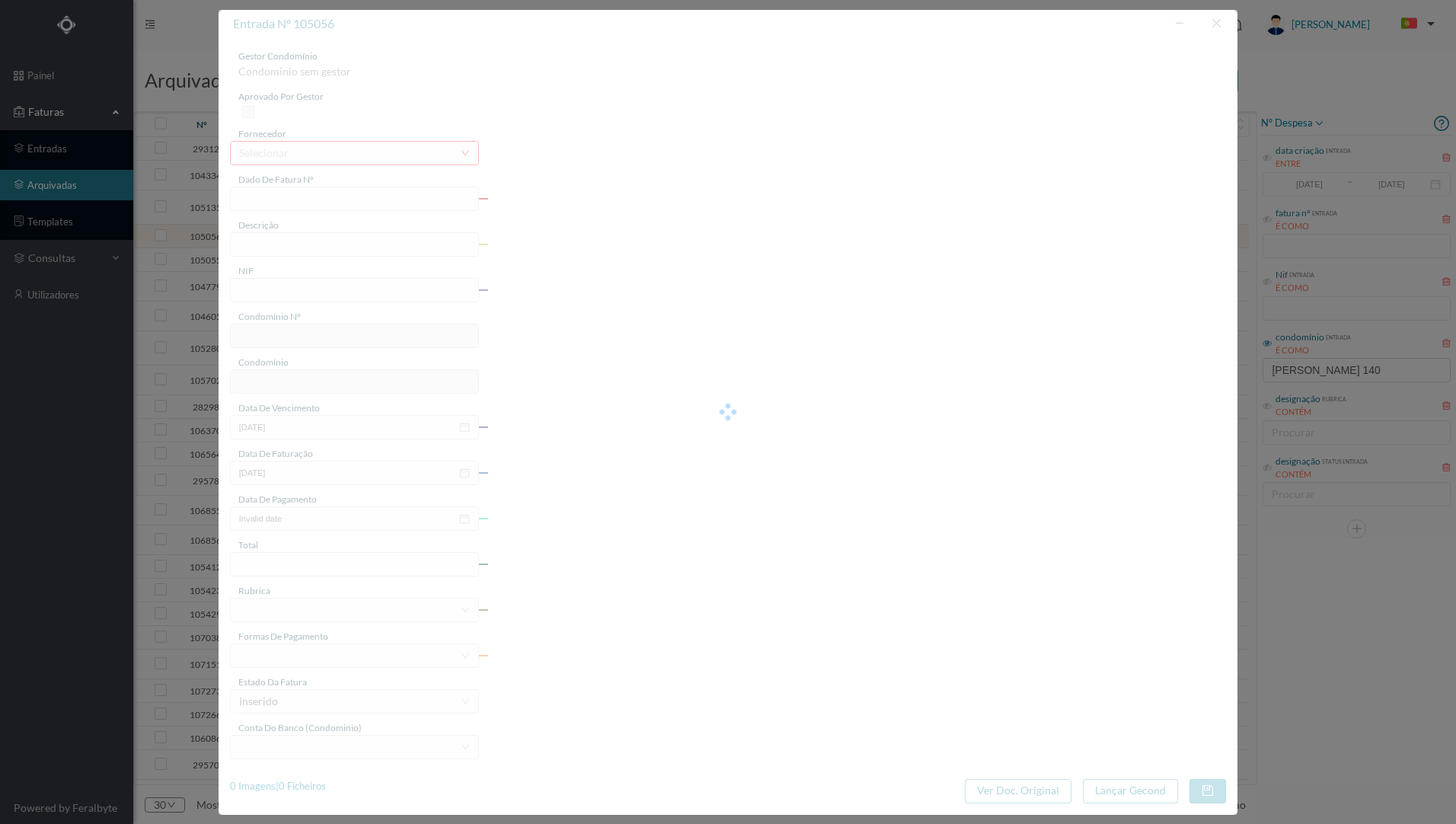
type input "FT AP/1425"
type input "Outras Documentadas"
type input "901806641"
type input "[DATE]"
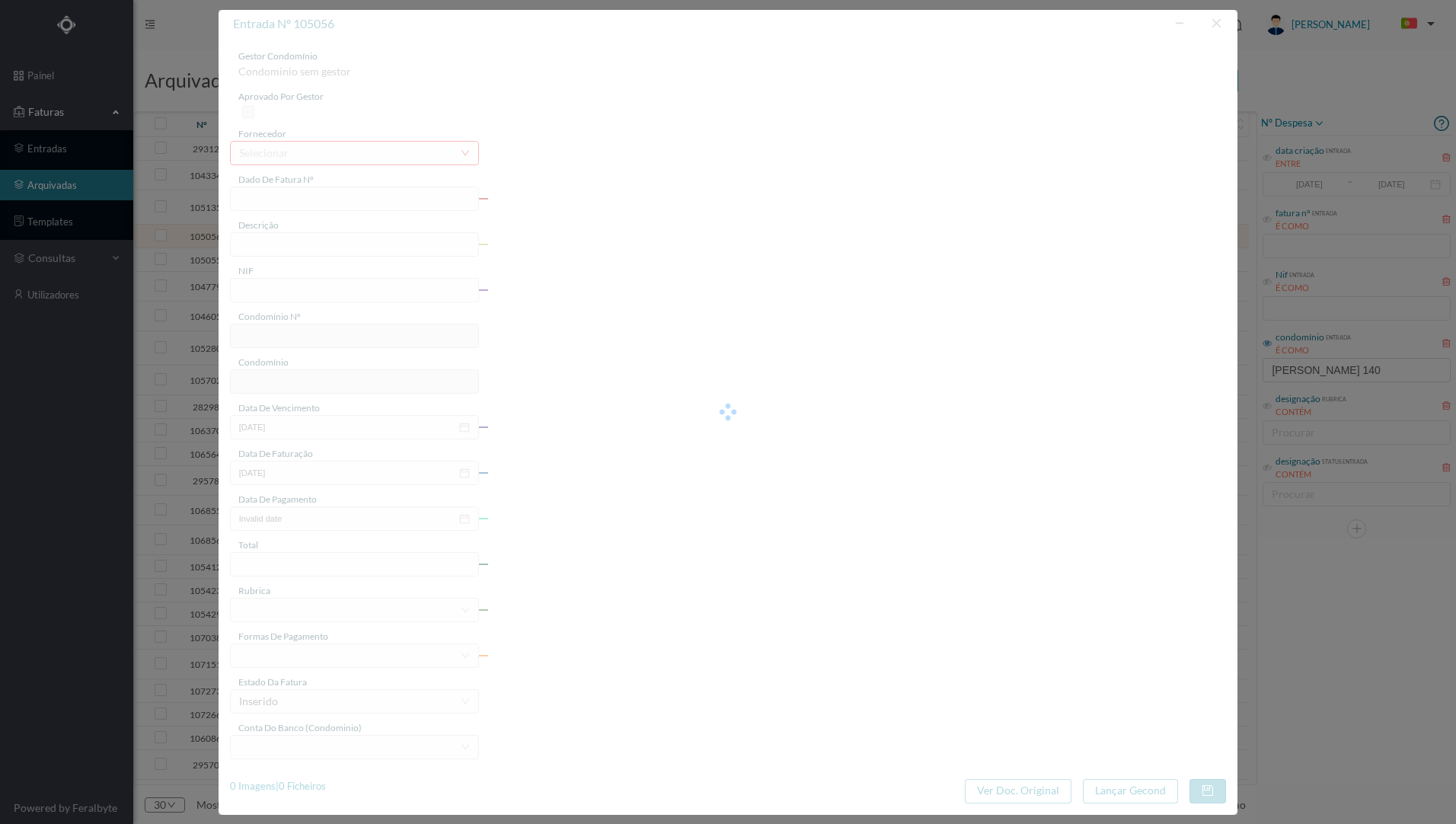
type input "[DATE]"
type input "204.00"
type input "816"
type input "ED. RUA [PERSON_NAME] 140A-140B"
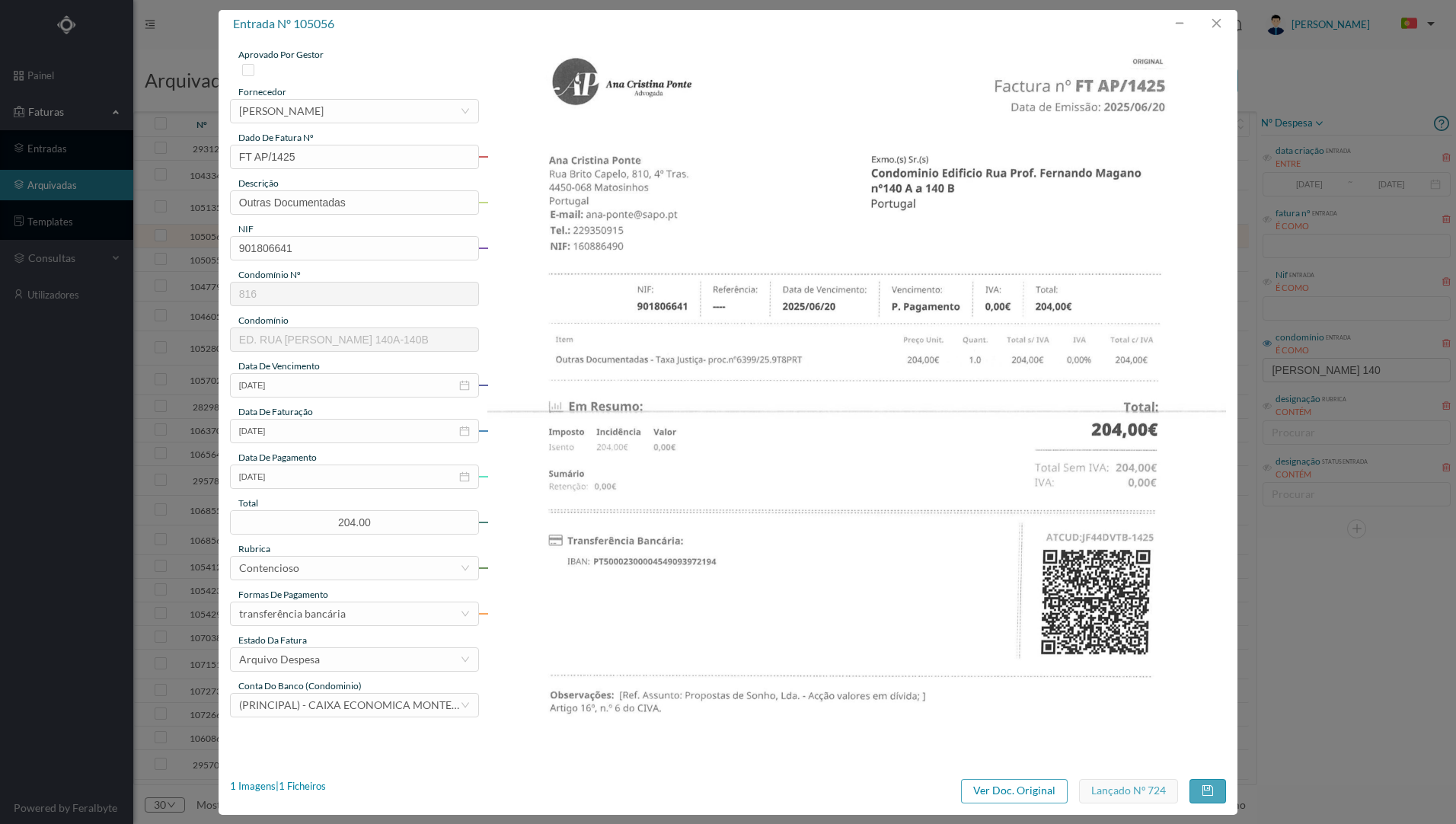
scroll to position [76, 0]
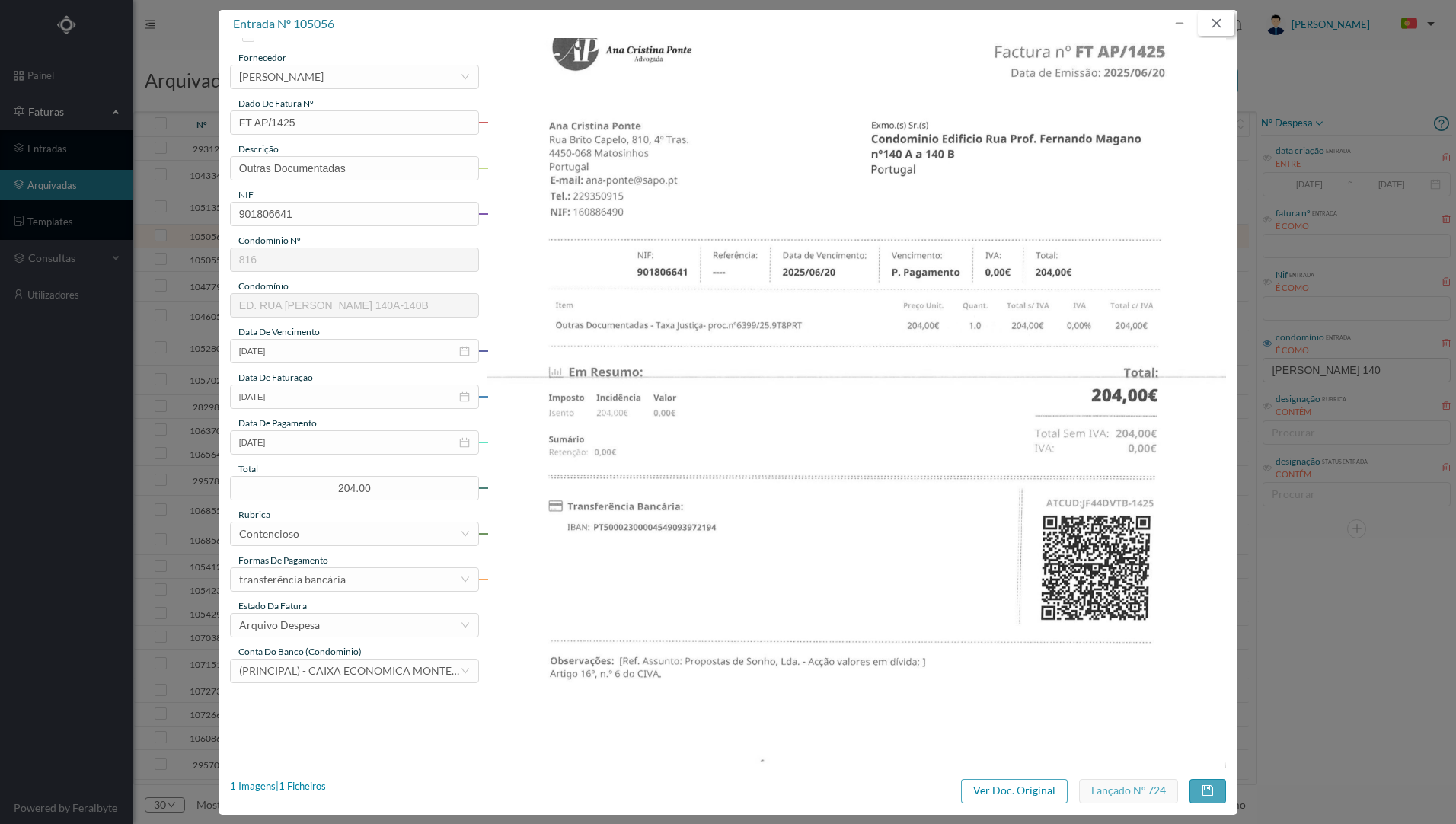
click at [1224, 30] on button "button" at bounding box center [1216, 23] width 37 height 24
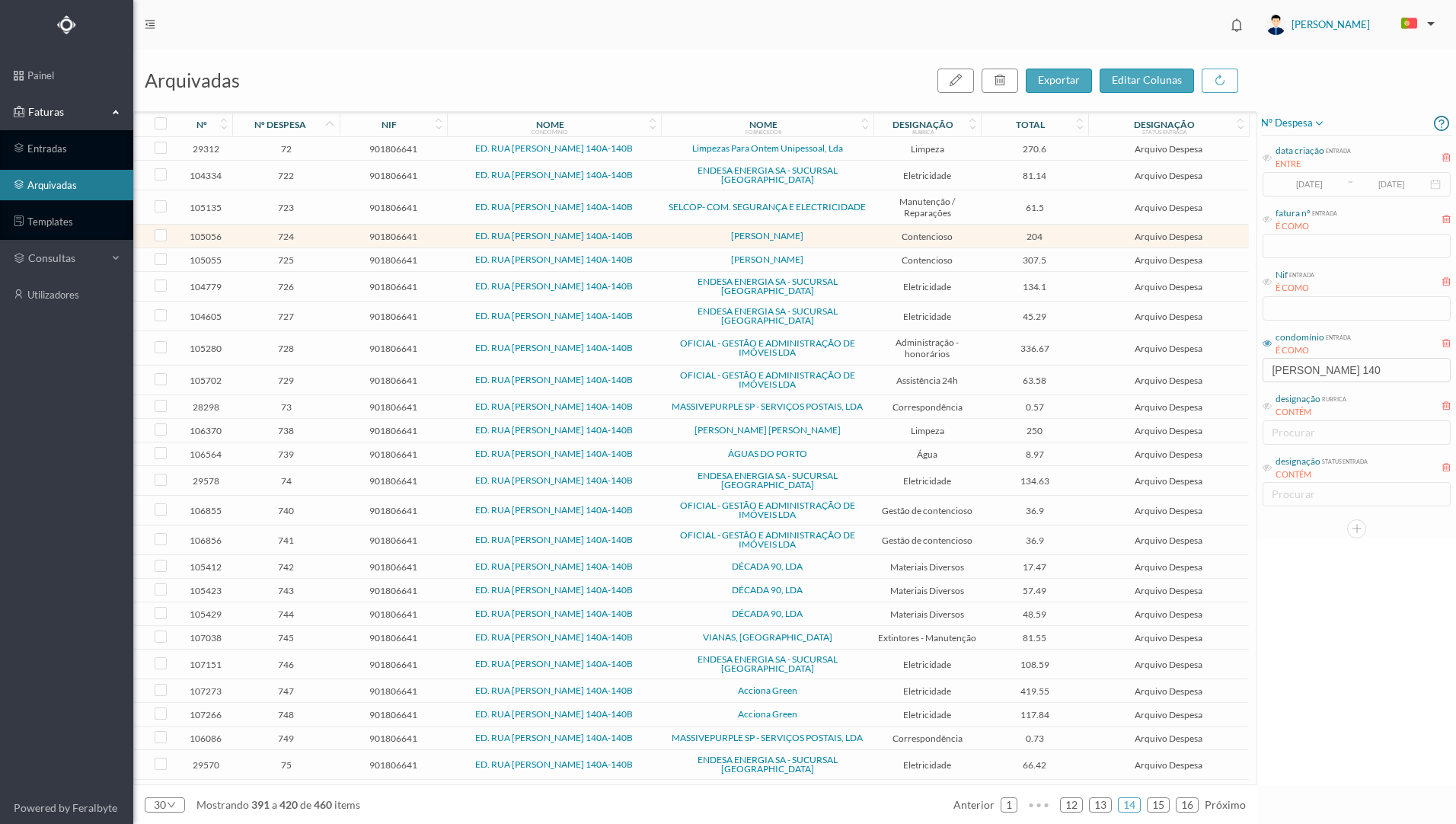
click at [693, 248] on td "[PERSON_NAME]" at bounding box center [767, 259] width 212 height 23
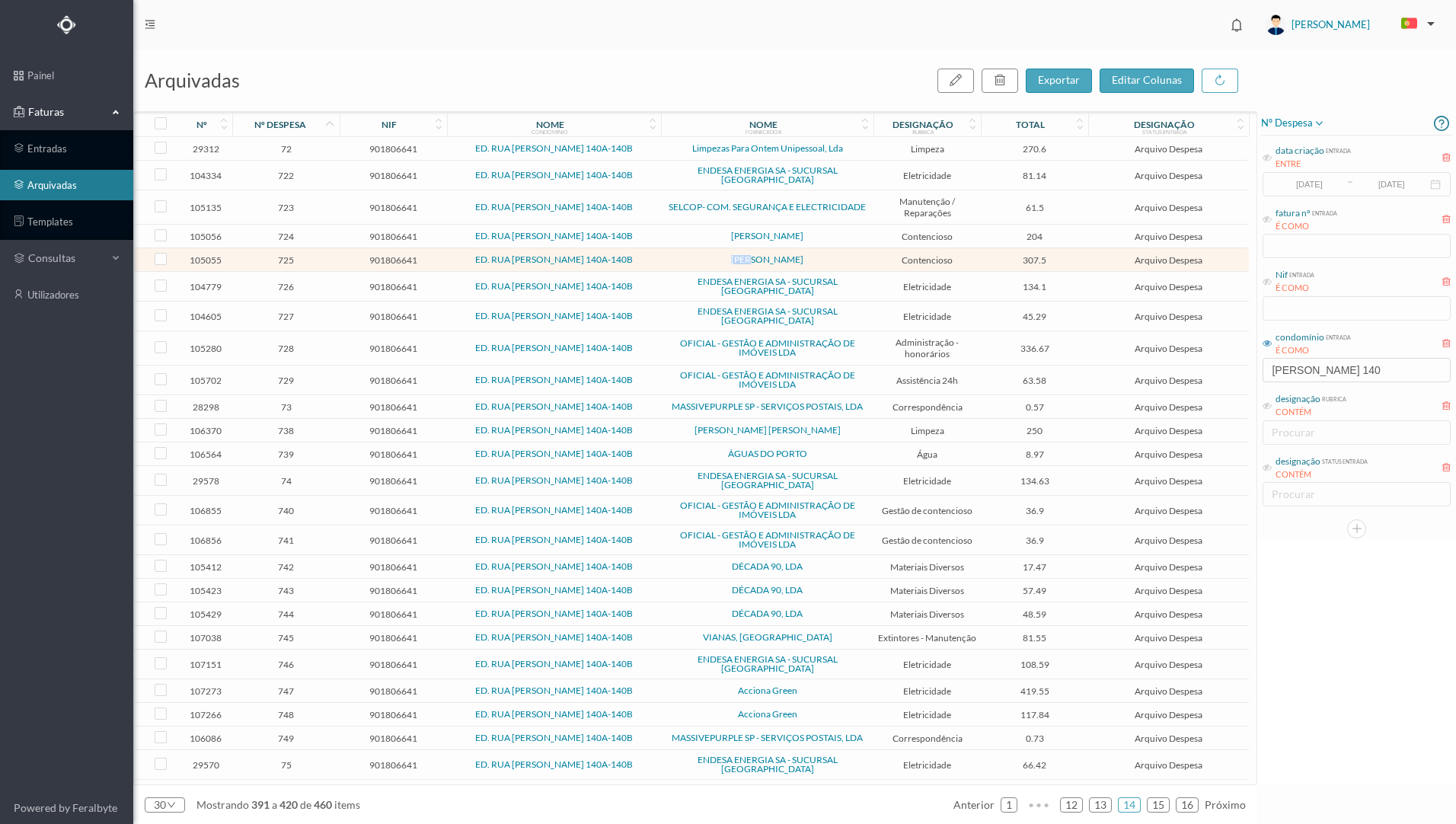
click at [693, 248] on td "[PERSON_NAME]" at bounding box center [767, 259] width 212 height 23
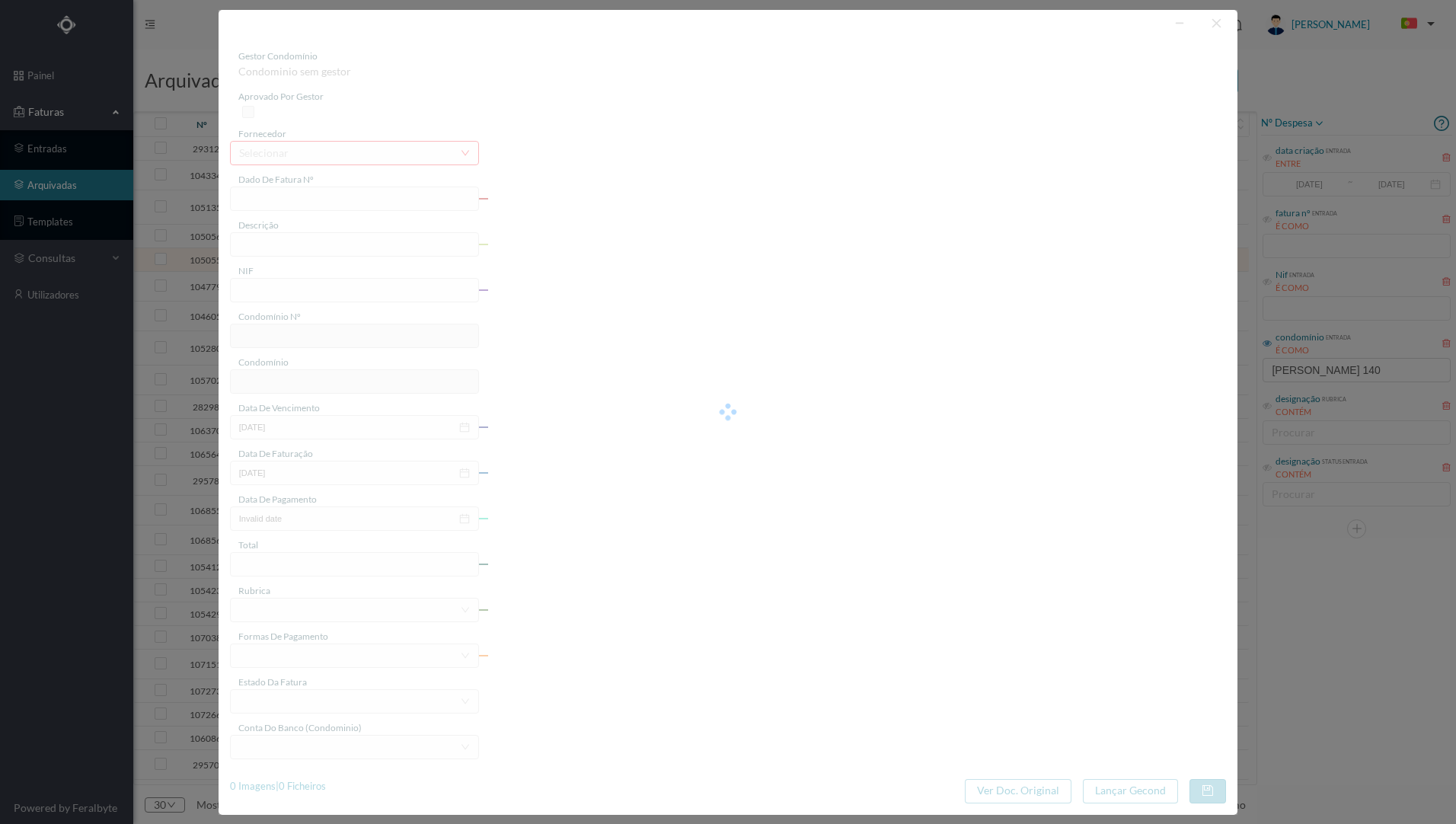
type input "FT AP/1426"
type input "HONORÁRIOS"
type input "901806641"
type input "[DATE]"
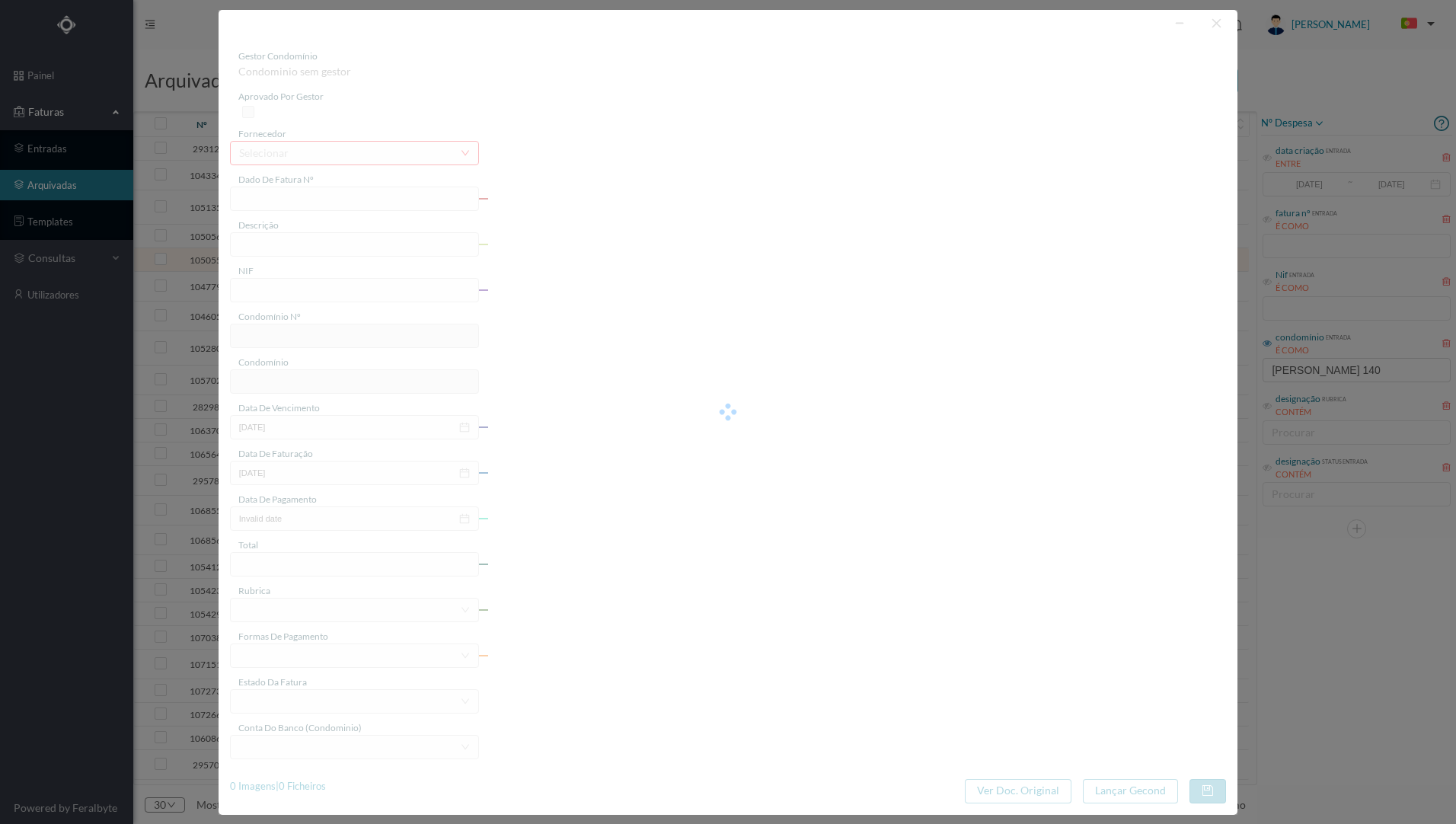
type input "[DATE]"
type input "307.50"
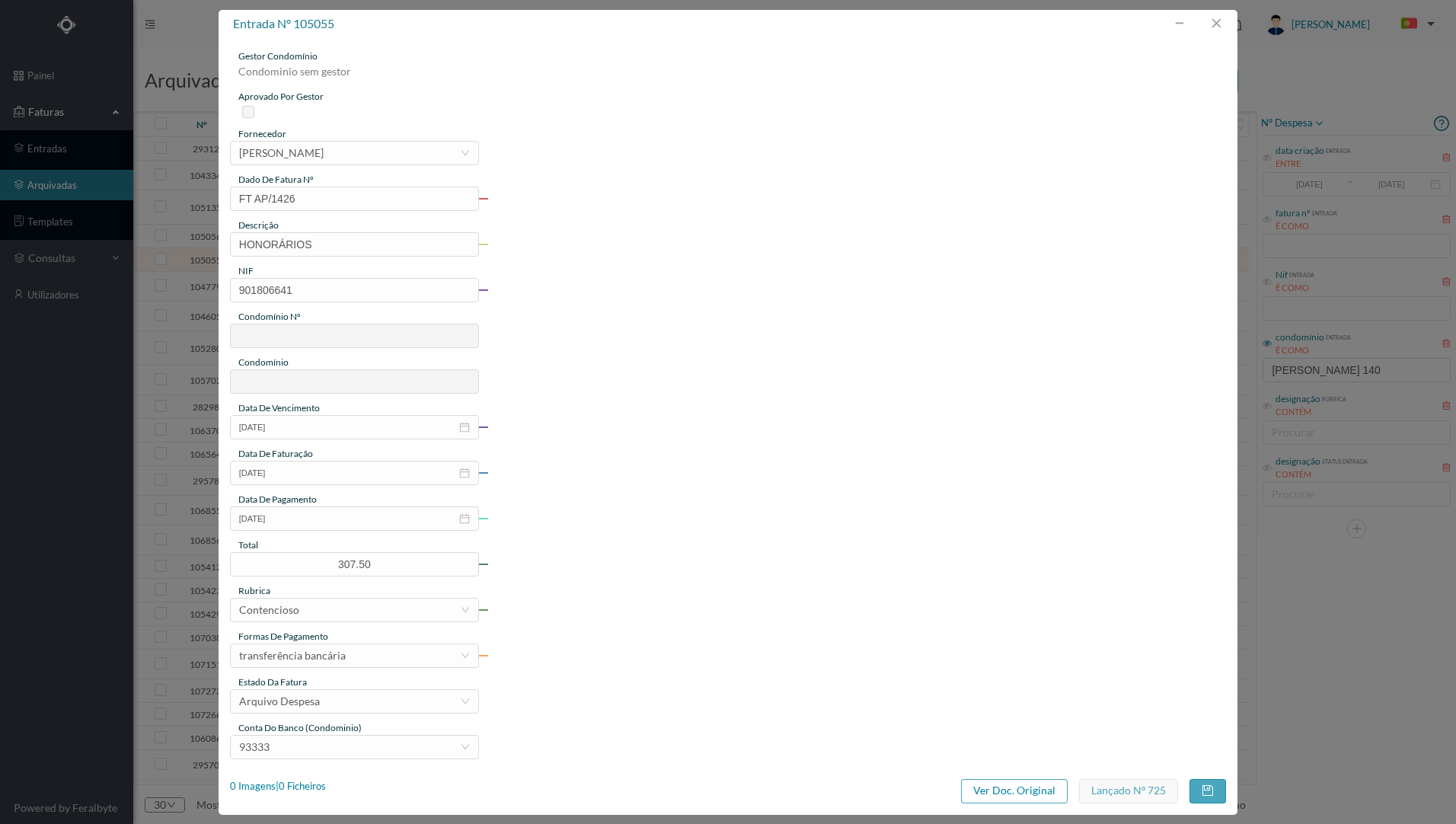
type input "816"
type input "ED. RUA [PERSON_NAME] 140A-140B"
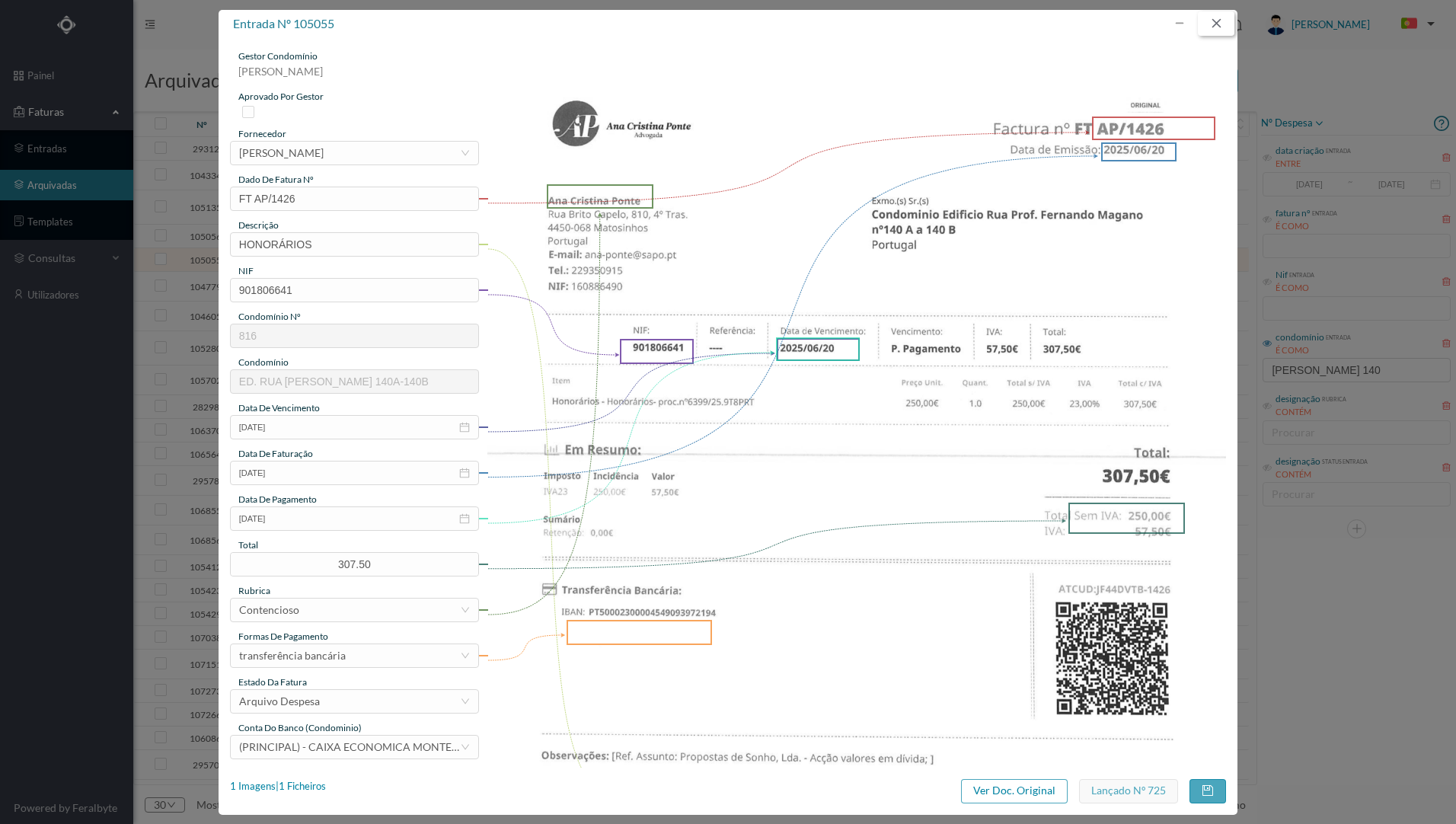
click at [1221, 26] on button "button" at bounding box center [1216, 23] width 37 height 24
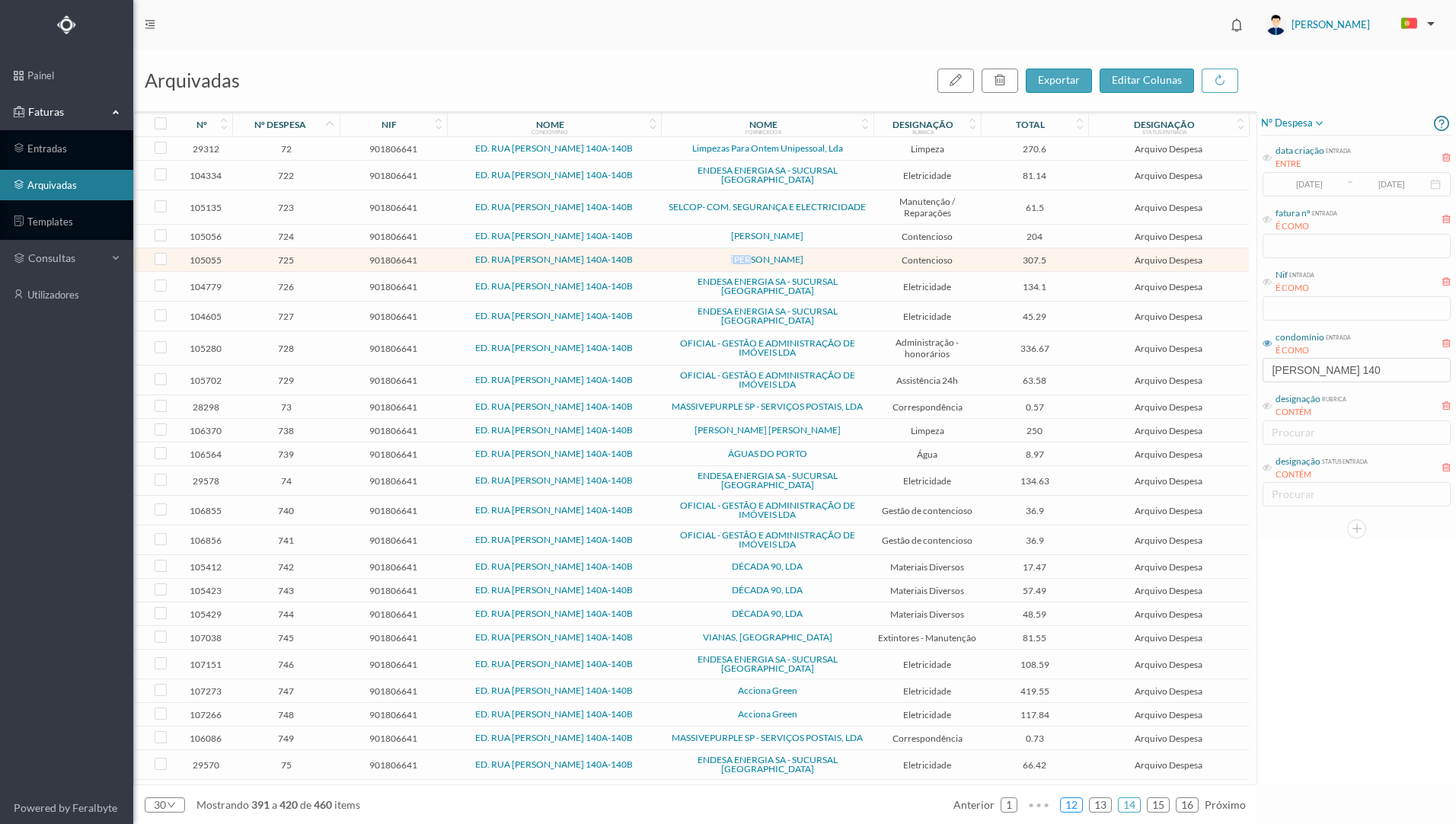
click at [1076, 806] on link "12" at bounding box center [1071, 805] width 22 height 23
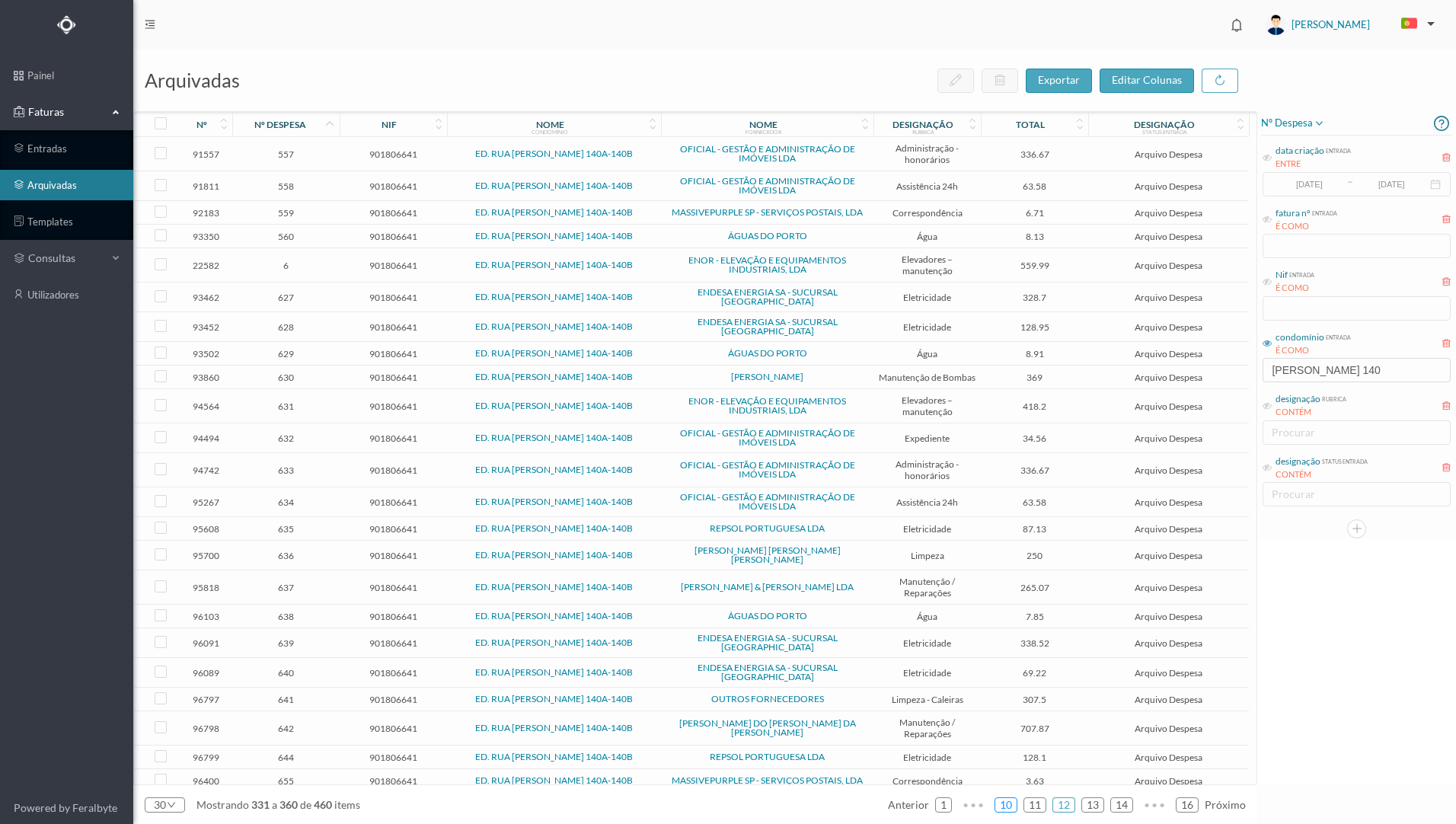
click at [1012, 806] on link "10" at bounding box center [1005, 805] width 22 height 23
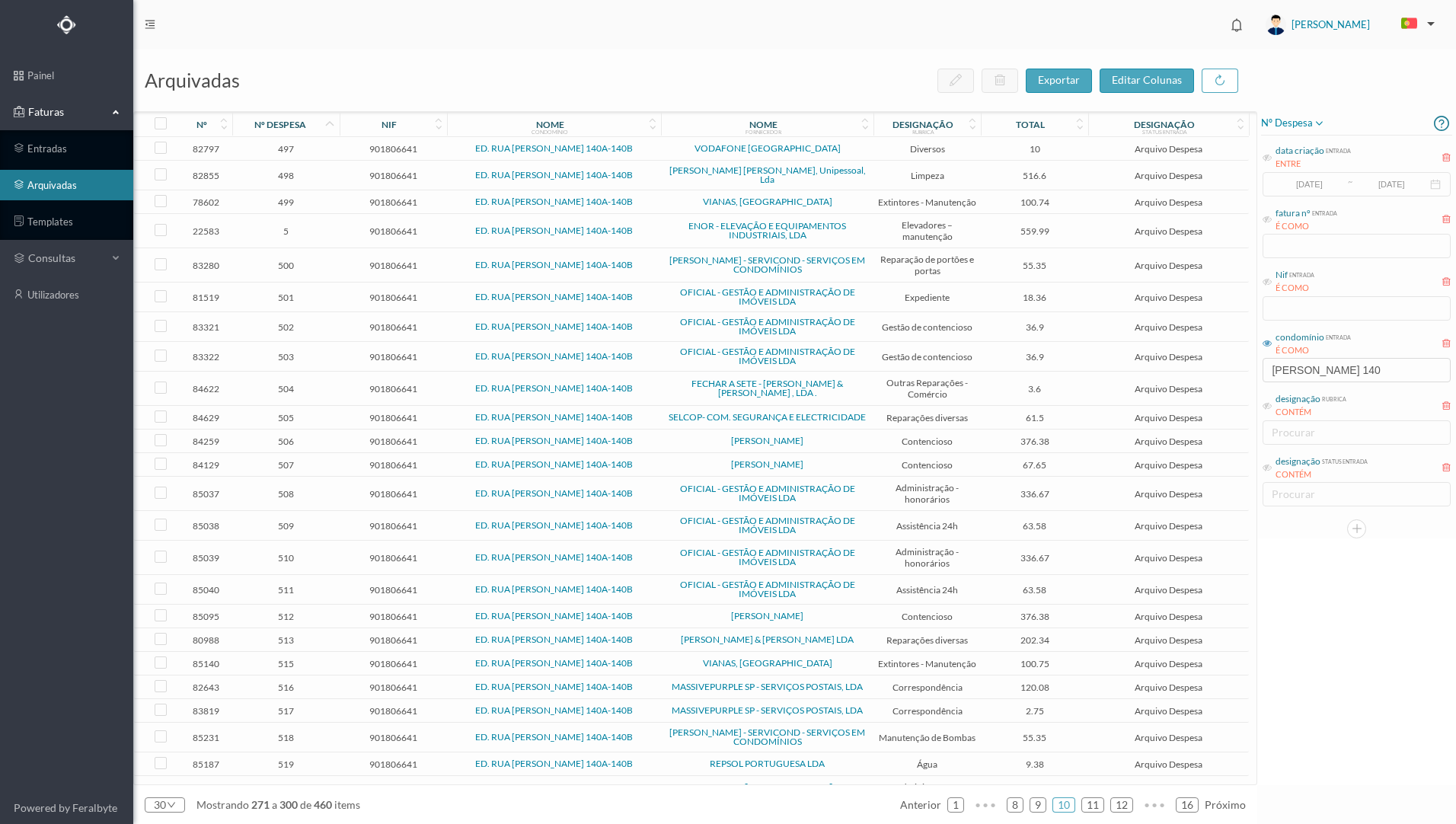
click at [687, 461] on span "[PERSON_NAME]" at bounding box center [767, 464] width 205 height 9
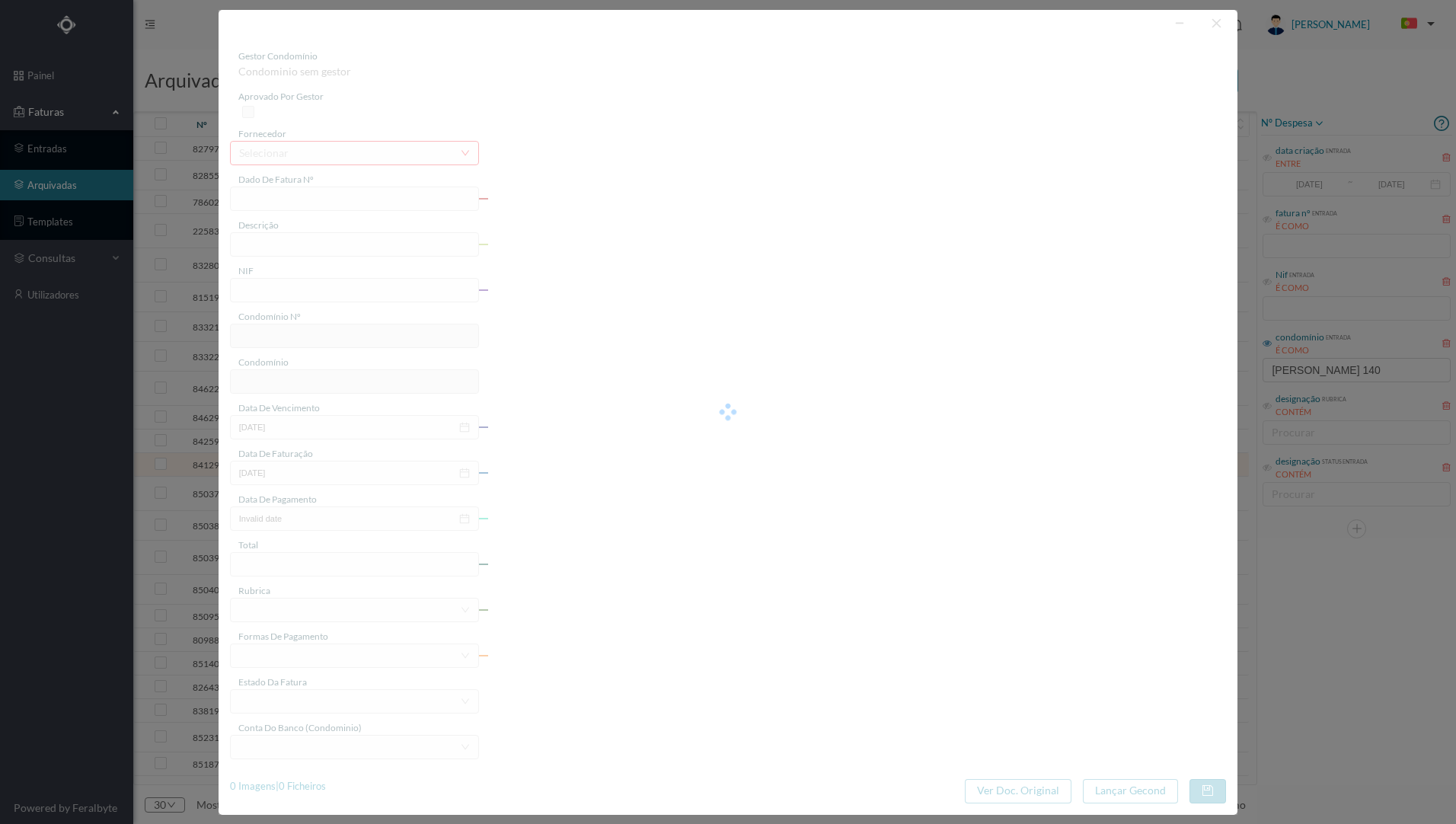
type input "FT AP/1018"
type input "Honorários"
type input "901806641"
type input "[DATE]"
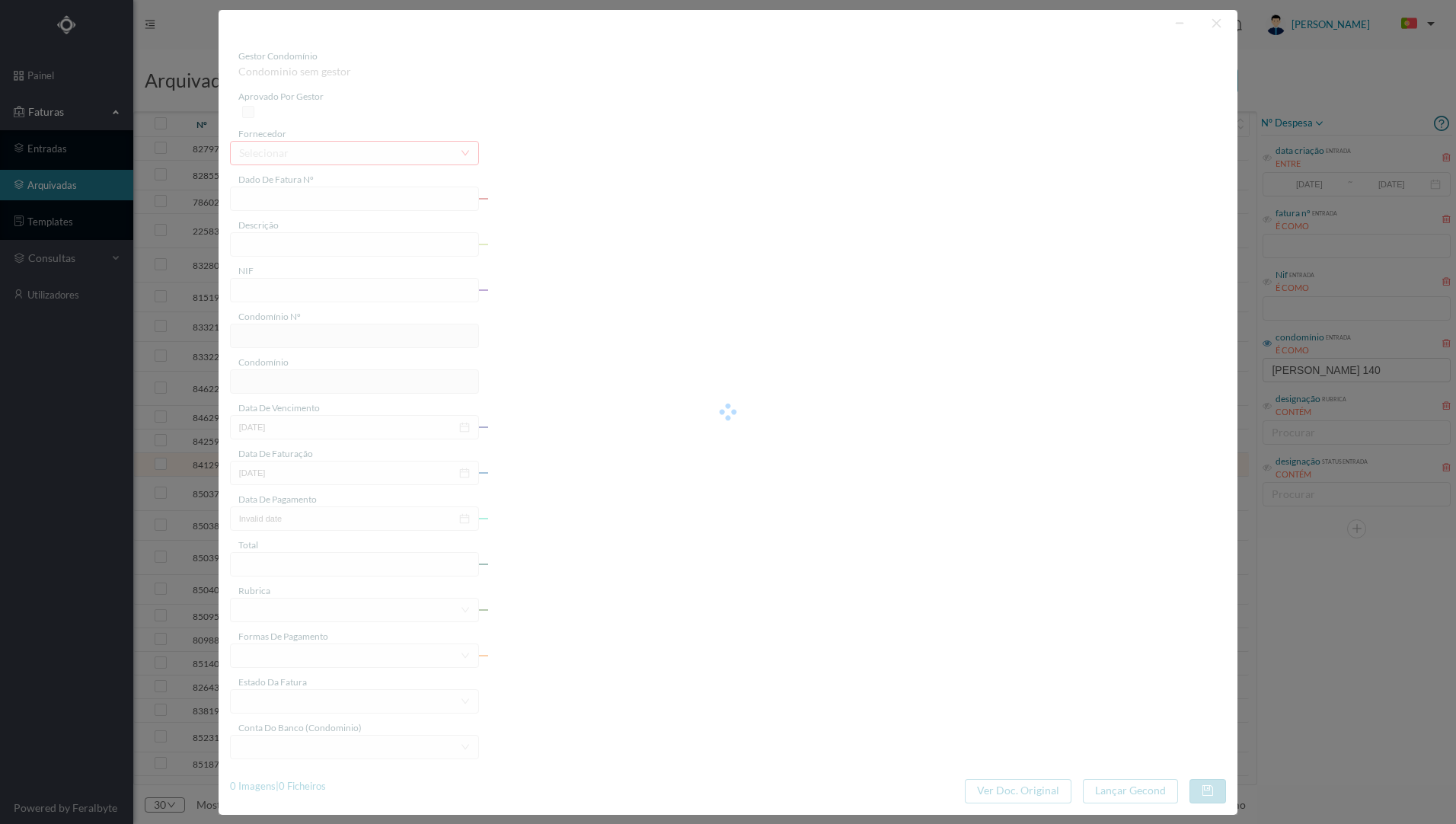
type input "[DATE]"
type input "67.65"
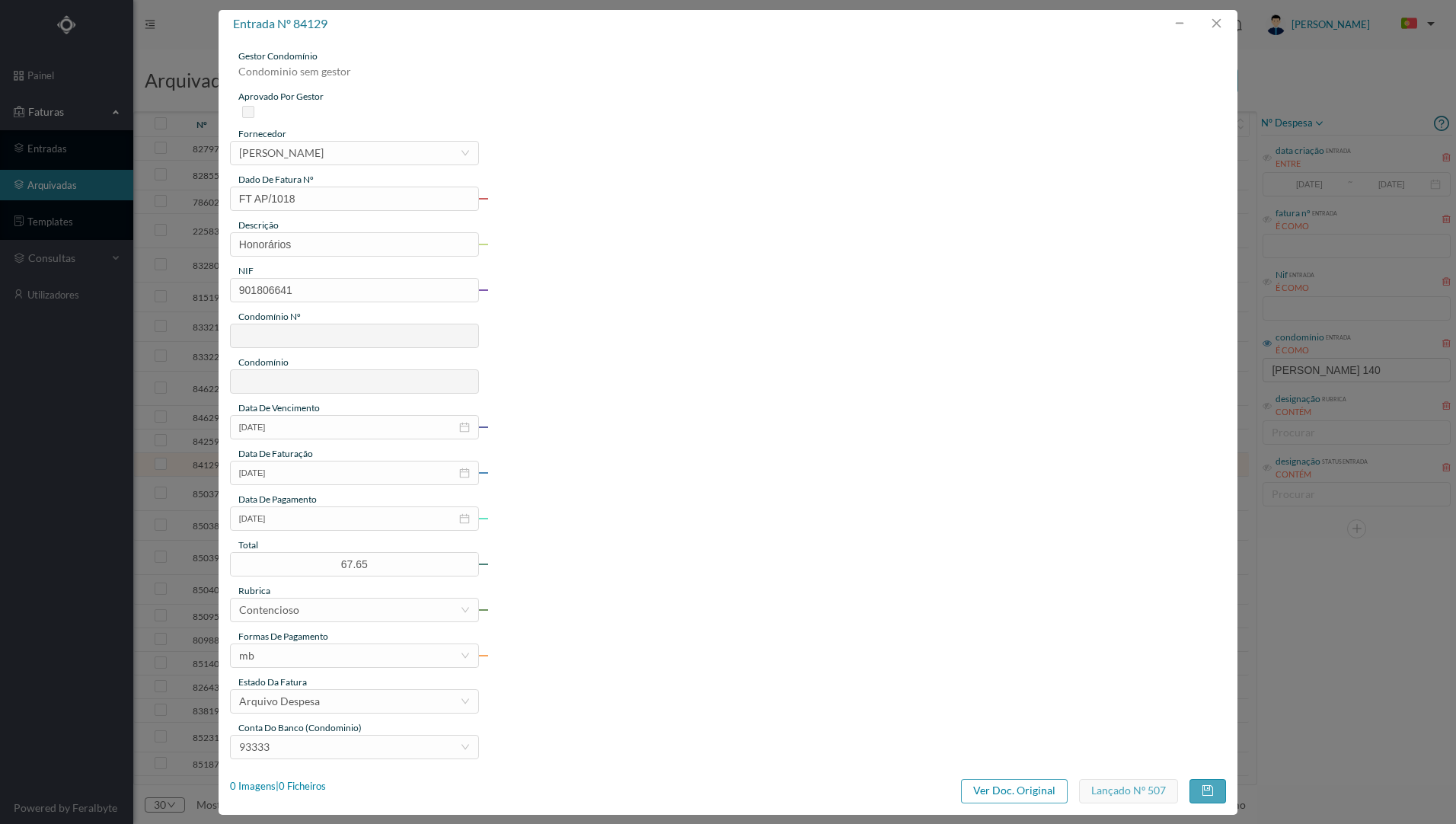
type input "816"
type input "ED. RUA [PERSON_NAME] 140A-140B"
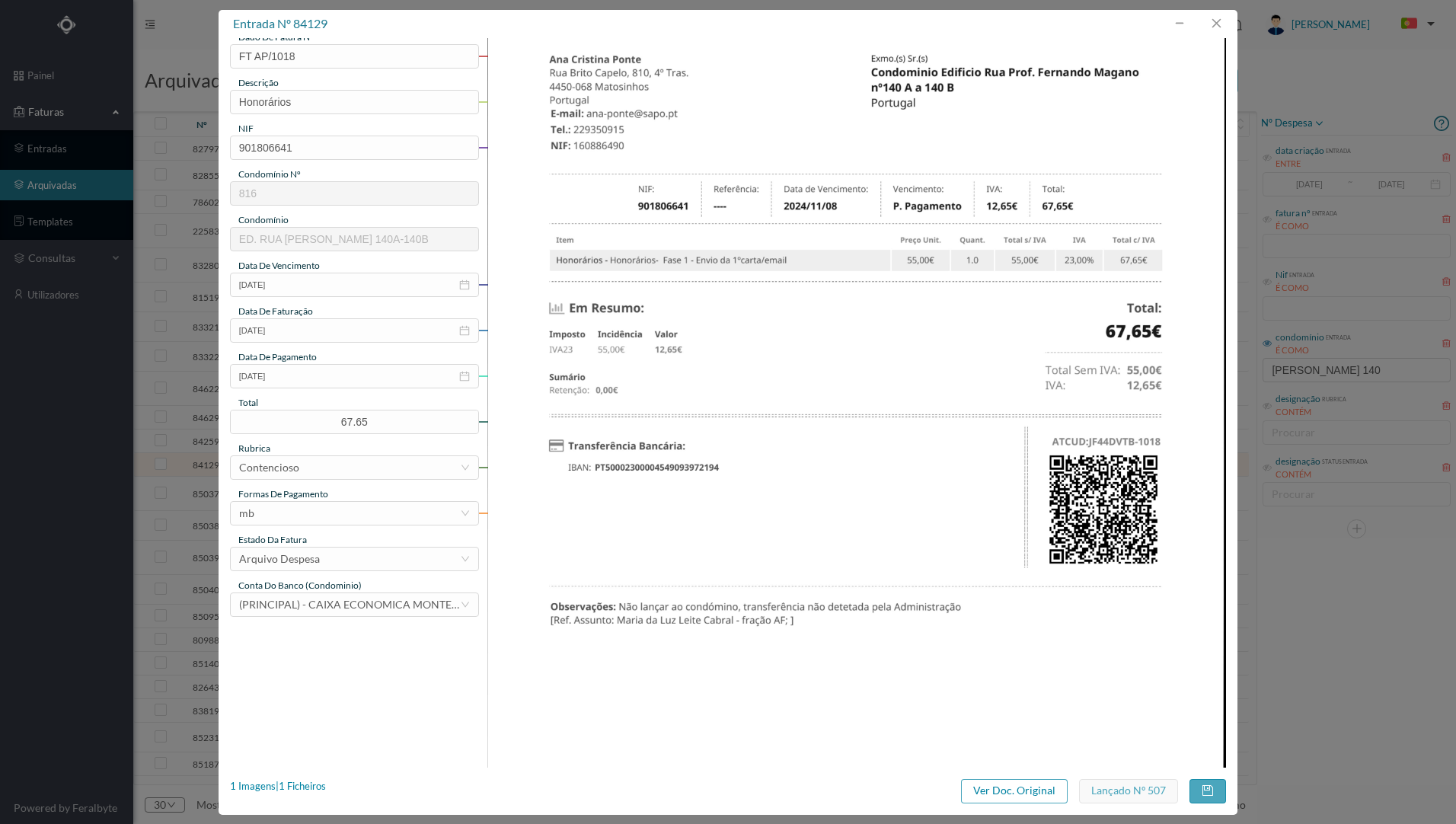
scroll to position [304, 0]
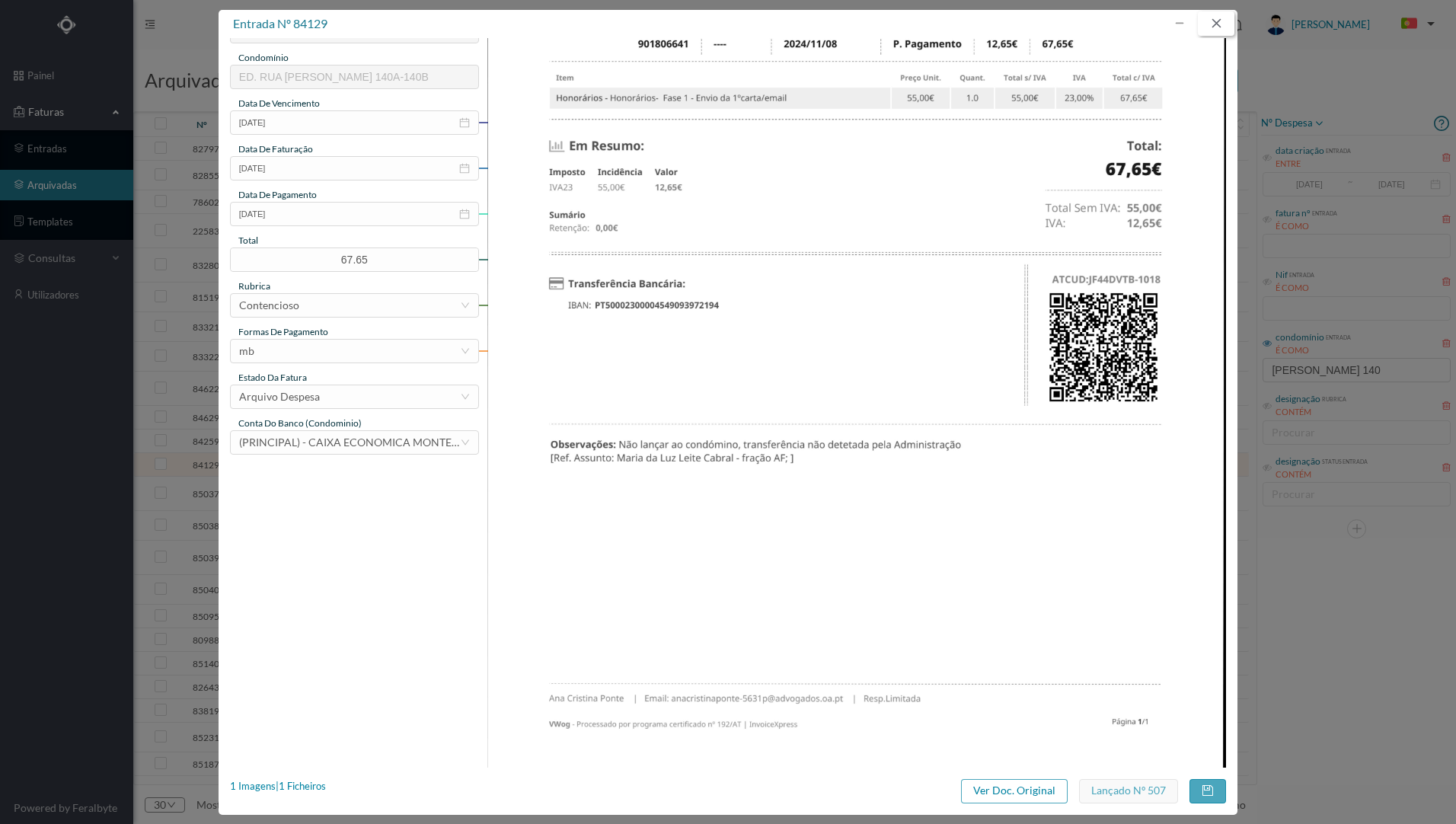
drag, startPoint x: 1222, startPoint y: 22, endPoint x: 1271, endPoint y: 100, distance: 92.1
click at [1221, 23] on button "button" at bounding box center [1216, 23] width 37 height 24
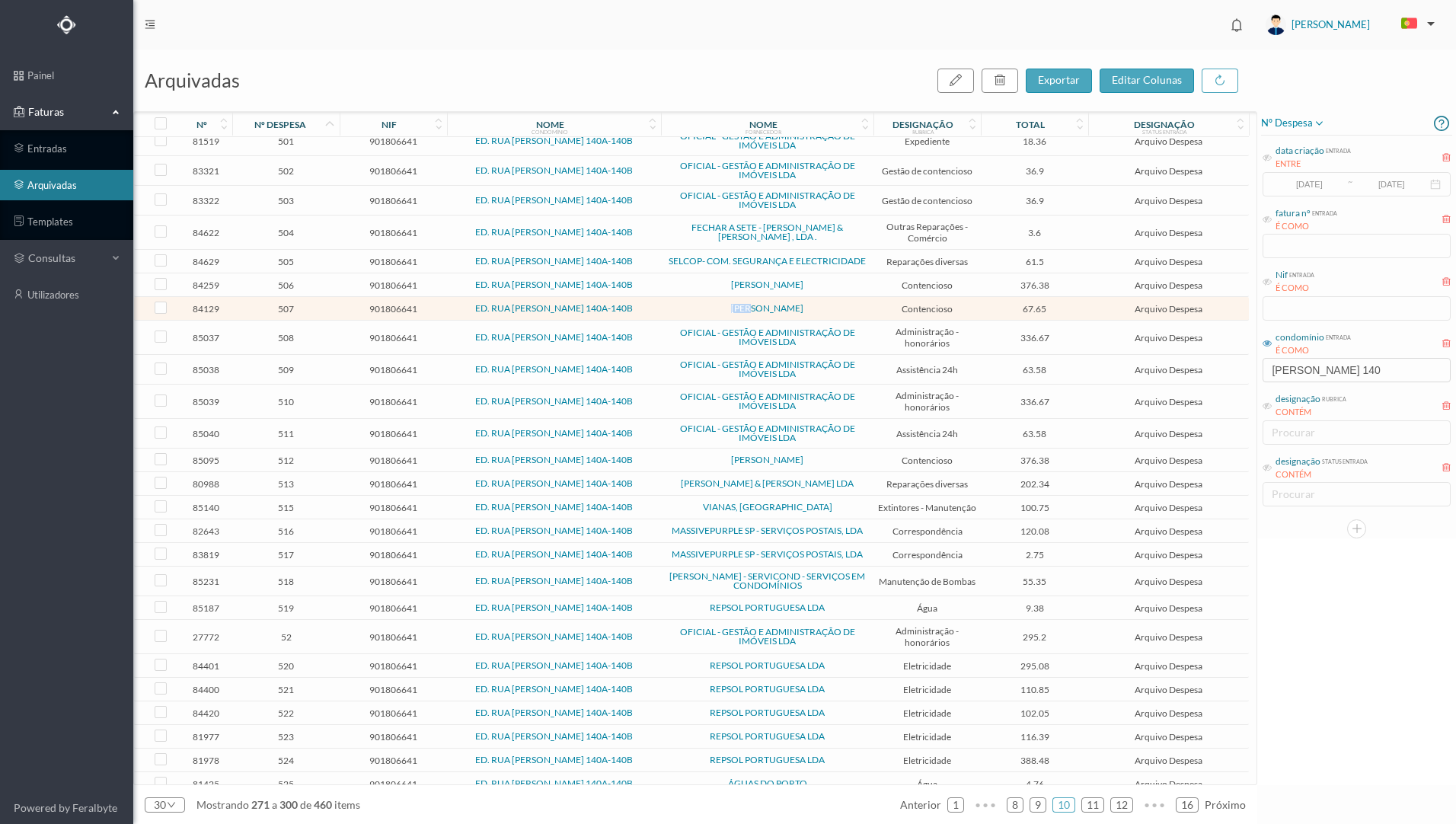
scroll to position [162, 0]
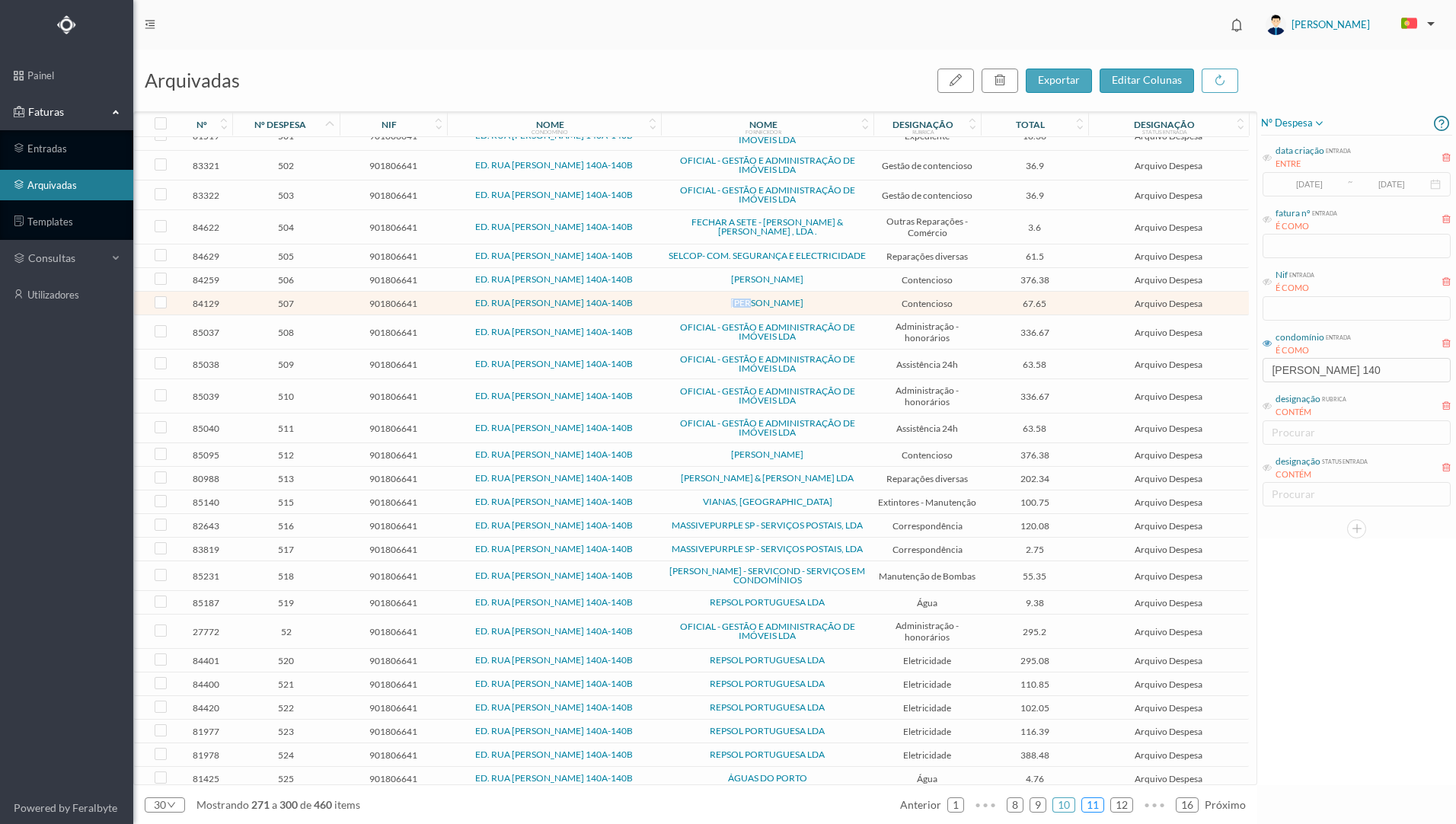
click at [1091, 806] on link "11" at bounding box center [1093, 805] width 22 height 23
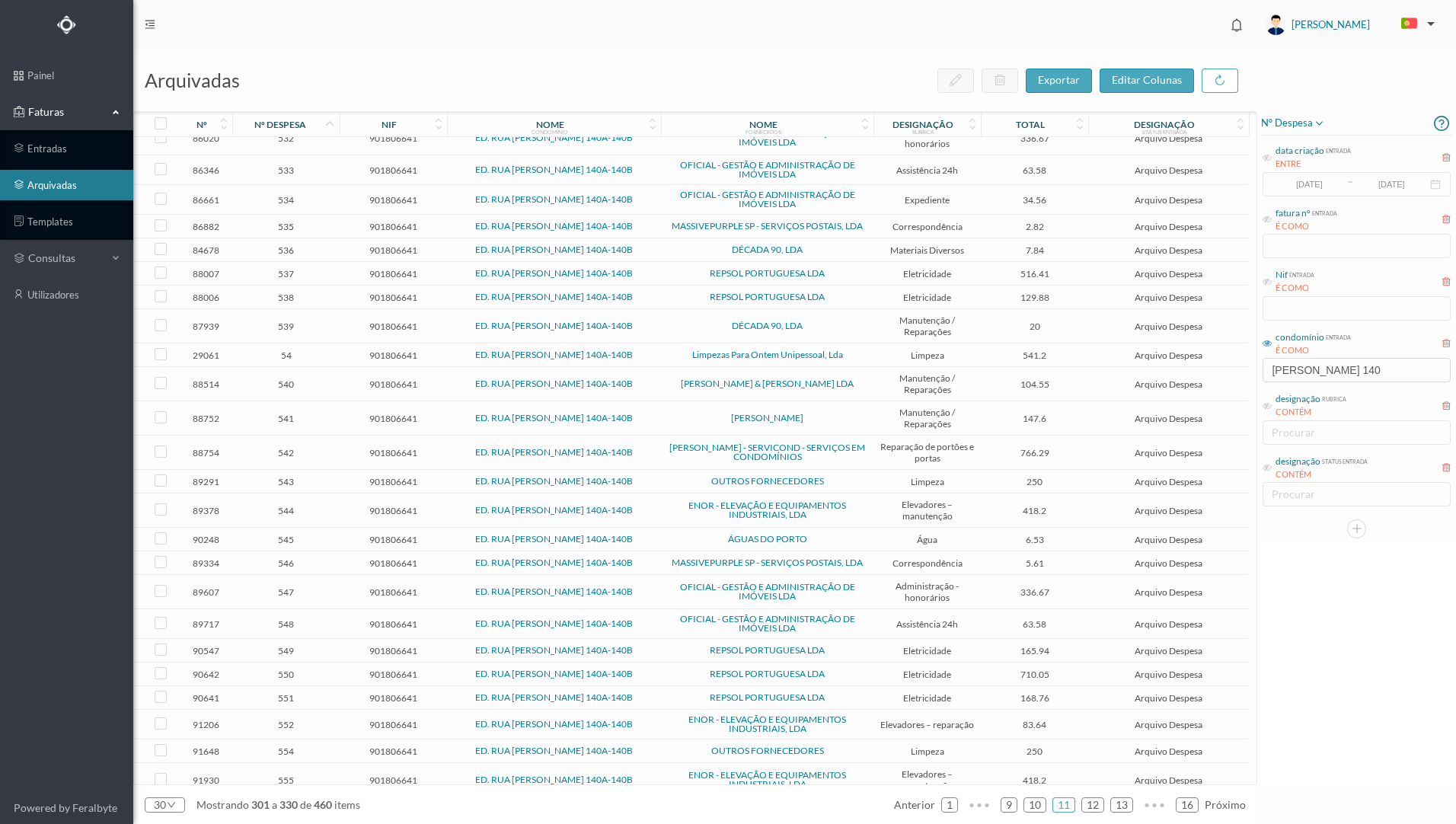
click at [330, 436] on td "541" at bounding box center [286, 418] width 107 height 34
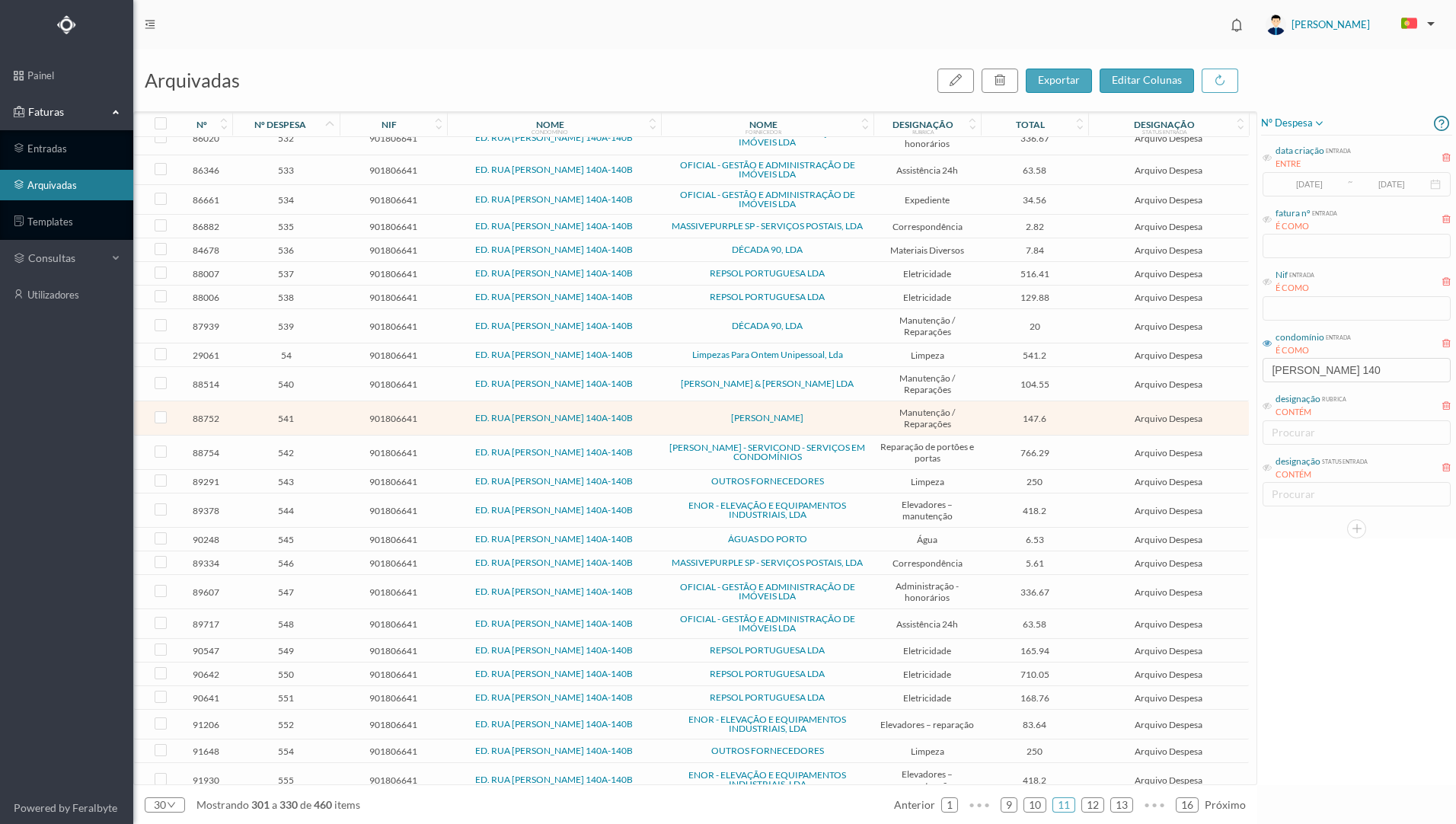
click at [332, 436] on td "541" at bounding box center [286, 418] width 107 height 34
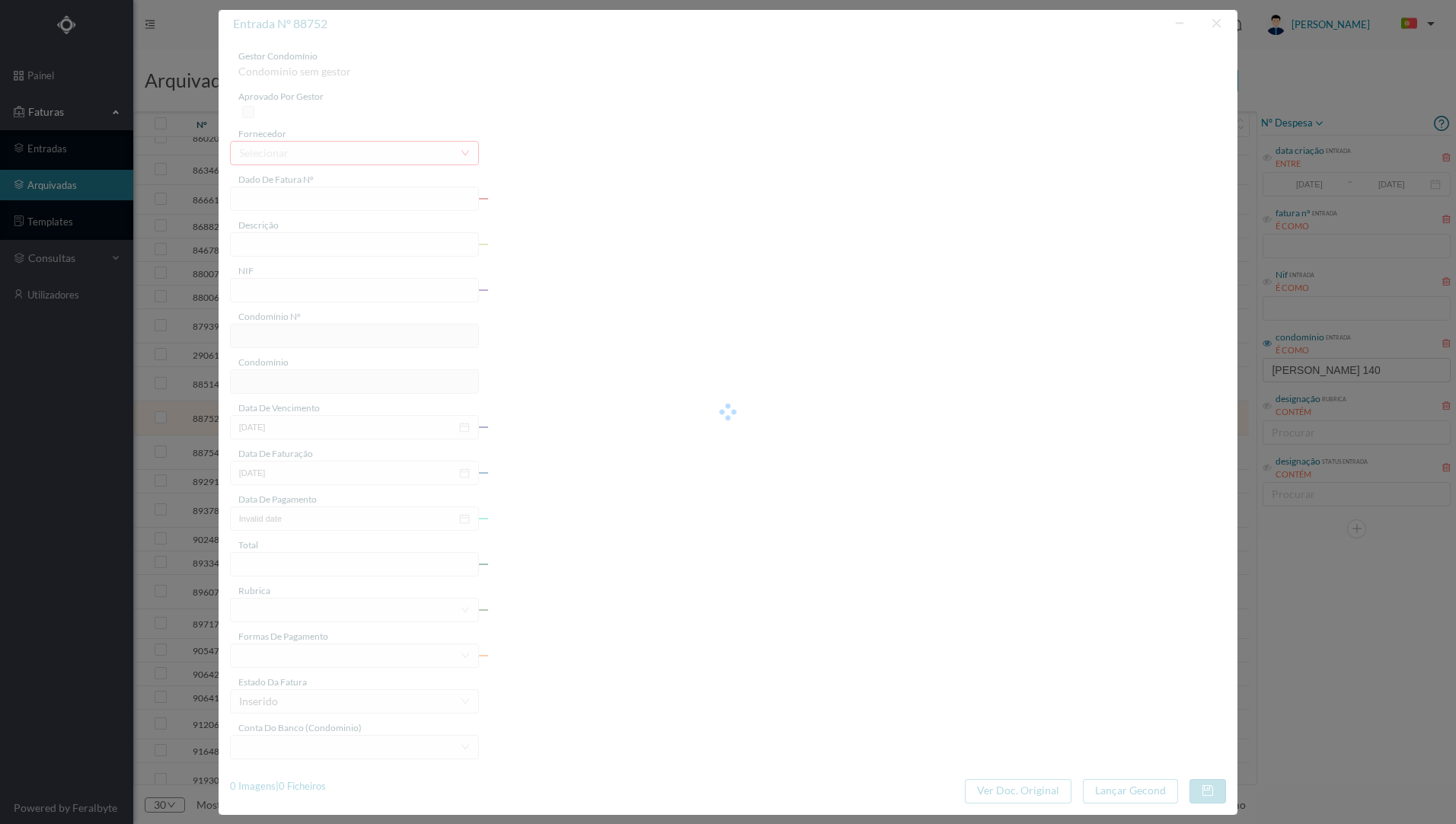
type input "FT PAULOALVES2023/358"
type input "Reparações diversas"
type input "901806641"
type input "[DATE]"
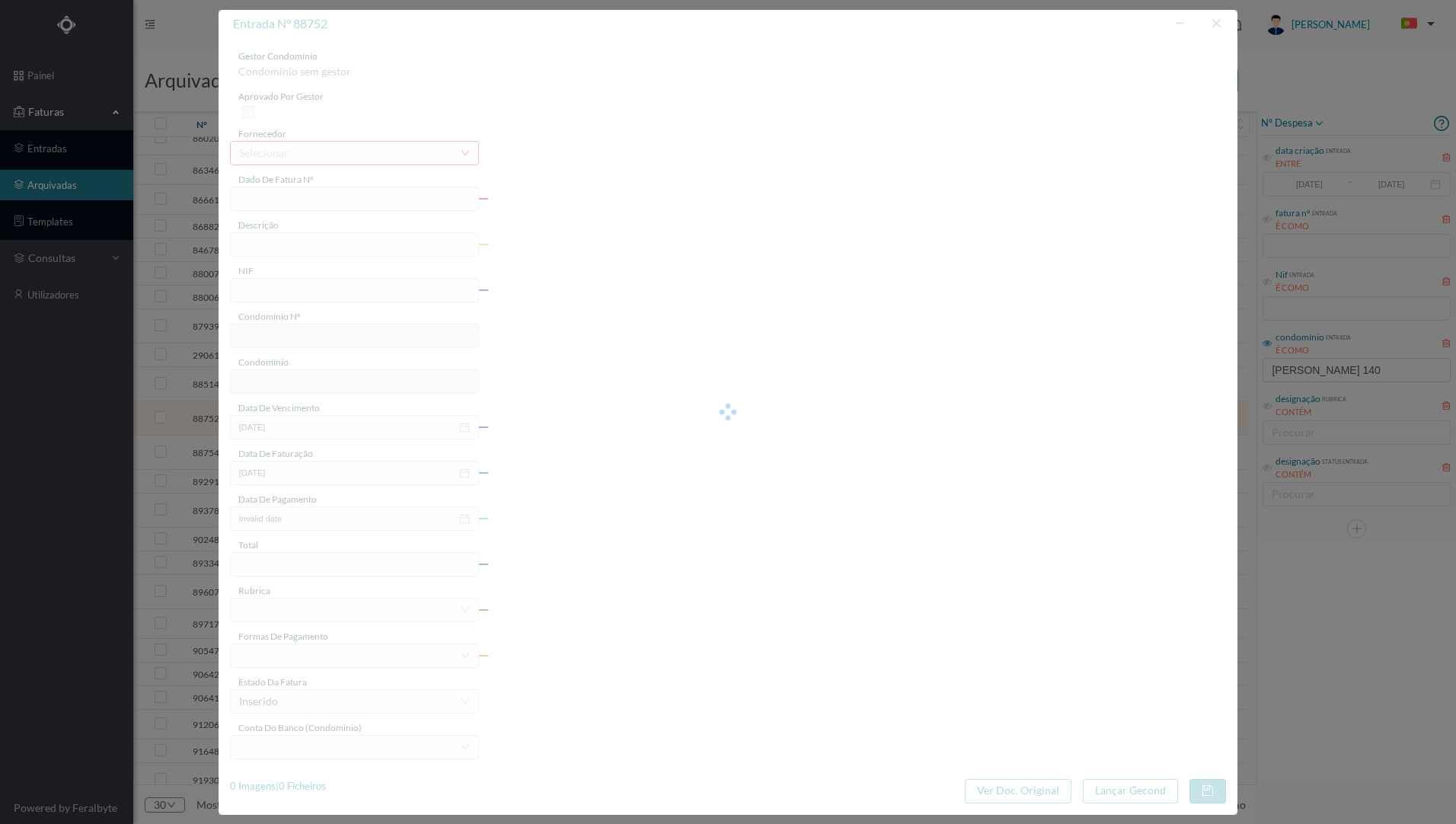
type input "[DATE]"
type input "147.60"
type input "816"
type input "ED. RUA [PERSON_NAME] 140A-140B"
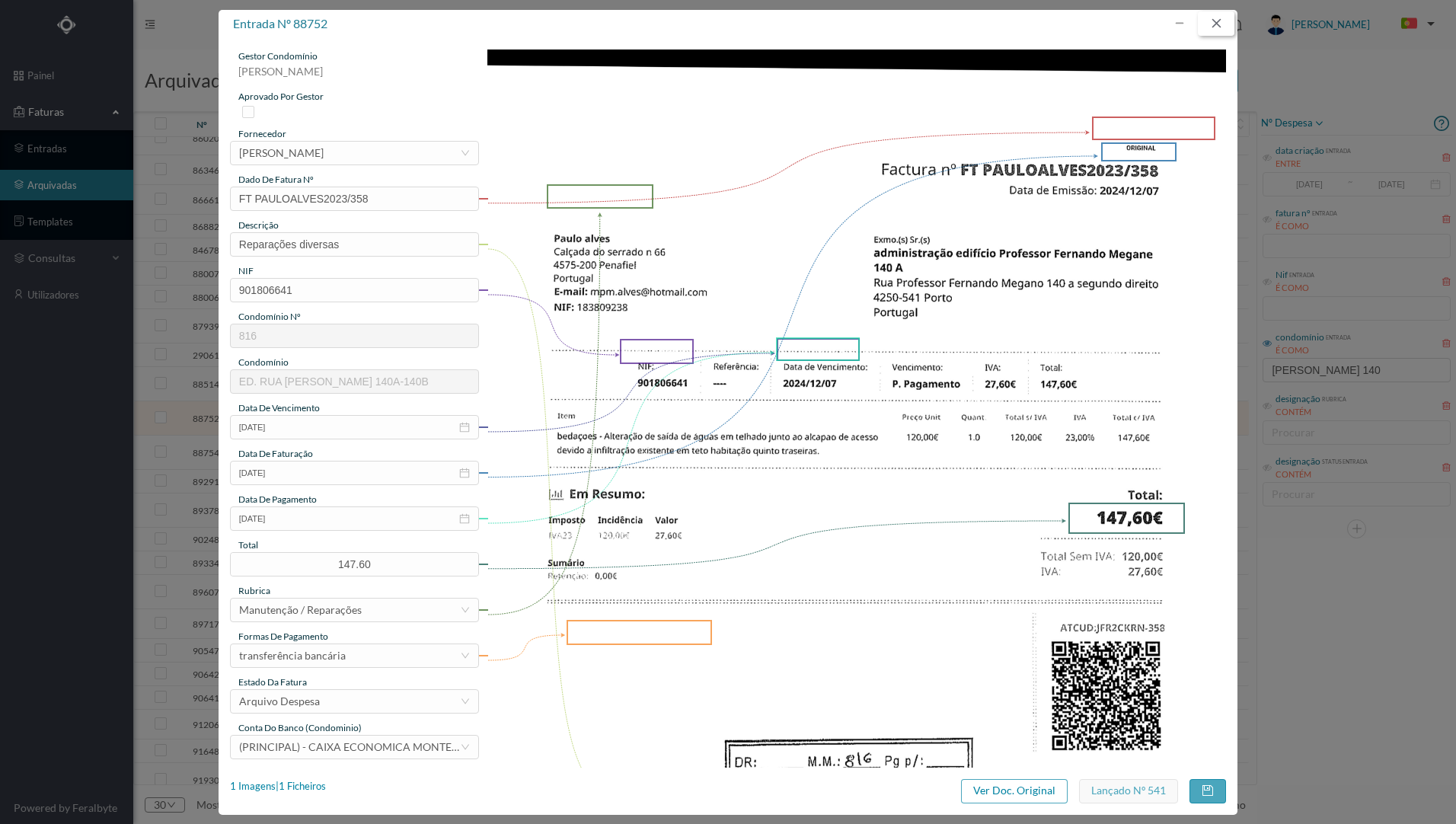
click at [1221, 29] on button "button" at bounding box center [1216, 23] width 37 height 24
